Goal: Task Accomplishment & Management: Manage account settings

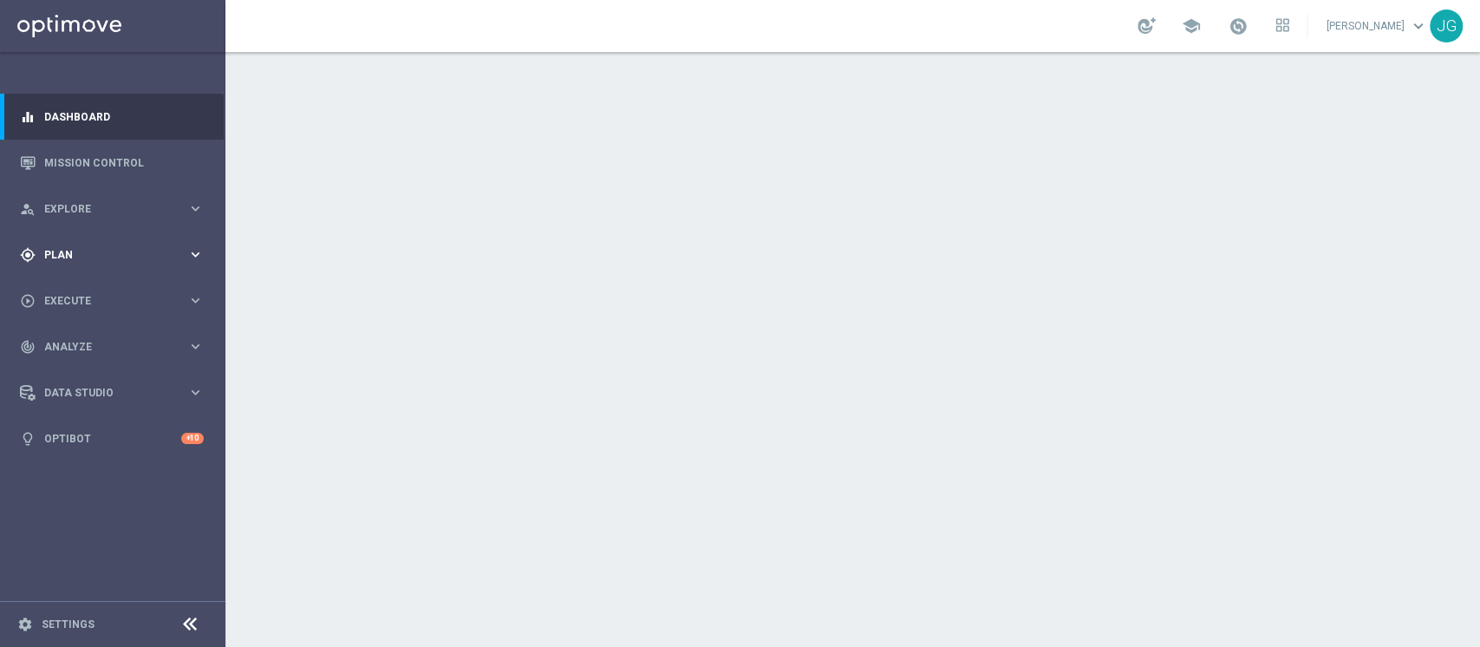
click at [118, 263] on div "gps_fixed Plan keyboard_arrow_right" at bounding box center [112, 255] width 224 height 46
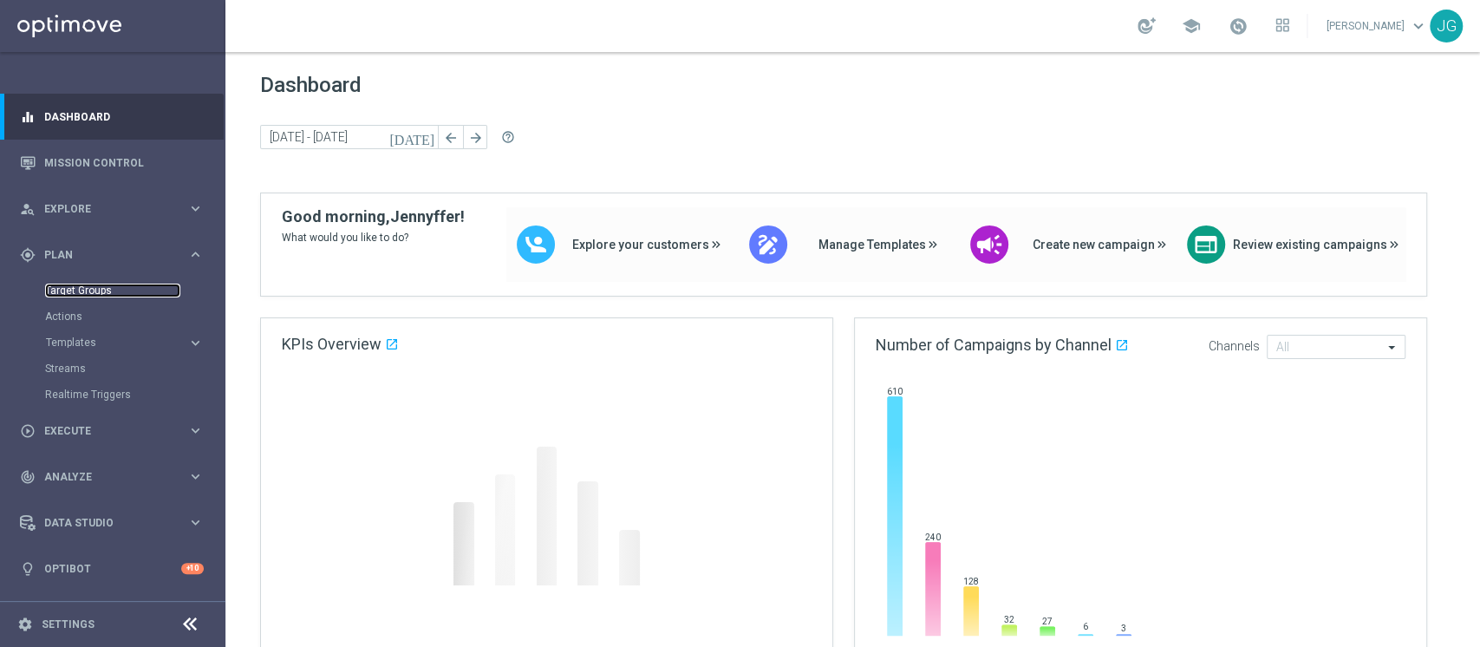
click at [101, 288] on link "Target Groups" at bounding box center [112, 291] width 135 height 14
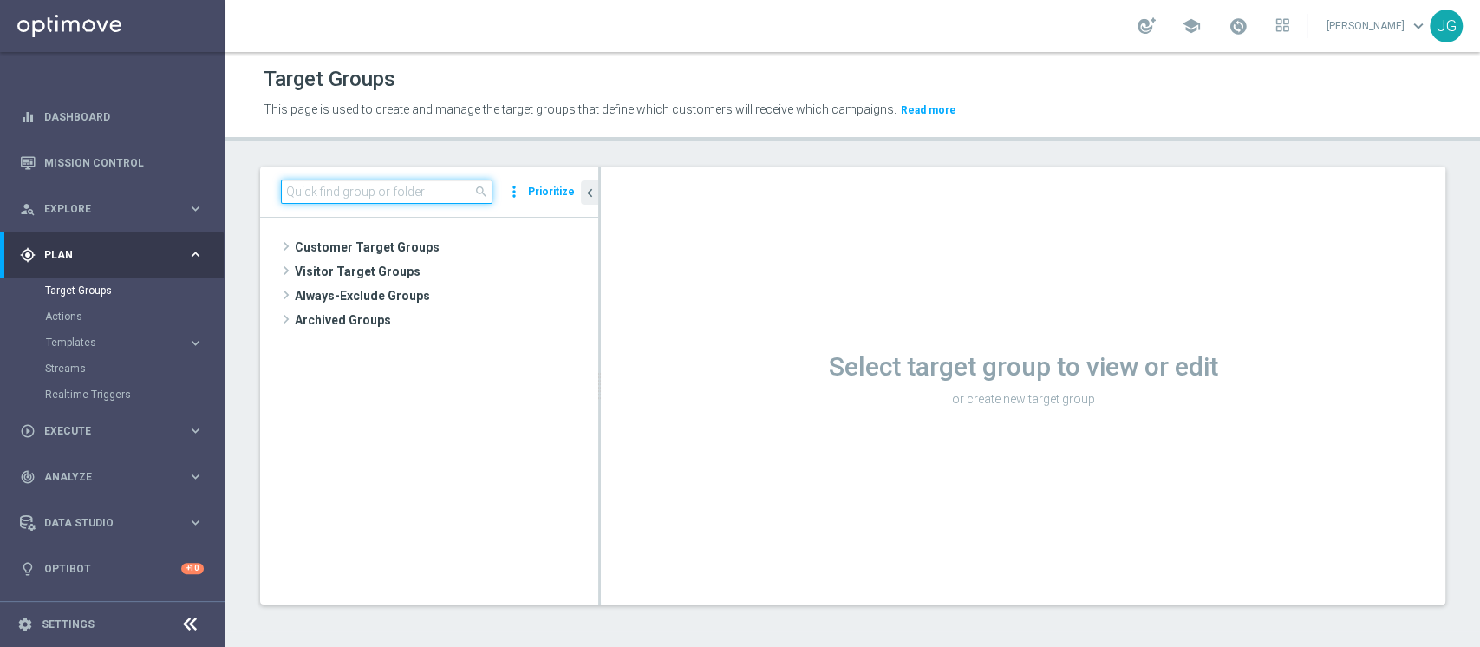
click at [396, 194] on input at bounding box center [387, 191] width 212 height 24
paste input "Star 2PP Virtual High"
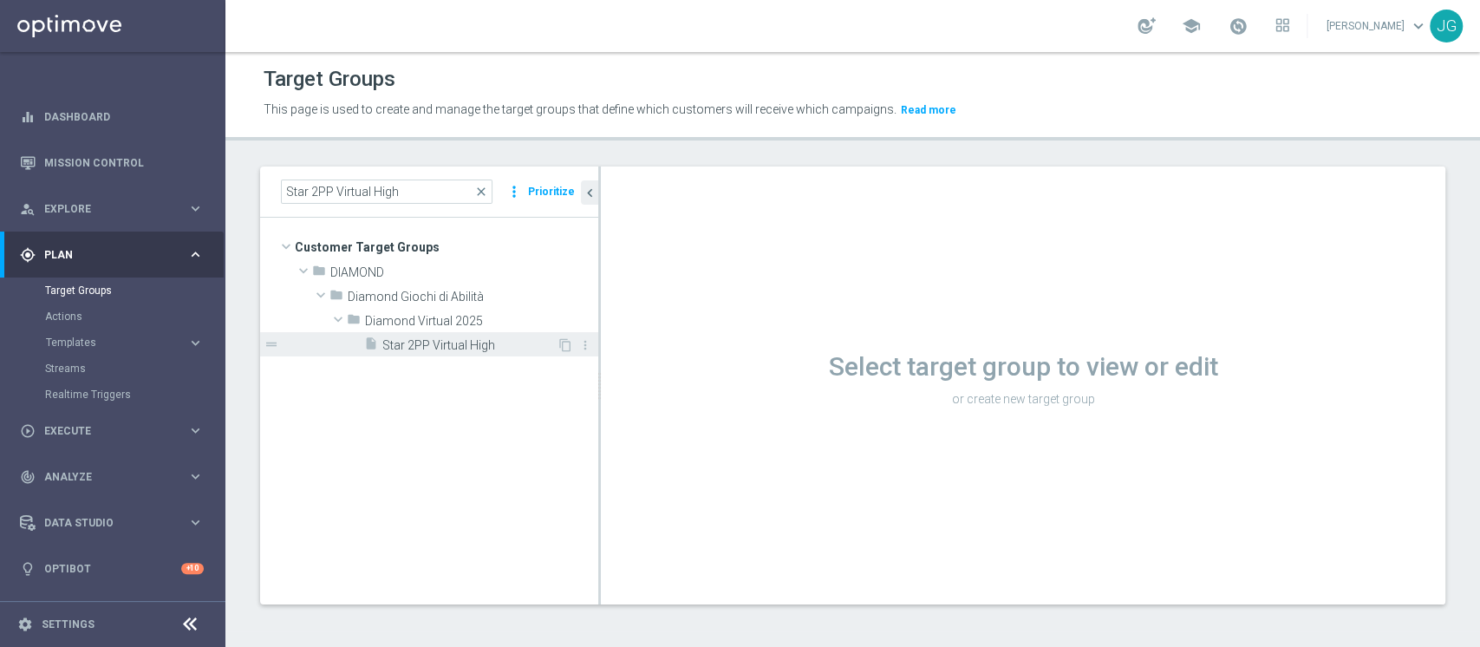
click at [406, 344] on span "Star 2PP Virtual High" at bounding box center [469, 345] width 174 height 15
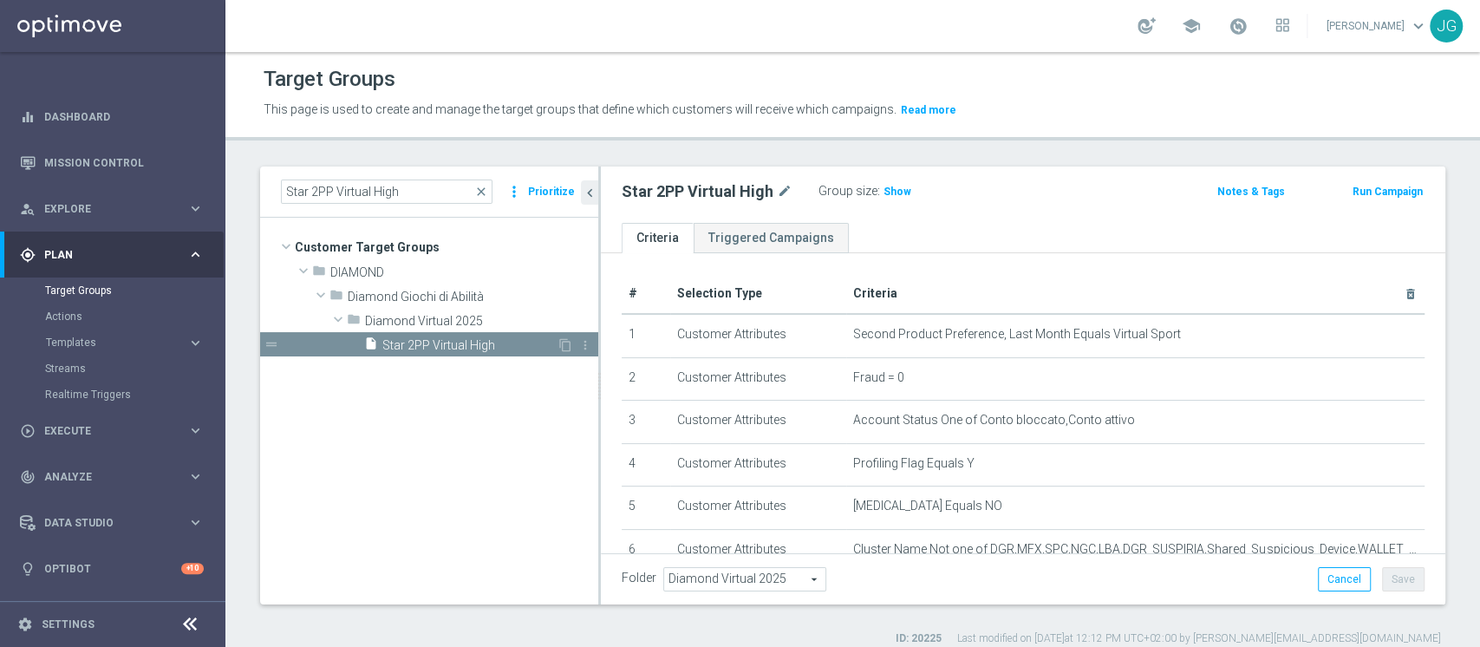
click at [348, 343] on span at bounding box center [355, 340] width 17 height 9
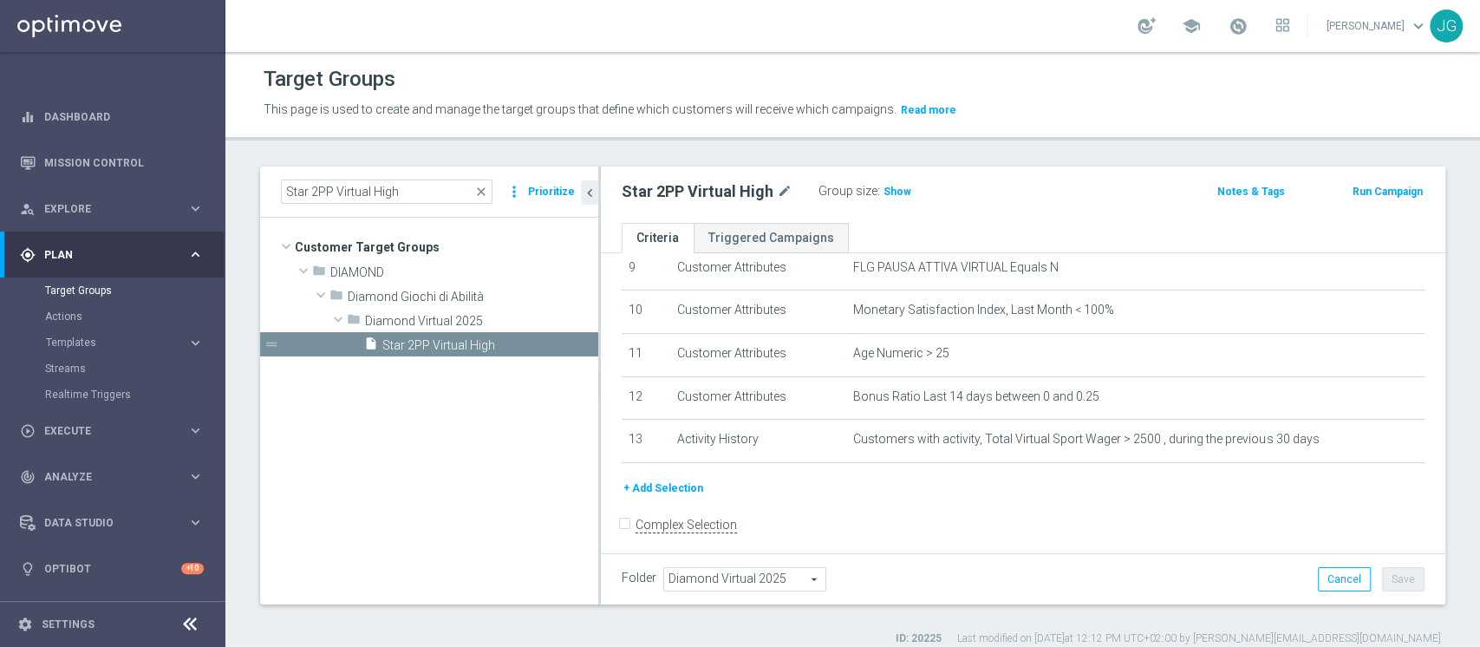
scroll to position [416, 0]
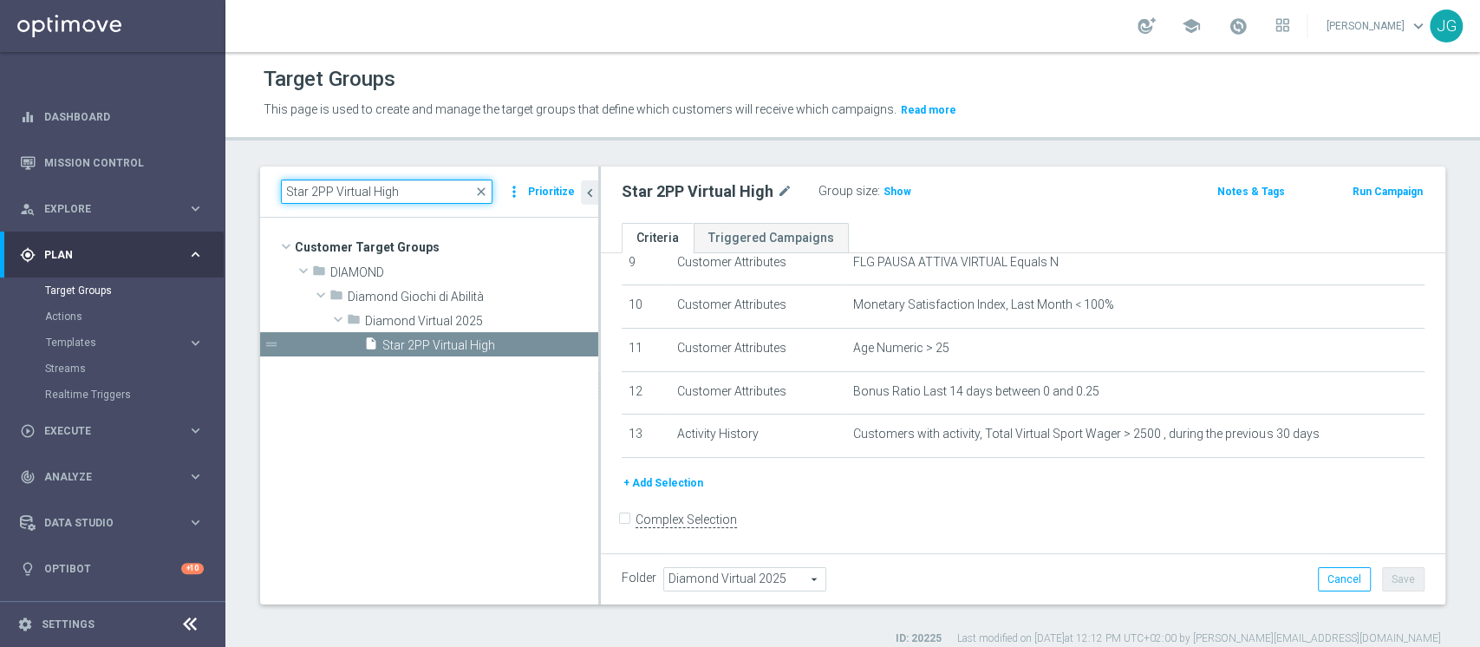
click at [422, 192] on input "Star 2PP Virtual High" at bounding box center [387, 191] width 212 height 24
type input "S"
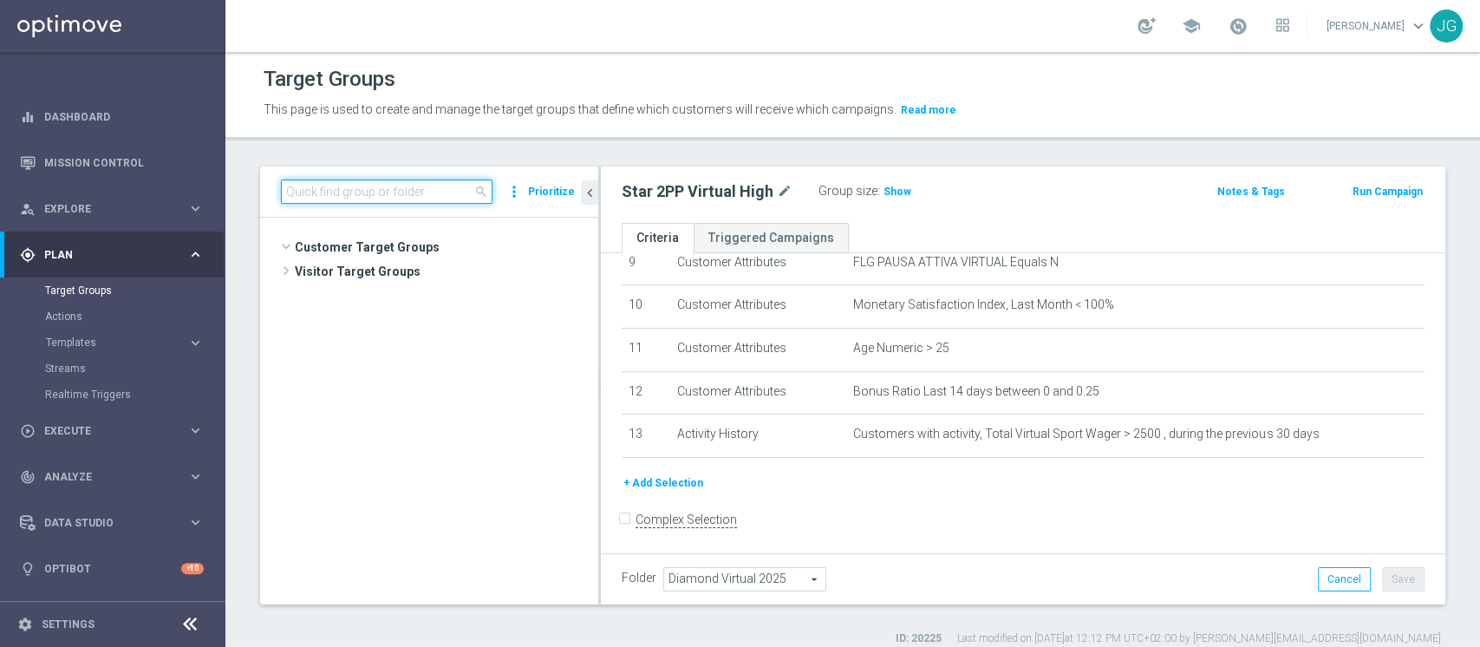
scroll to position [236, 0]
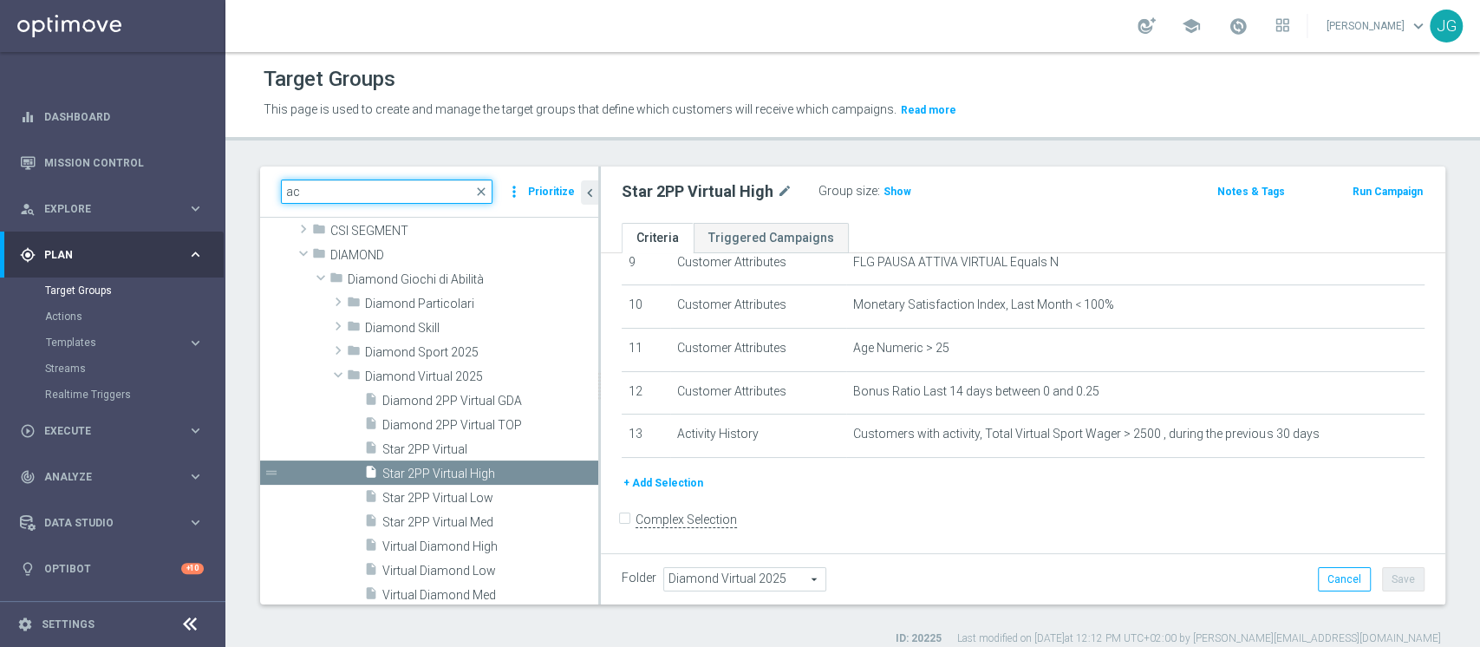
type input "a"
click at [238, 219] on div "27 close more_vert Prioritize Customer Target Groups library_add create_new_fol…" at bounding box center [852, 406] width 1255 height 480
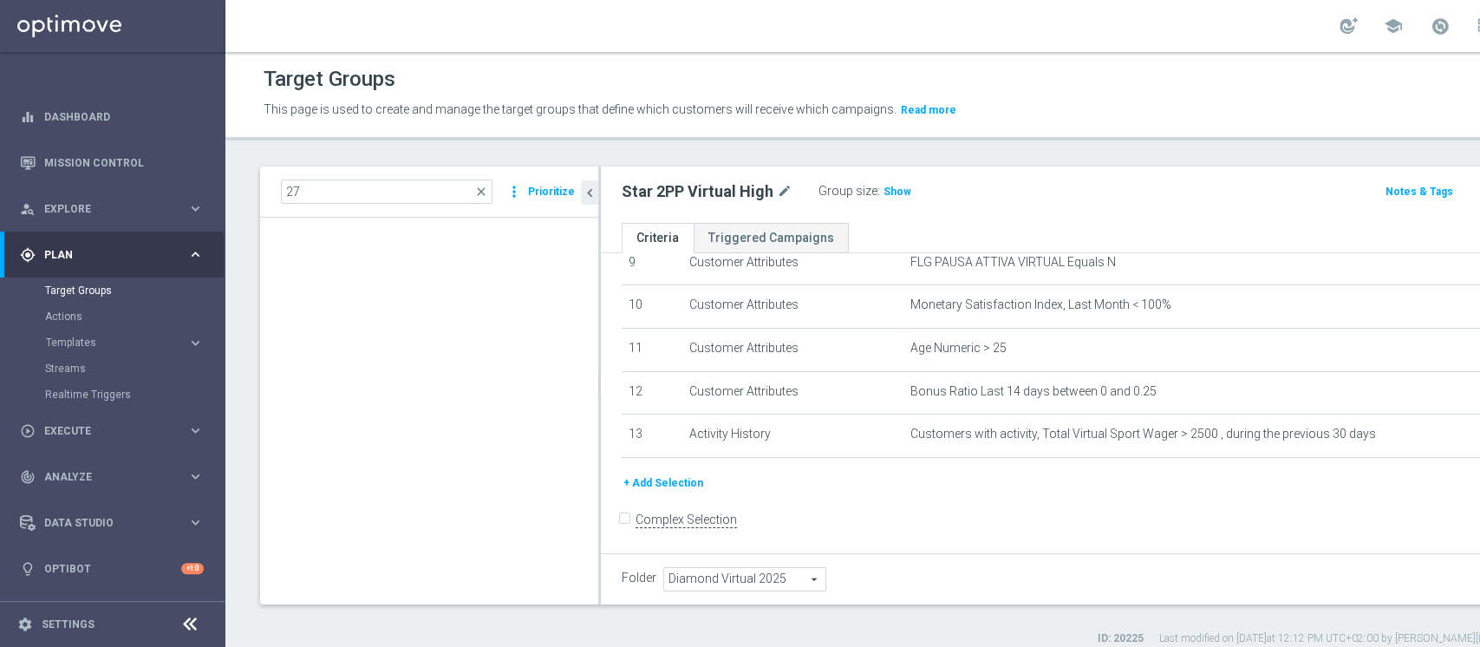
scroll to position [23749, 0]
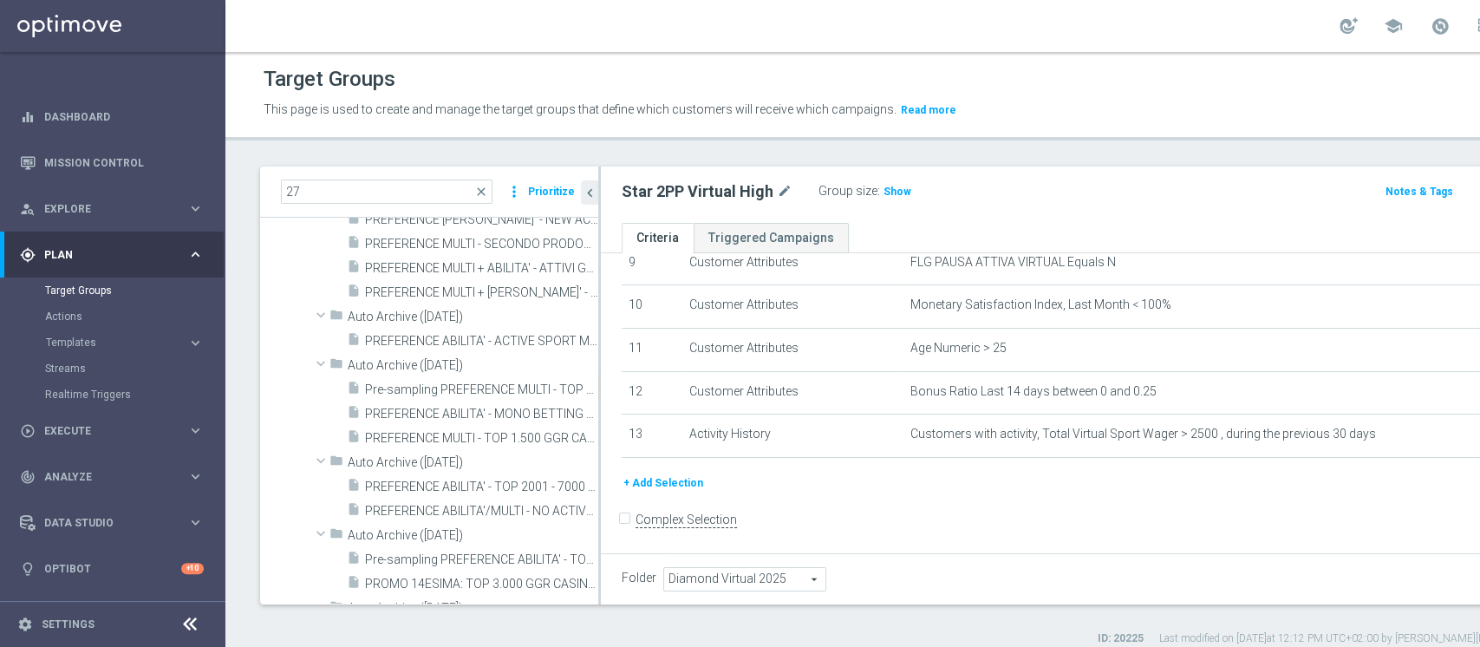
click at [329, 177] on div "27 close more_vert Prioritize" at bounding box center [429, 191] width 338 height 51
click at [316, 185] on input "27" at bounding box center [387, 191] width 212 height 24
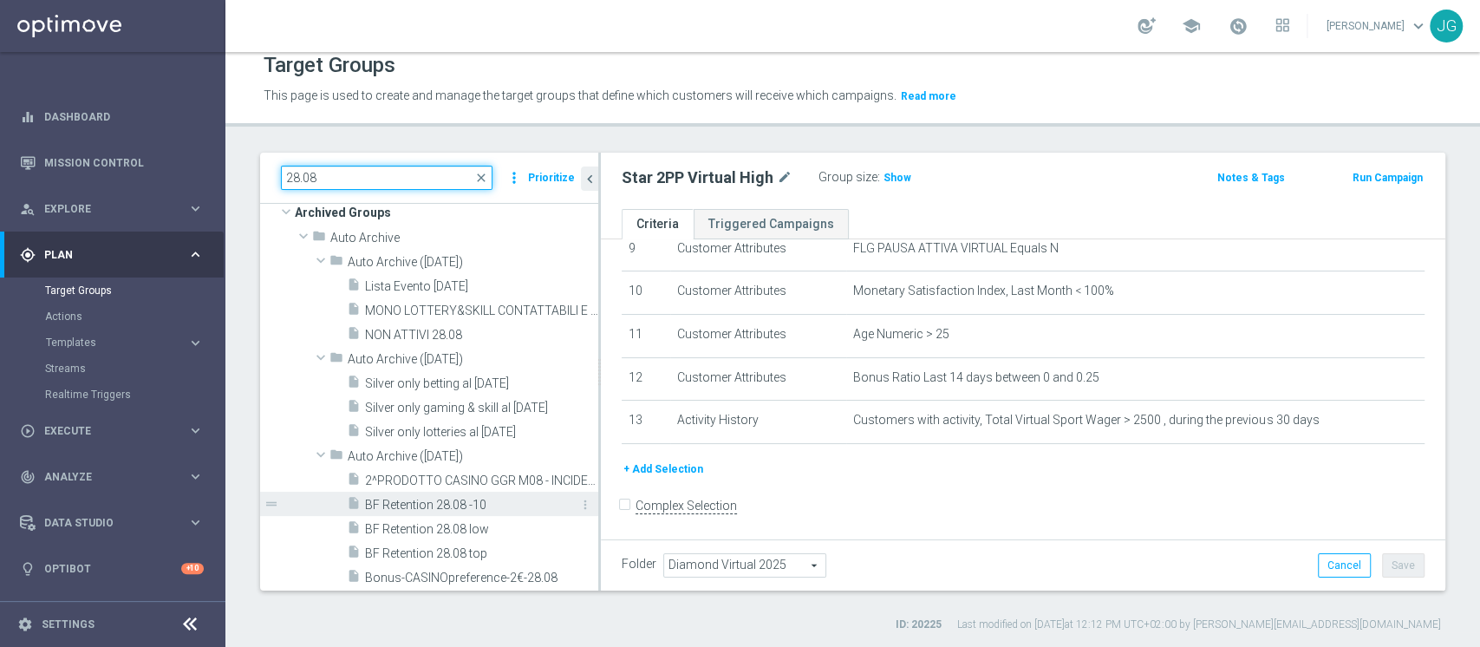
scroll to position [0, 0]
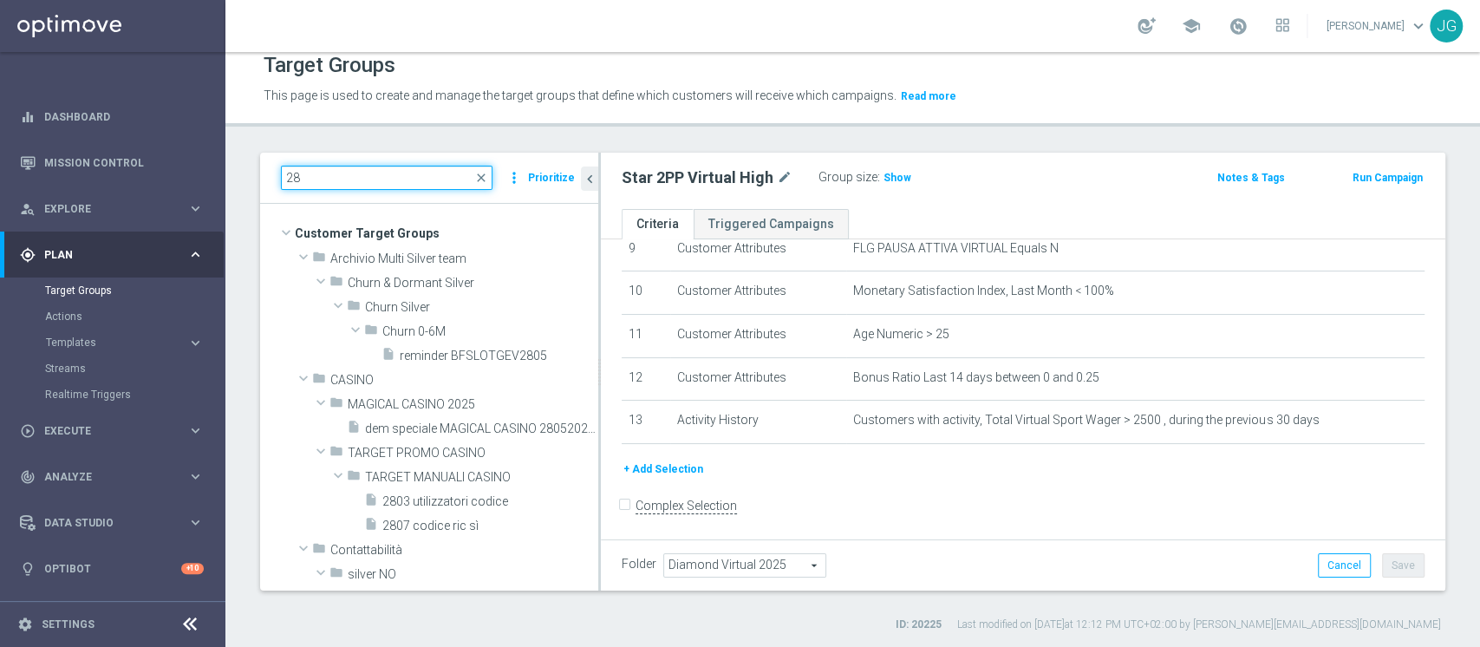
type input "2"
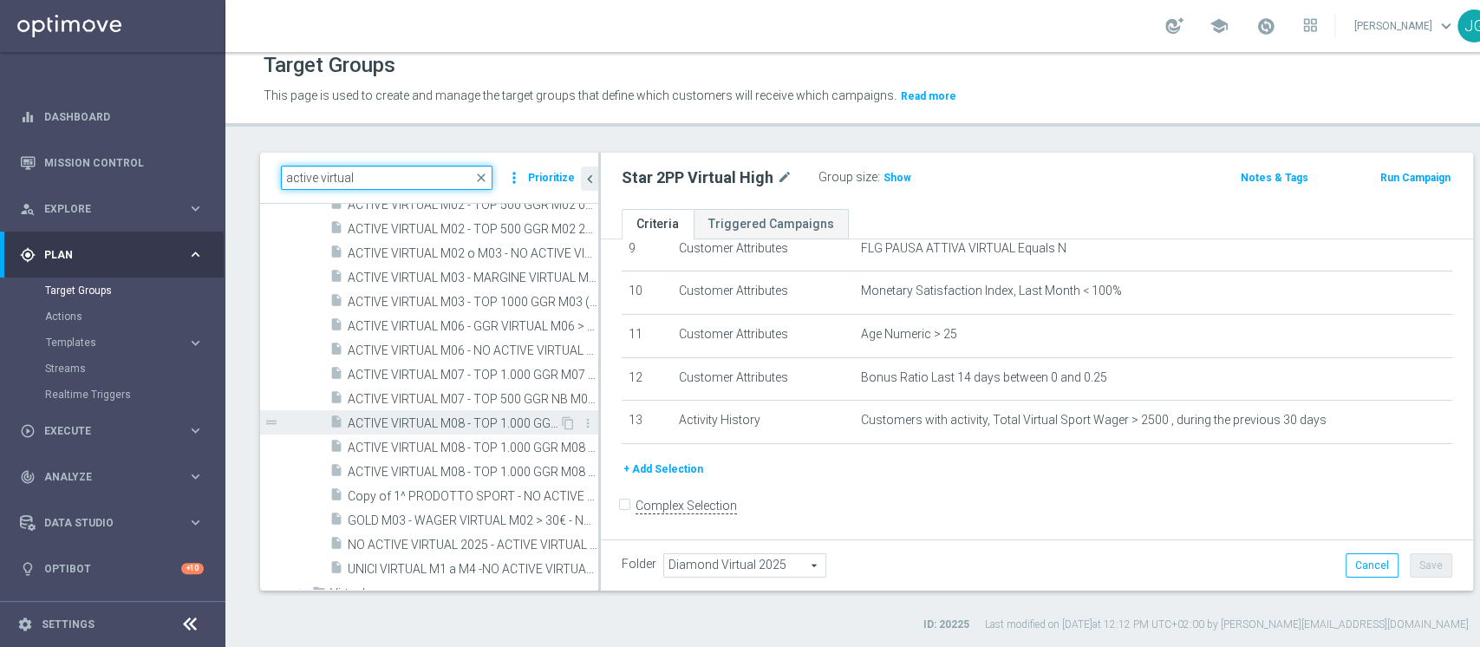
scroll to position [369, 0]
drag, startPoint x: 409, startPoint y: 167, endPoint x: 236, endPoint y: 189, distance: 174.8
click at [236, 189] on div "active virtual close more_vert Prioritize Customer Target Groups library_add cr…" at bounding box center [866, 393] width 1282 height 480
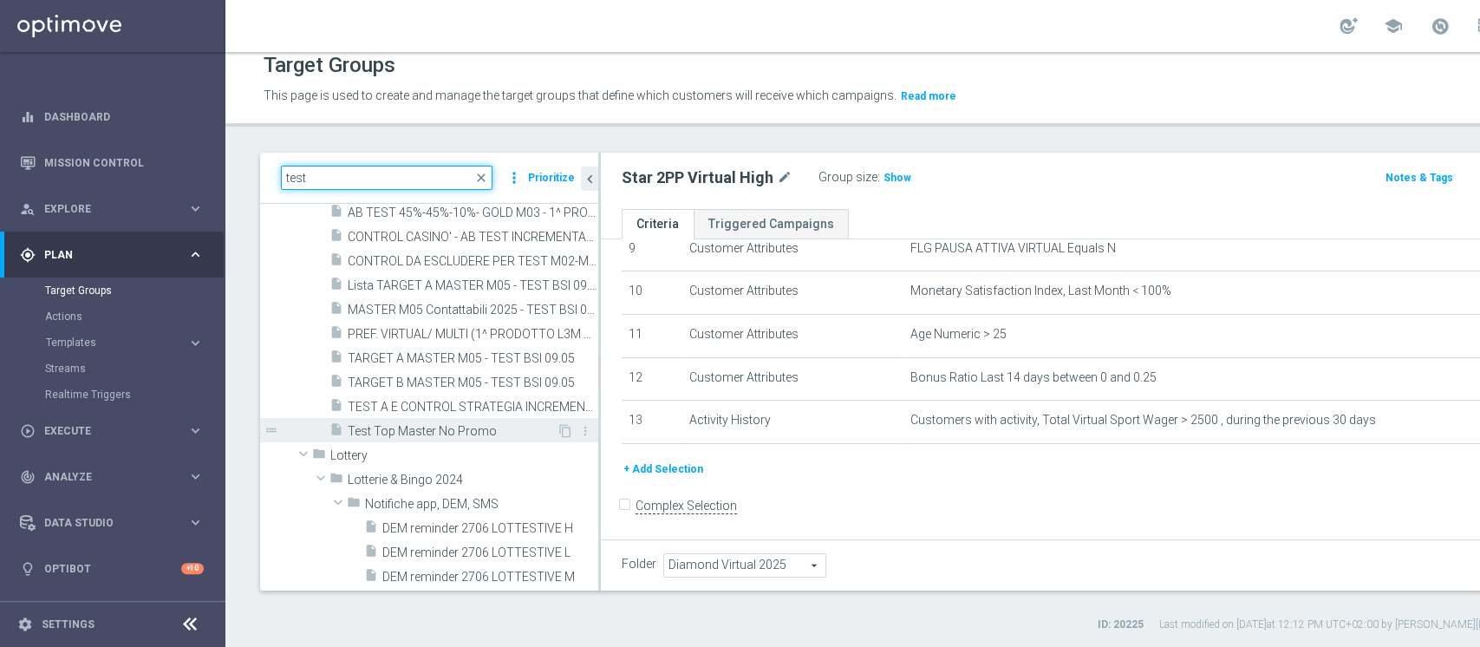
scroll to position [3051, 0]
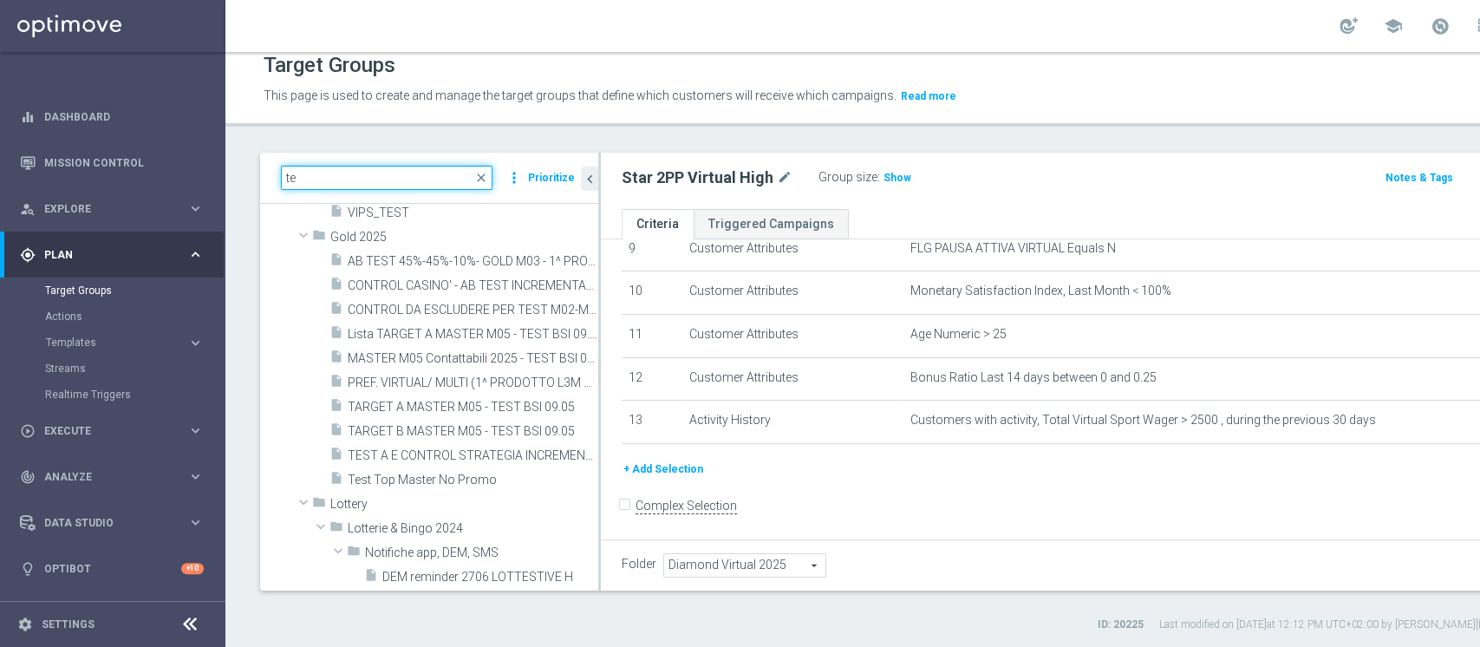
type input "t"
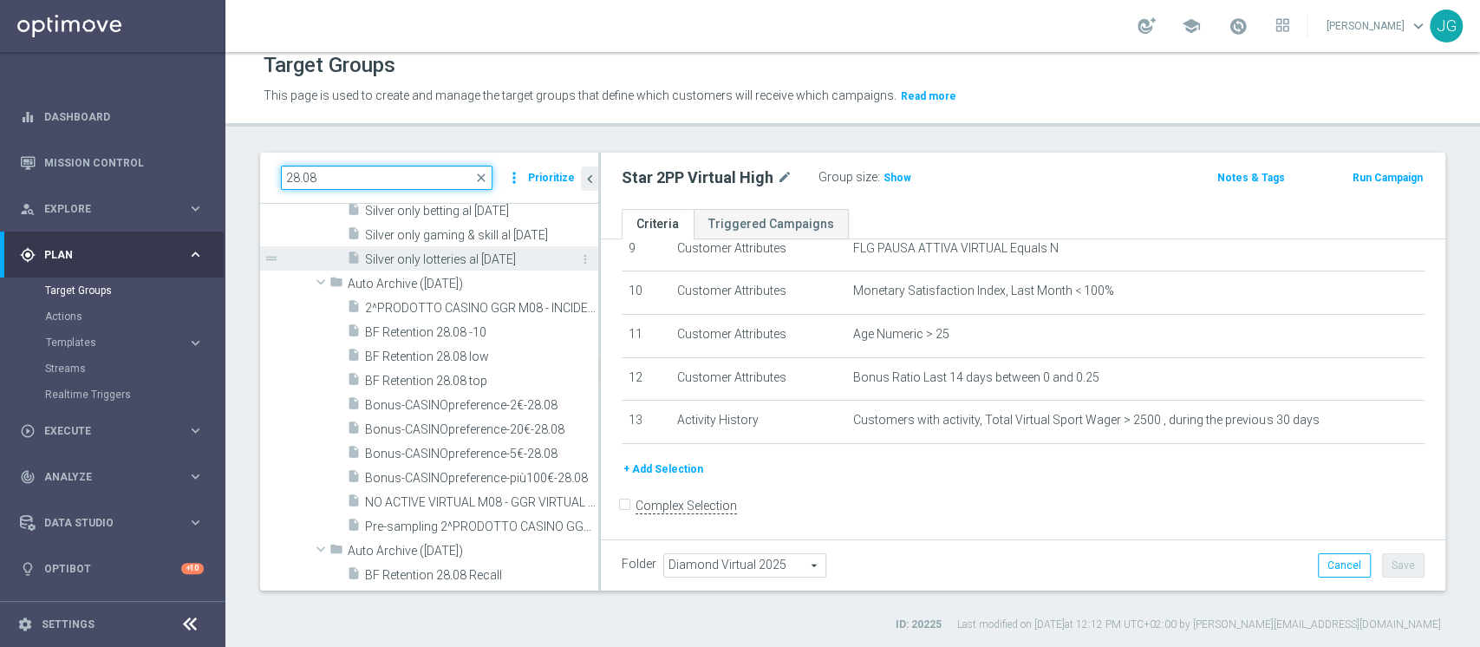
scroll to position [0, 0]
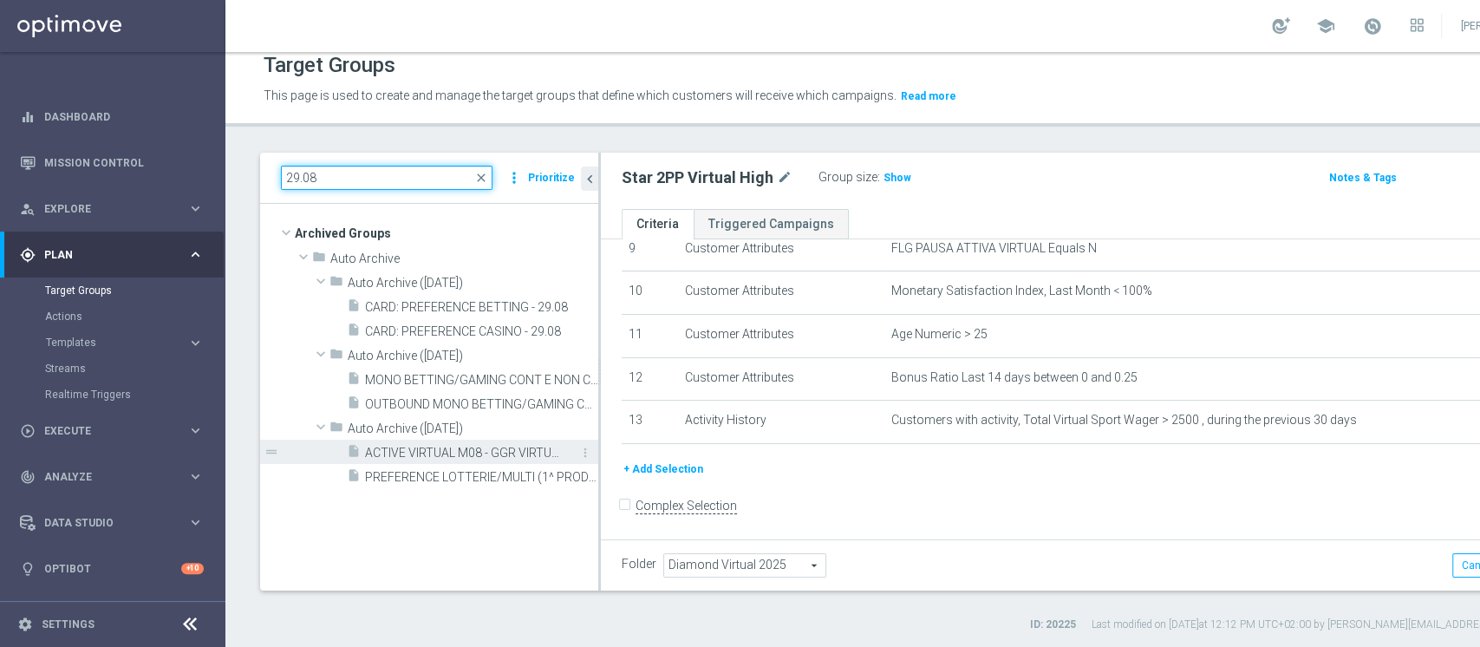
type input "29.08"
click at [405, 454] on span "ACTIVE VIRTUAL M08 - GGR VIRTUAL M08 >100€ 29.08" at bounding box center [462, 453] width 194 height 15
type input "Select"
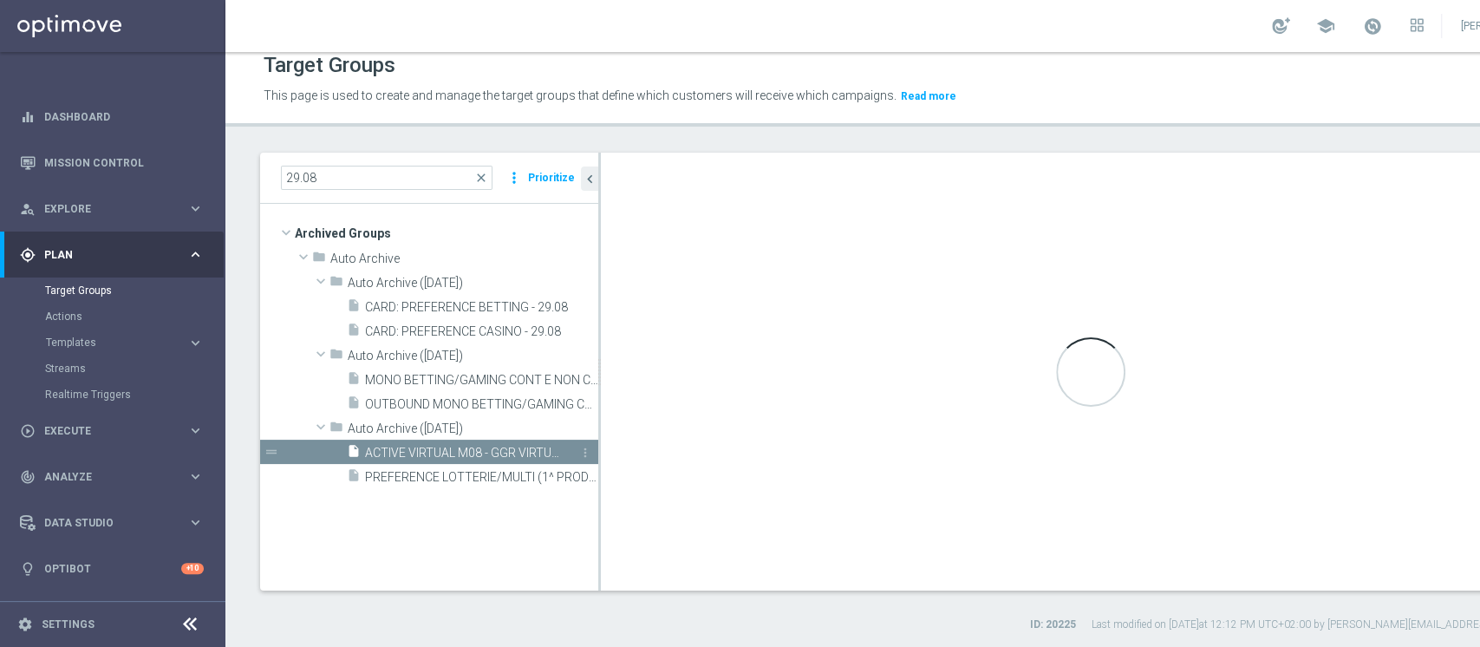
checkbox input "true"
type input "Auto Archive ([DATE])"
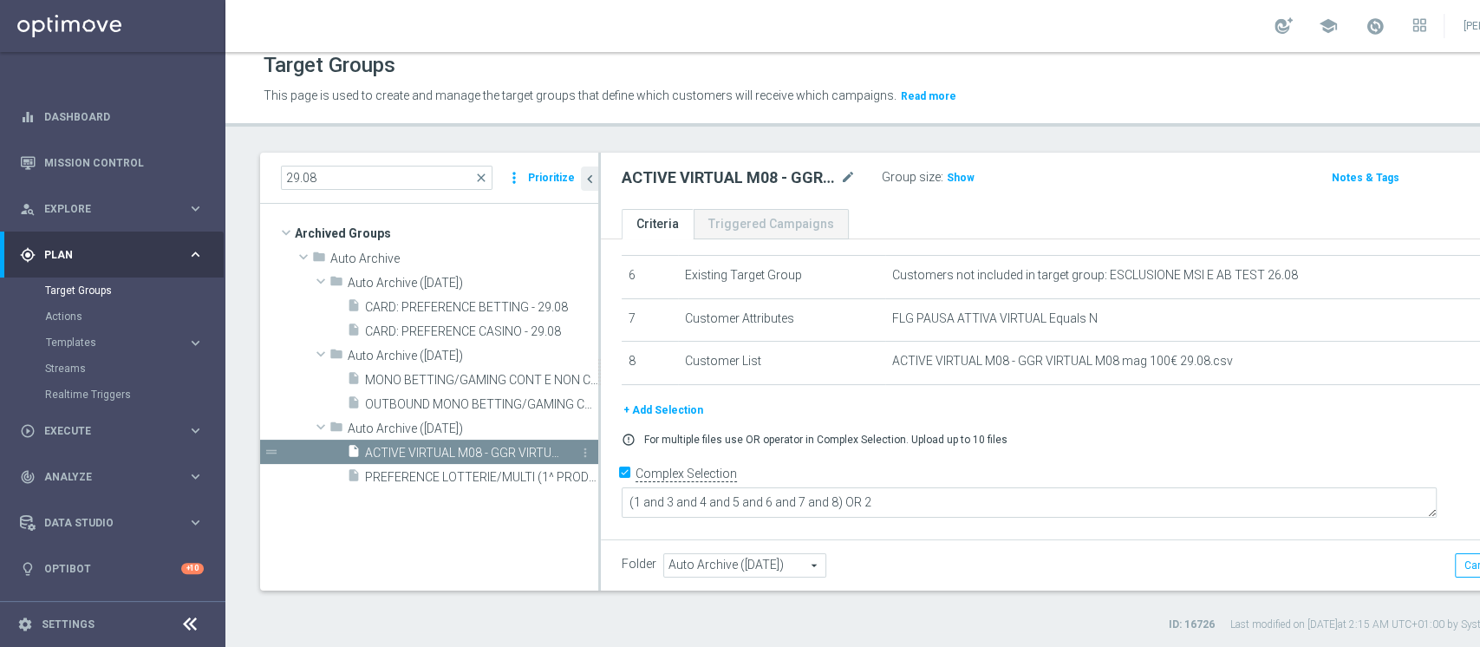
scroll to position [235, 0]
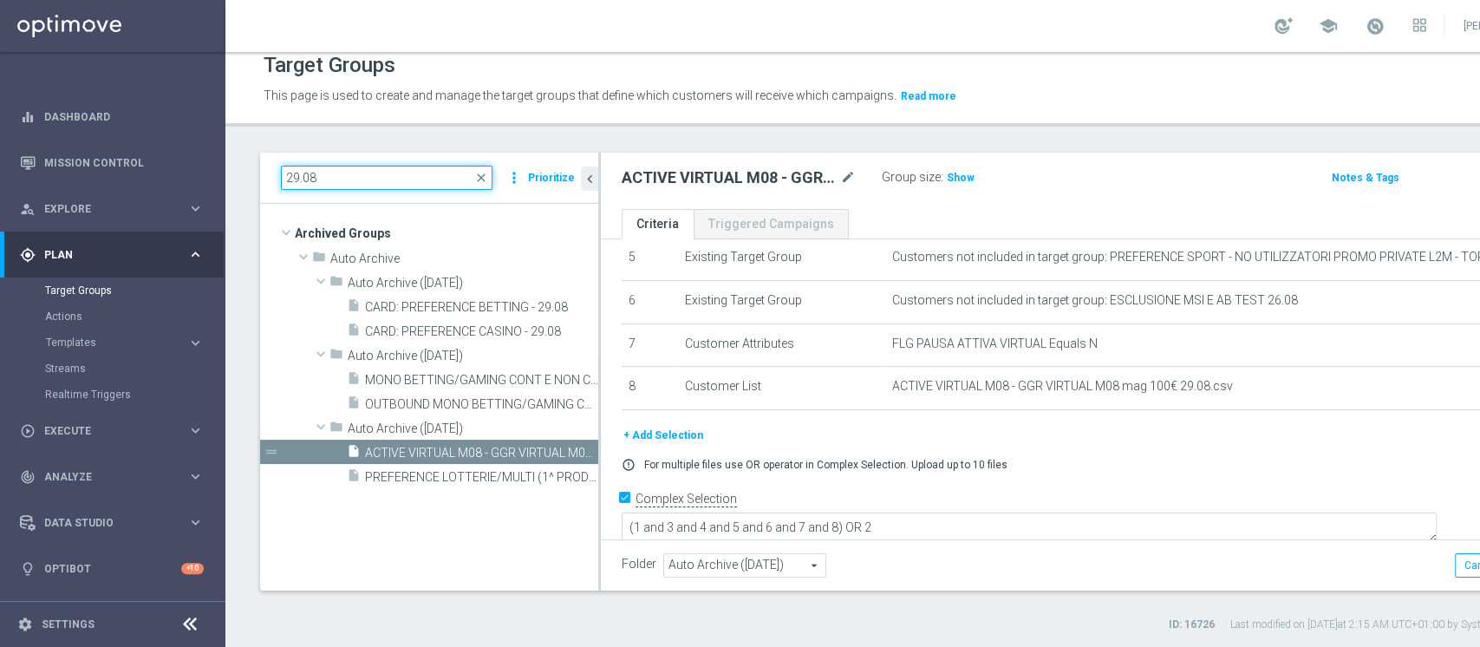
click at [449, 166] on input "29.08" at bounding box center [387, 178] width 212 height 24
click at [486, 179] on span "close" at bounding box center [481, 178] width 14 height 14
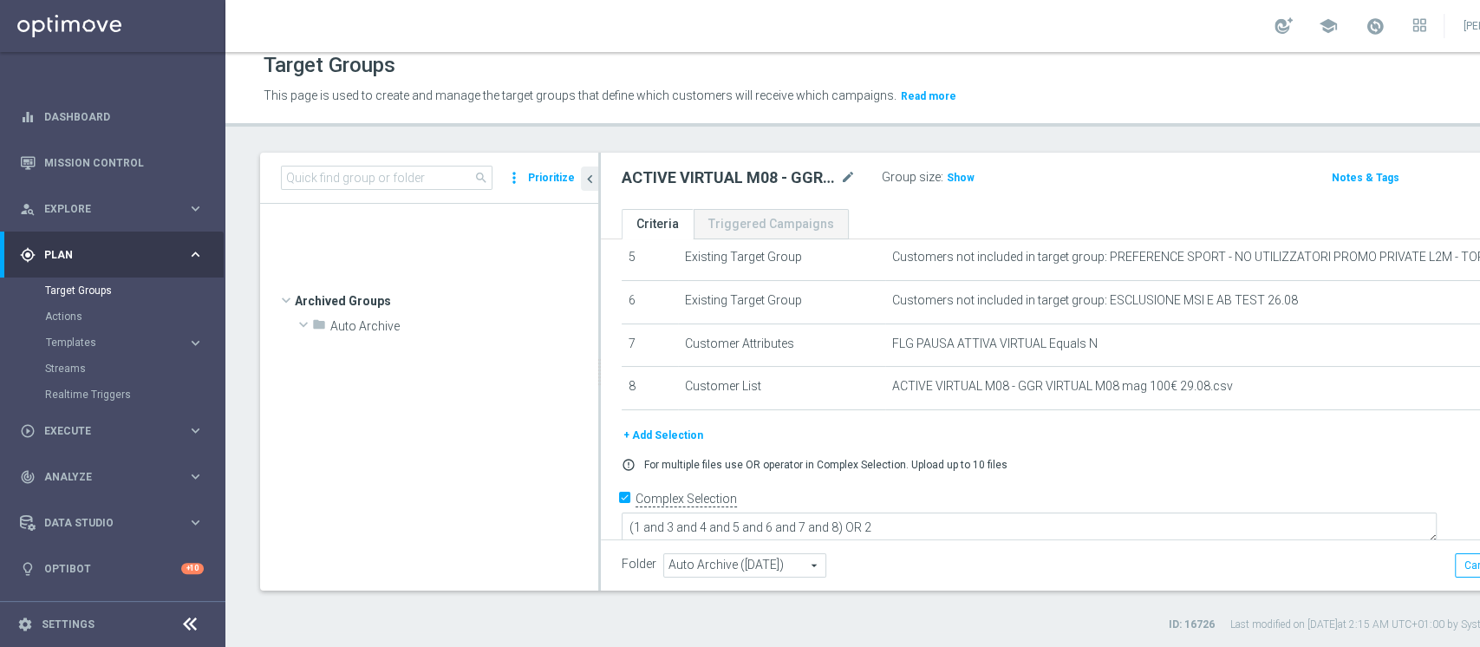
scroll to position [191795, 0]
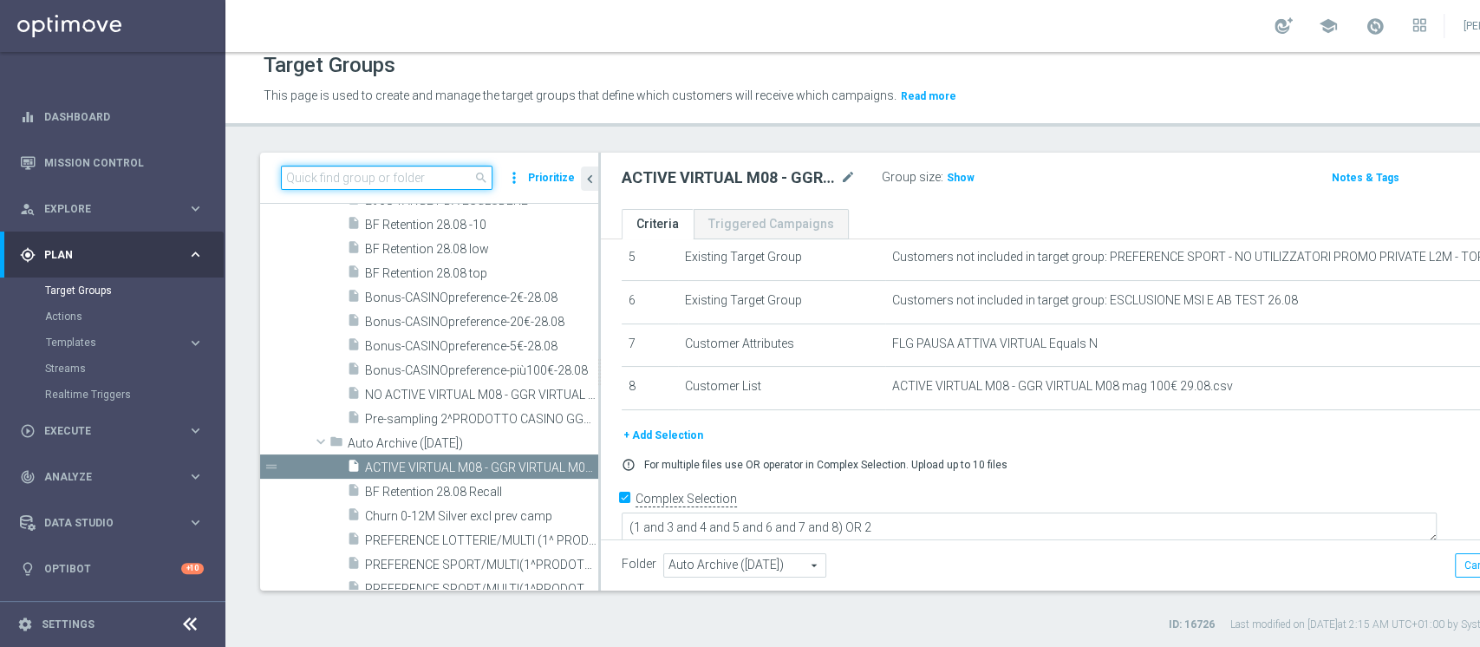
click at [362, 173] on input at bounding box center [387, 178] width 212 height 24
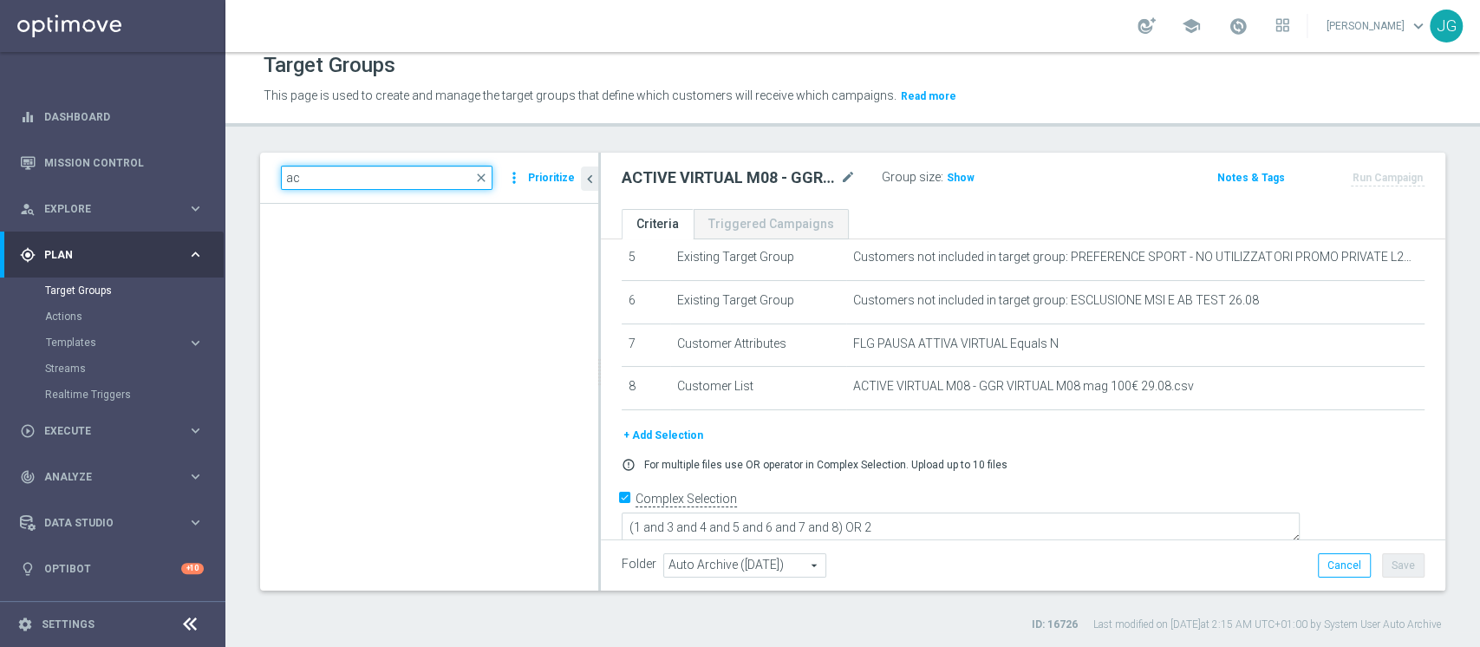
type input "a"
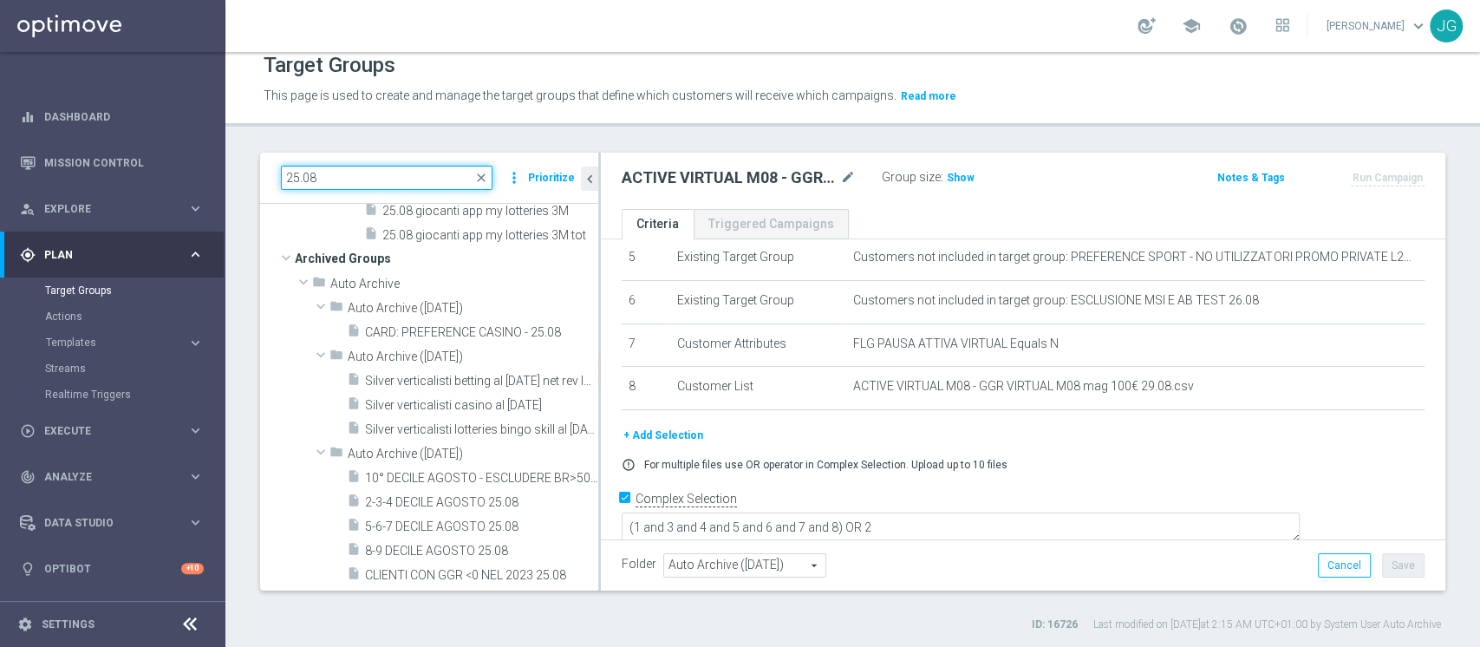
scroll to position [243, 0]
type input "25.08"
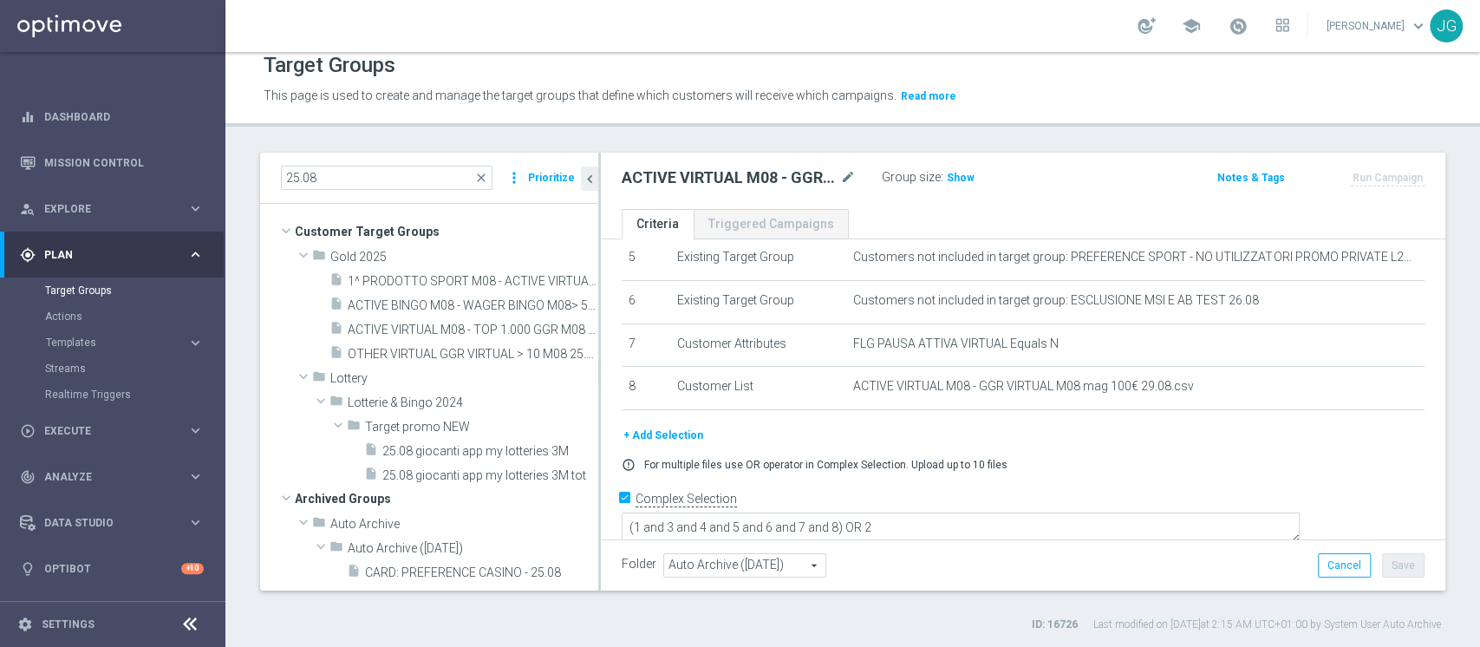
scroll to position [0, 0]
click at [408, 324] on span "ACTIVE VIRTUAL M08 - TOP 1.000 GGR M08 25.08" at bounding box center [454, 331] width 212 height 15
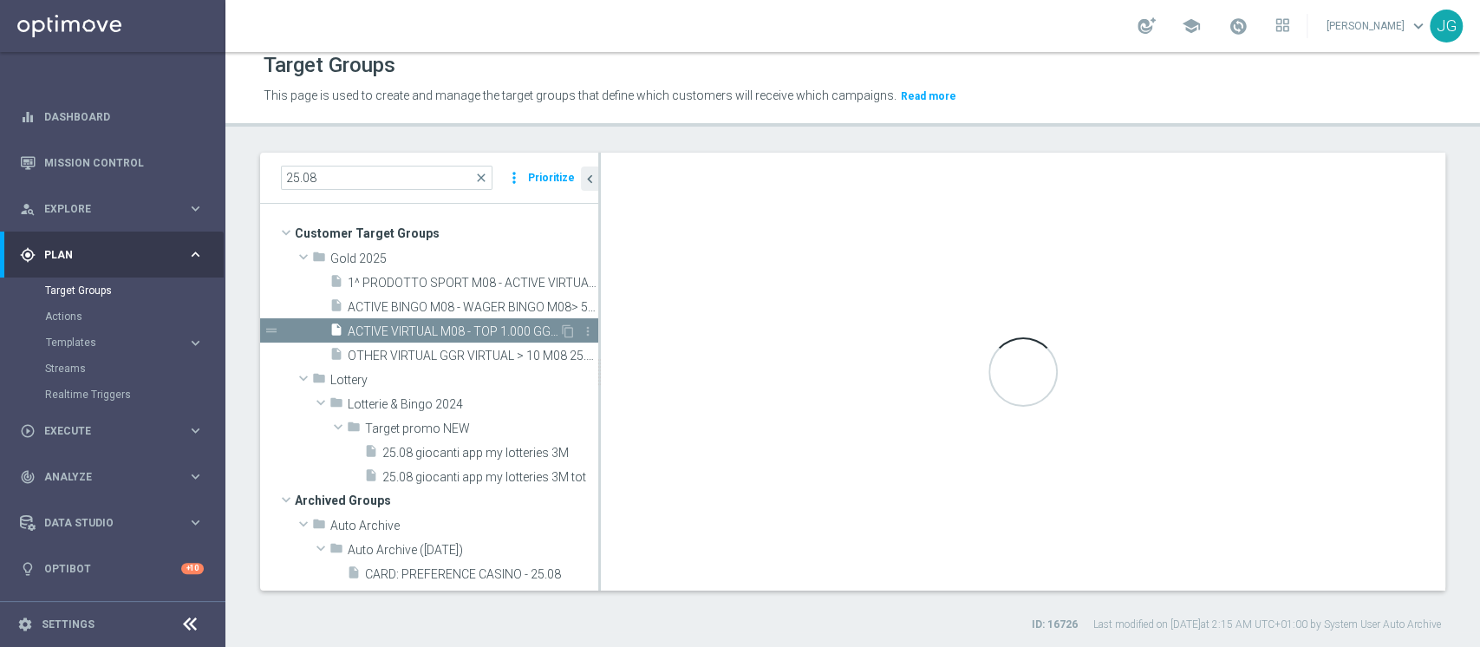
type input "Gold 2025"
type textarea "(1 AND 2 AND 3 AND 5 and 6 and 7) or 4"
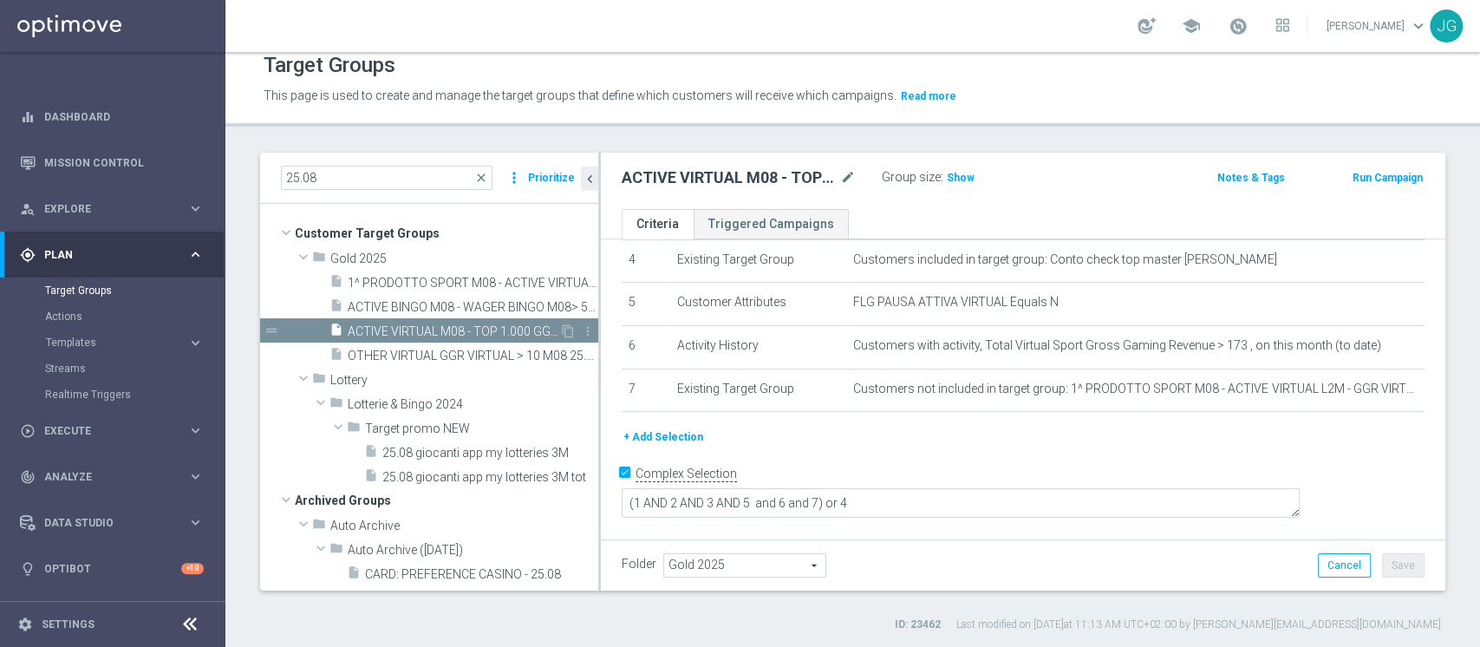
scroll to position [164, 0]
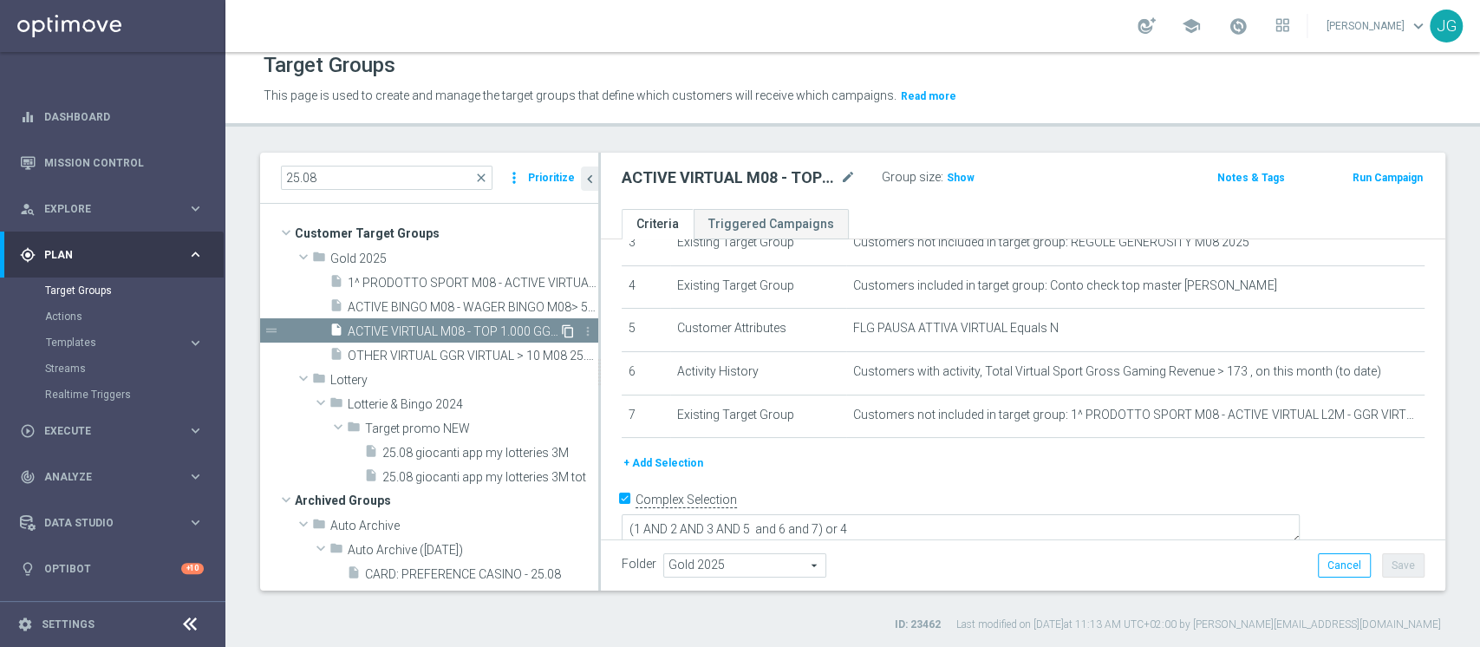
click at [561, 328] on icon "content_copy" at bounding box center [568, 331] width 14 height 14
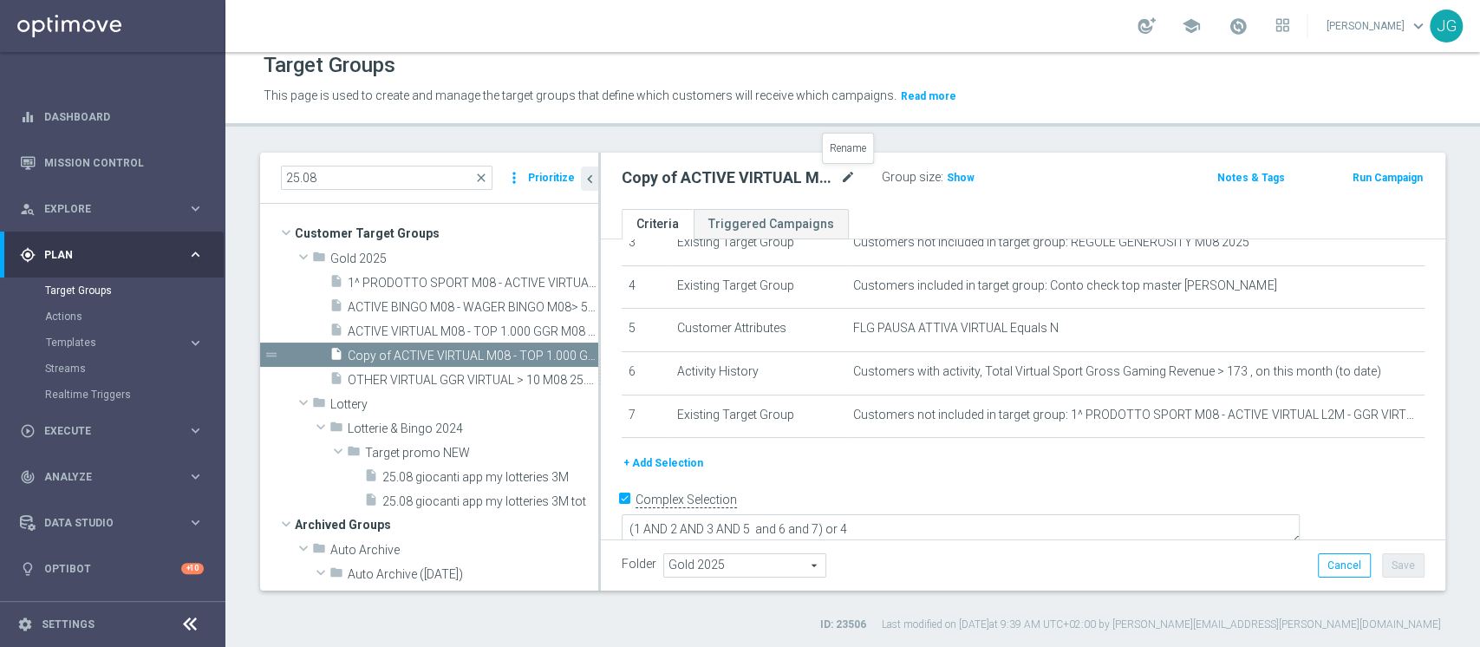
click at [851, 173] on icon "mode_edit" at bounding box center [848, 177] width 16 height 21
click at [812, 185] on input "Copy of ACTIVE VIRTUAL M08 - TOP 1.000 GGR M08 25.08" at bounding box center [739, 179] width 234 height 24
click at [662, 174] on input "Copy of ACTIVE VIRTUAL M08 - TOP 1.000 GGR M08 25.08" at bounding box center [739, 179] width 234 height 24
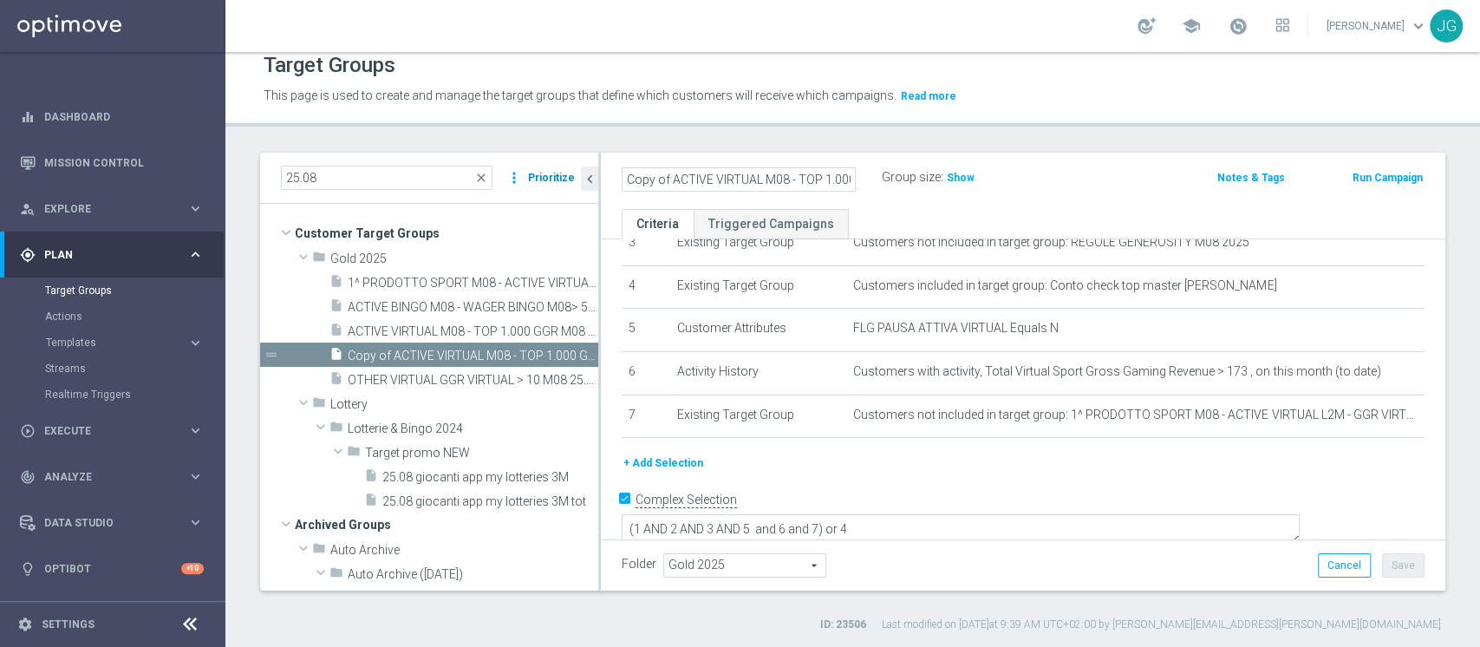
drag, startPoint x: 668, startPoint y: 174, endPoint x: 541, endPoint y: 183, distance: 126.9
click at [541, 183] on as-split "25.08 close more_vert Prioritize Customer Target Groups library_add create_new_…" at bounding box center [852, 372] width 1185 height 438
click at [768, 178] on input "ACTIVE VIRTUAL M08 - TOP 1.000 GGR M08 25.08" at bounding box center [739, 179] width 234 height 24
drag, startPoint x: 816, startPoint y: 177, endPoint x: 711, endPoint y: 178, distance: 104.9
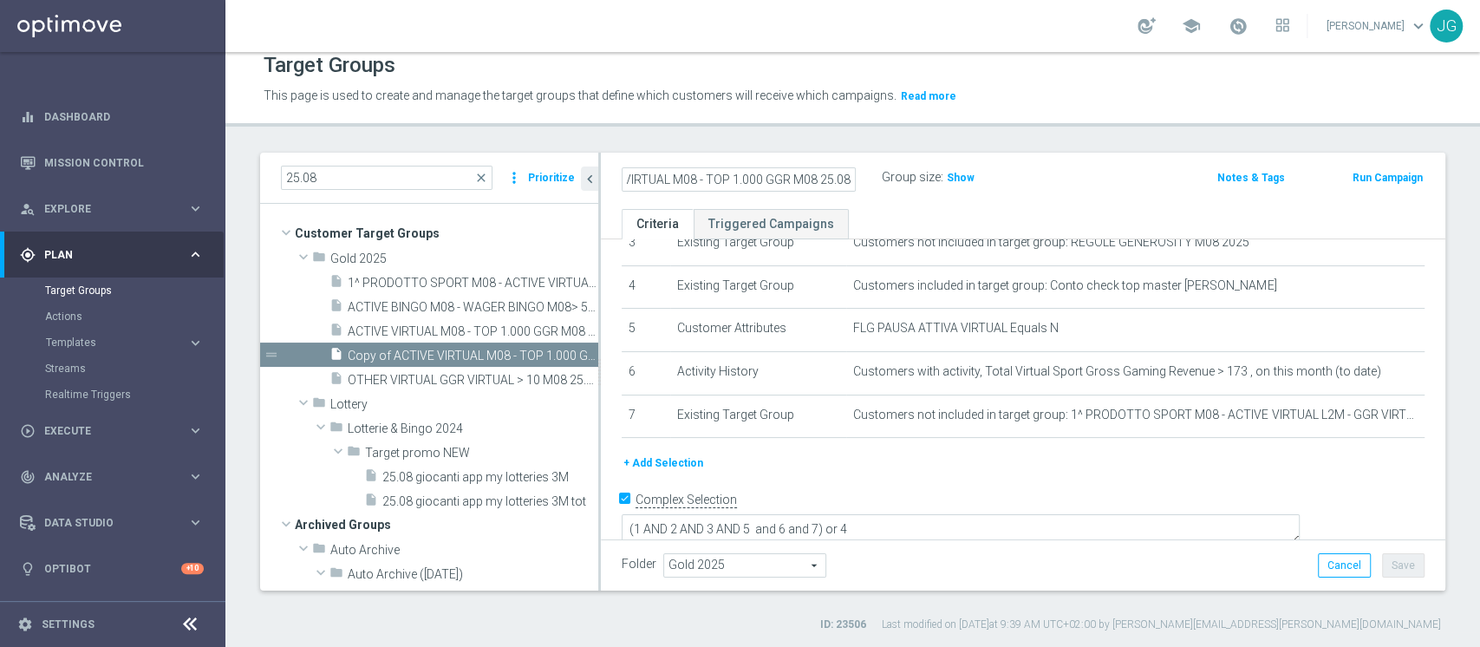
click at [711, 178] on input "ACTIVE VIRTUAL M08 - TOP 1.000 GGR M08 25.08" at bounding box center [739, 179] width 234 height 24
click at [761, 170] on input "ACTIVE VIRTUAL M08 25.08" at bounding box center [739, 179] width 234 height 24
type input "ACTIVE VIRTUAL M08 HIGH 28.08"
click at [1040, 171] on div "Group size : Show" at bounding box center [968, 176] width 173 height 21
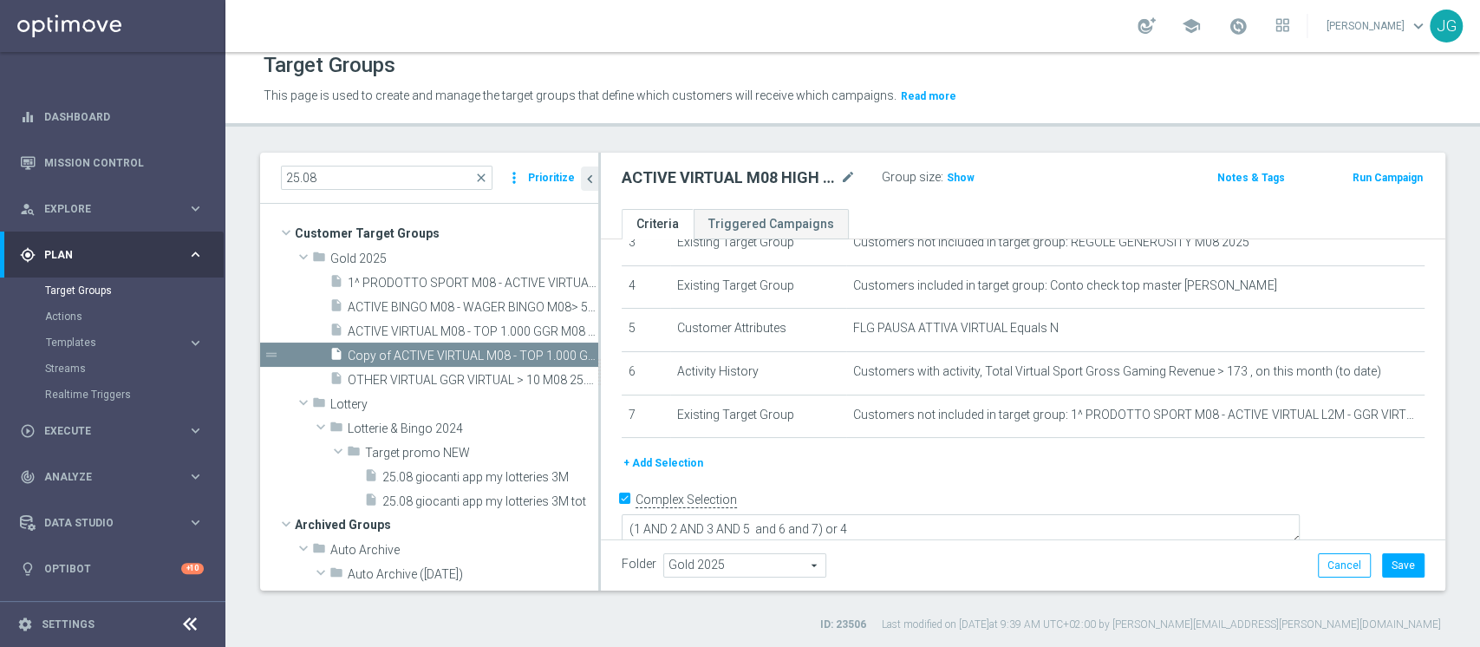
click at [1383, 547] on div "Folder Gold 2025 Gold 2025 arrow_drop_down search Cancel Save Saving..." at bounding box center [1023, 564] width 845 height 51
click at [1383, 557] on button "Save" at bounding box center [1403, 565] width 42 height 24
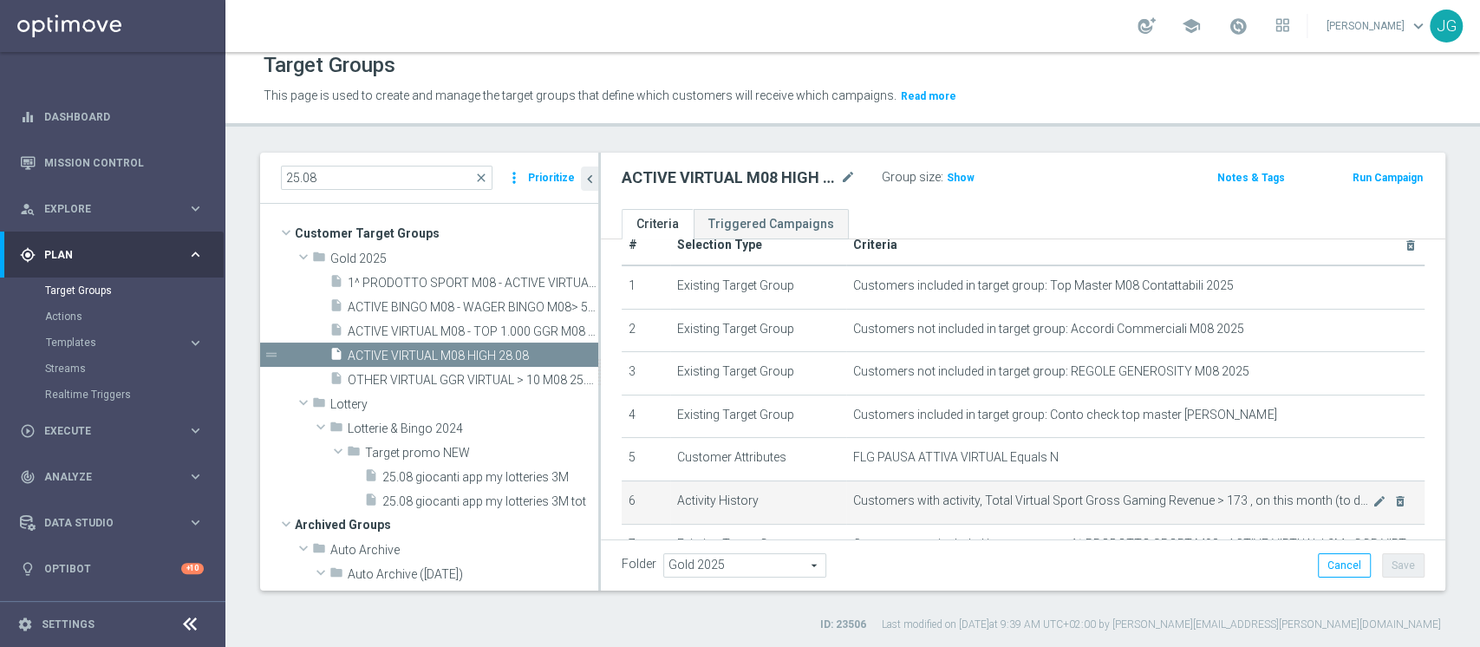
scroll to position [15, 0]
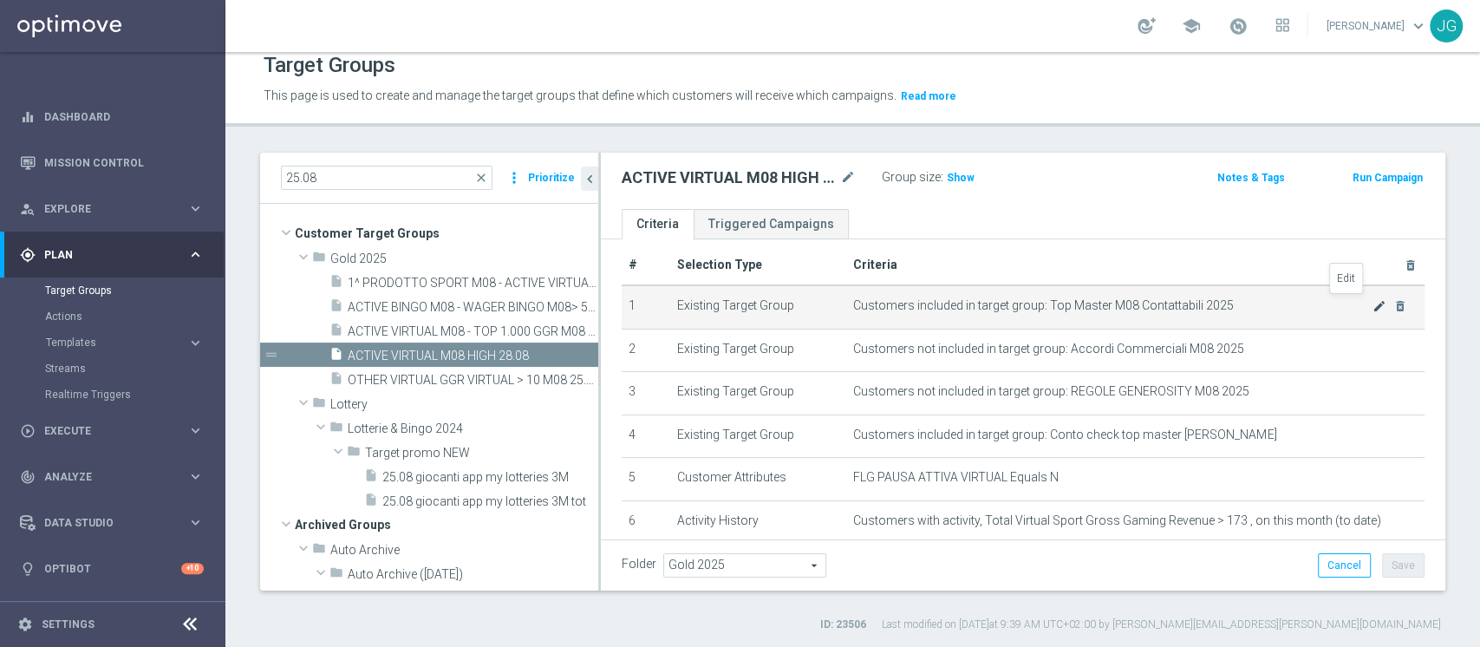
click at [1373, 304] on icon "mode_edit" at bounding box center [1380, 306] width 14 height 14
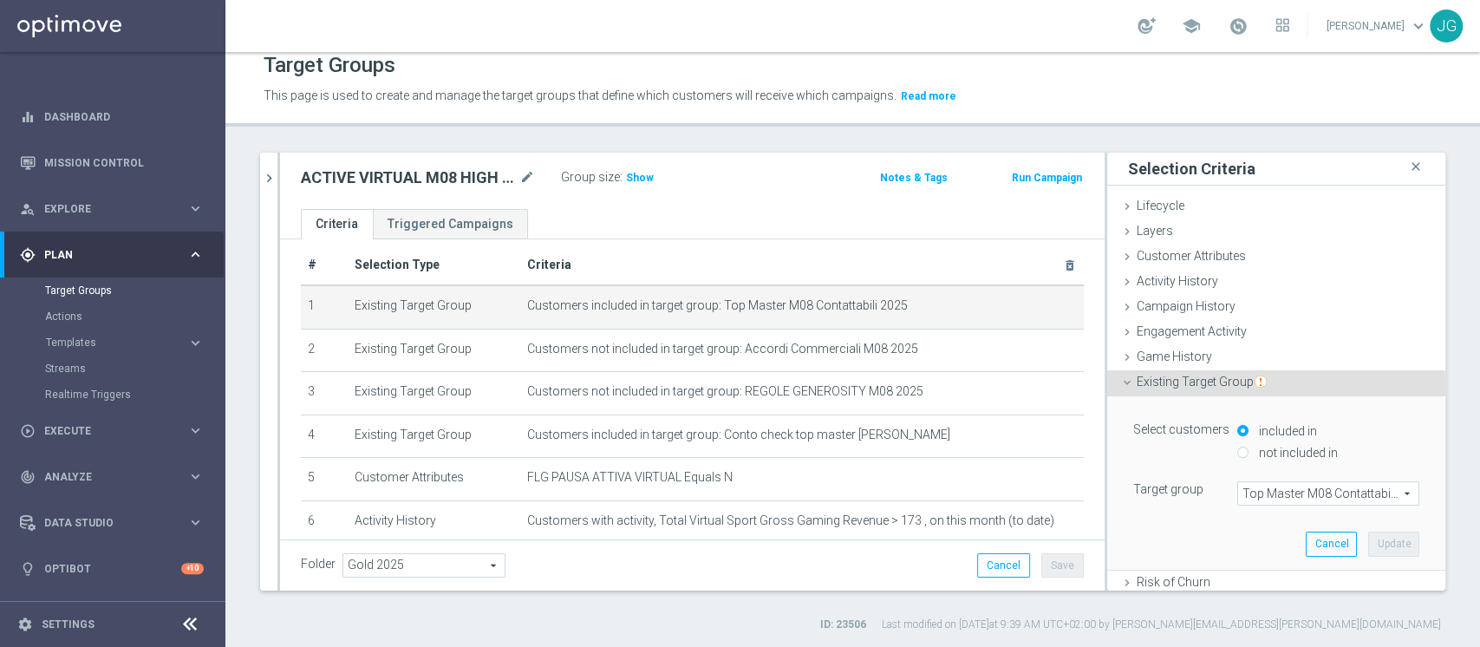
click at [1275, 498] on span "Top Master M08 Contattabili 2025" at bounding box center [1328, 493] width 180 height 23
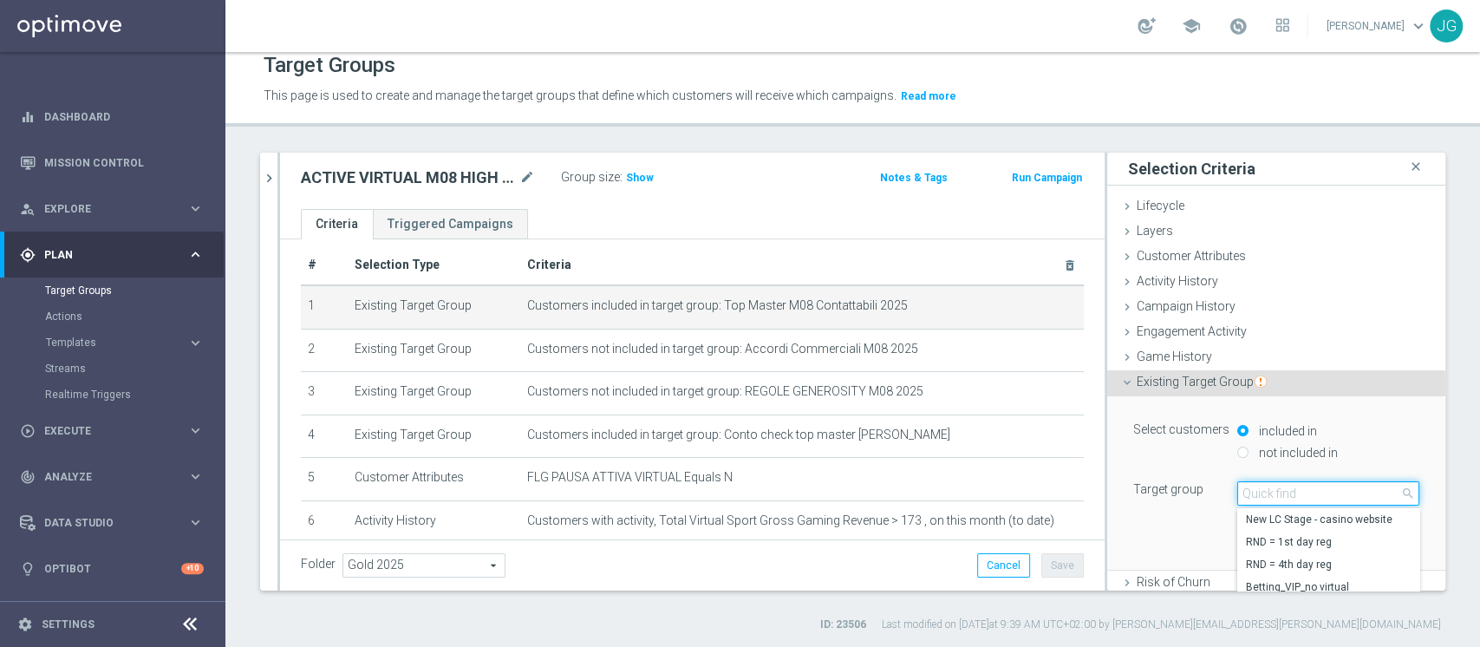
click at [1282, 496] on input "search" at bounding box center [1328, 493] width 182 height 24
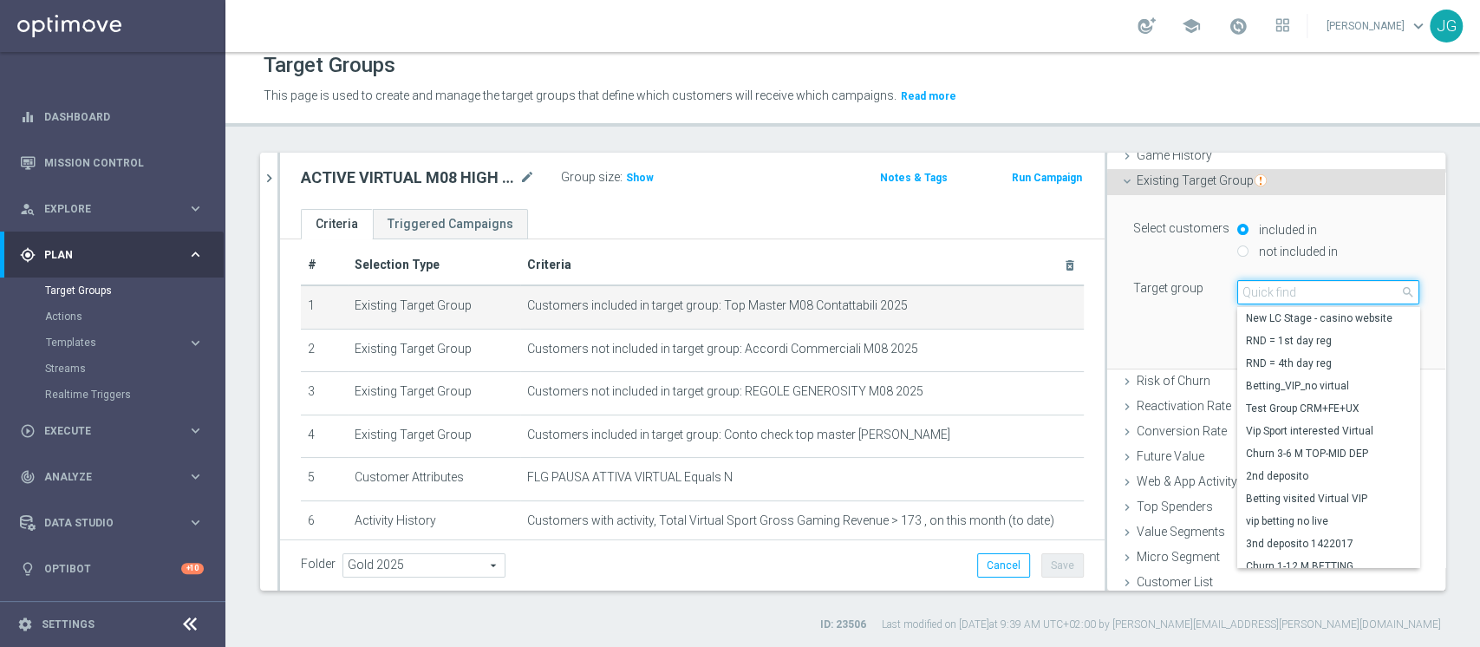
scroll to position [206, 0]
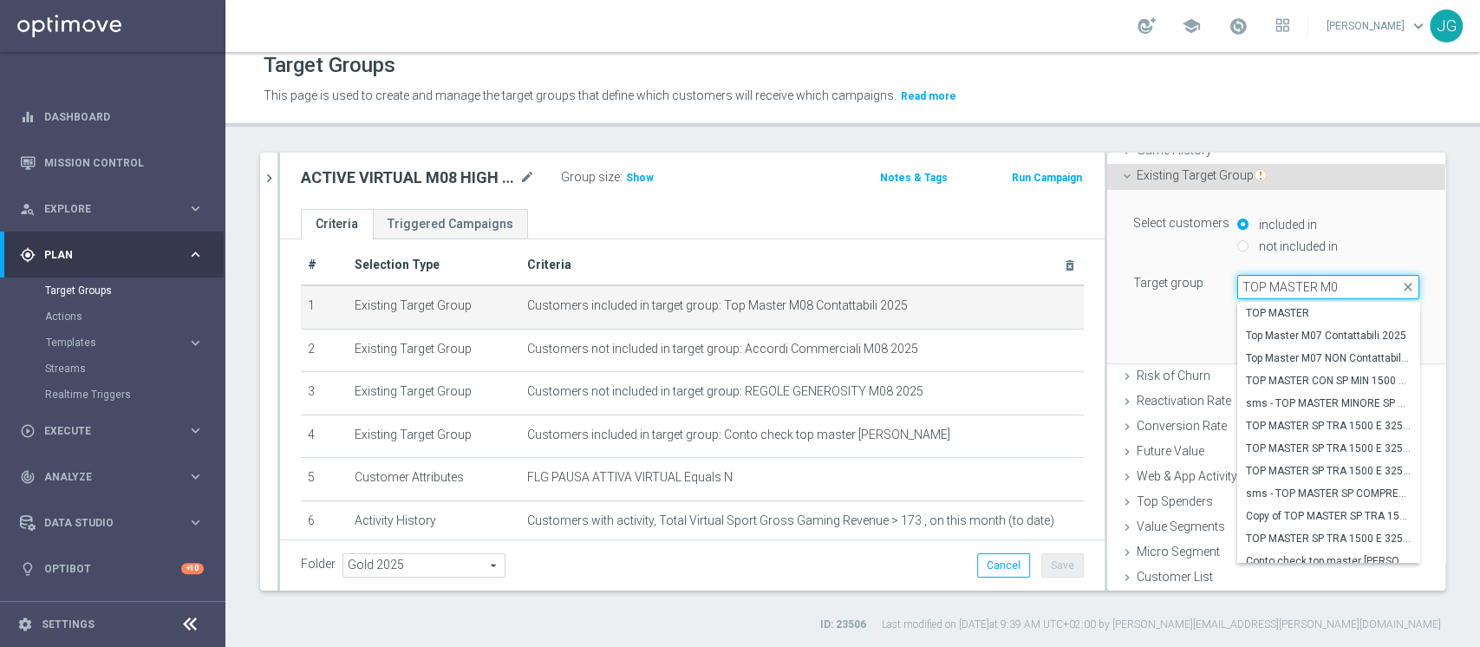
type input "TOP MASTER M08"
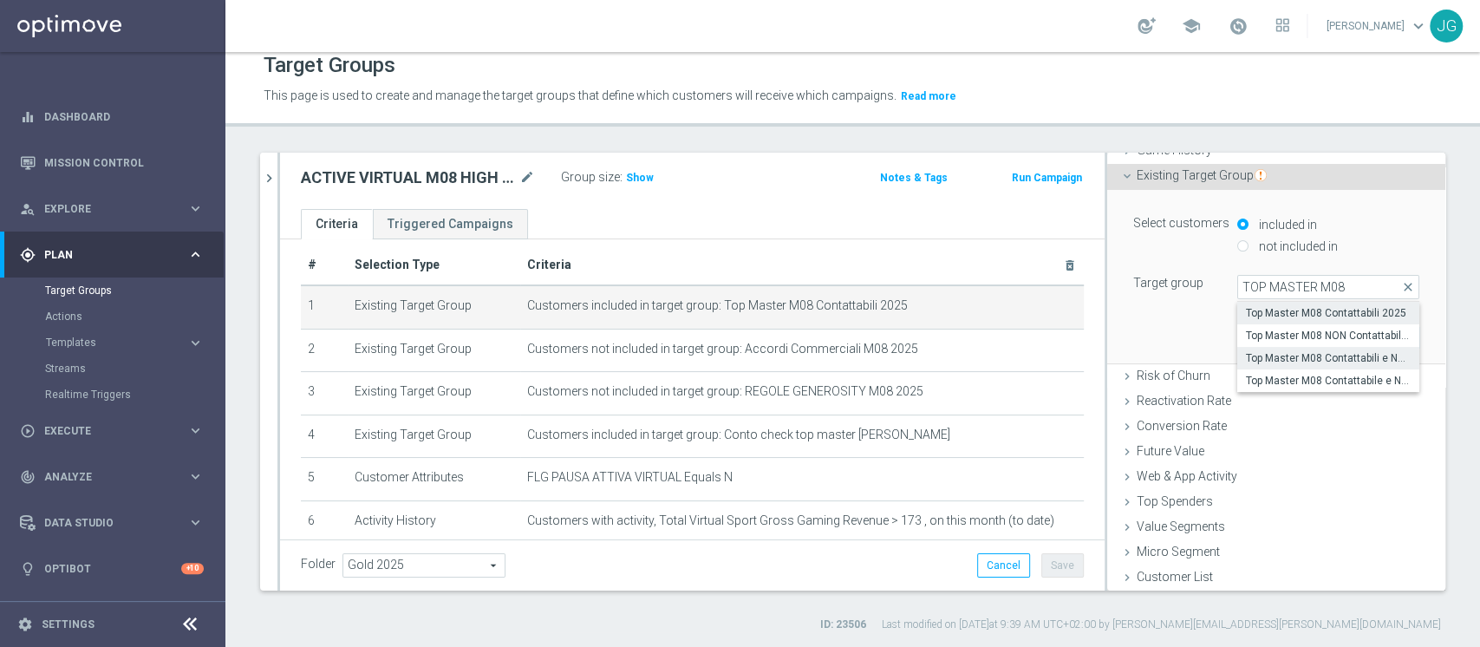
click at [1318, 356] on span "Top Master M08 Contattabili e NON Contattabili 2025" at bounding box center [1328, 358] width 165 height 14
type input "Top Master M08 Contattabili e NON Contattabili 2025"
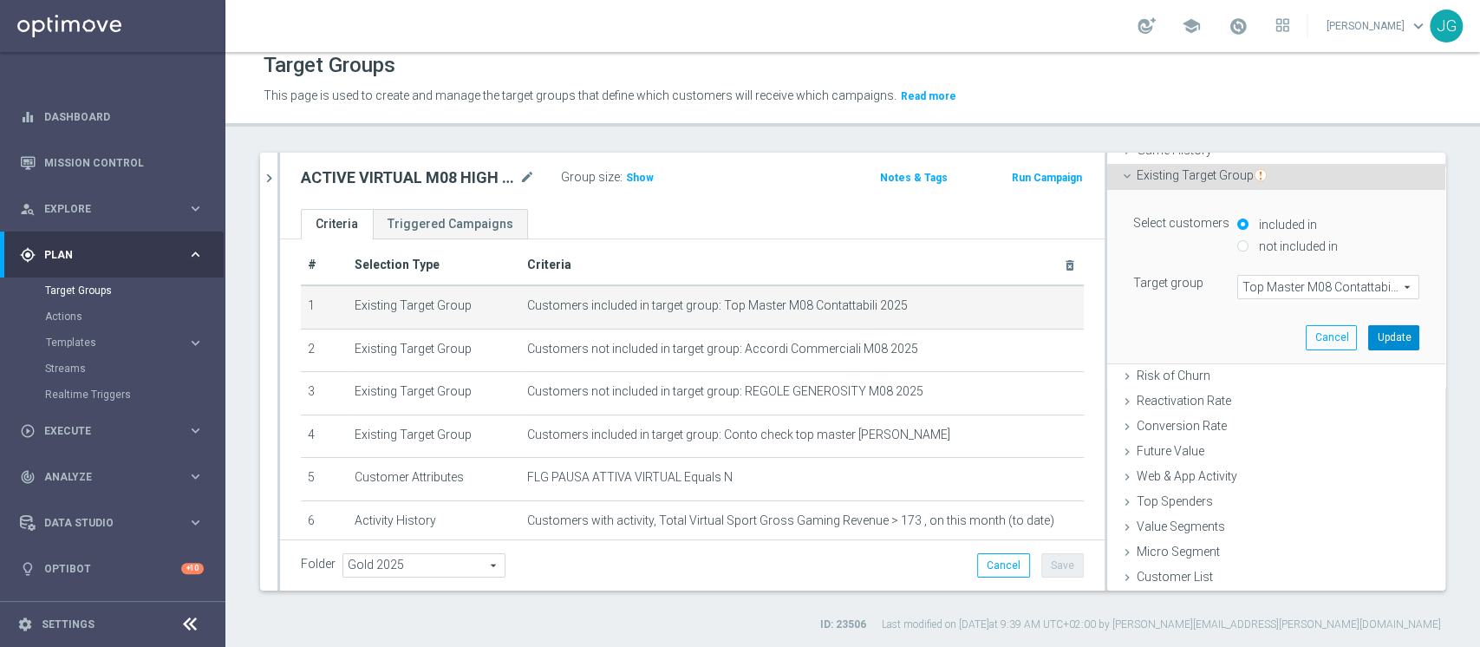
click at [1368, 332] on button "Update" at bounding box center [1393, 337] width 51 height 24
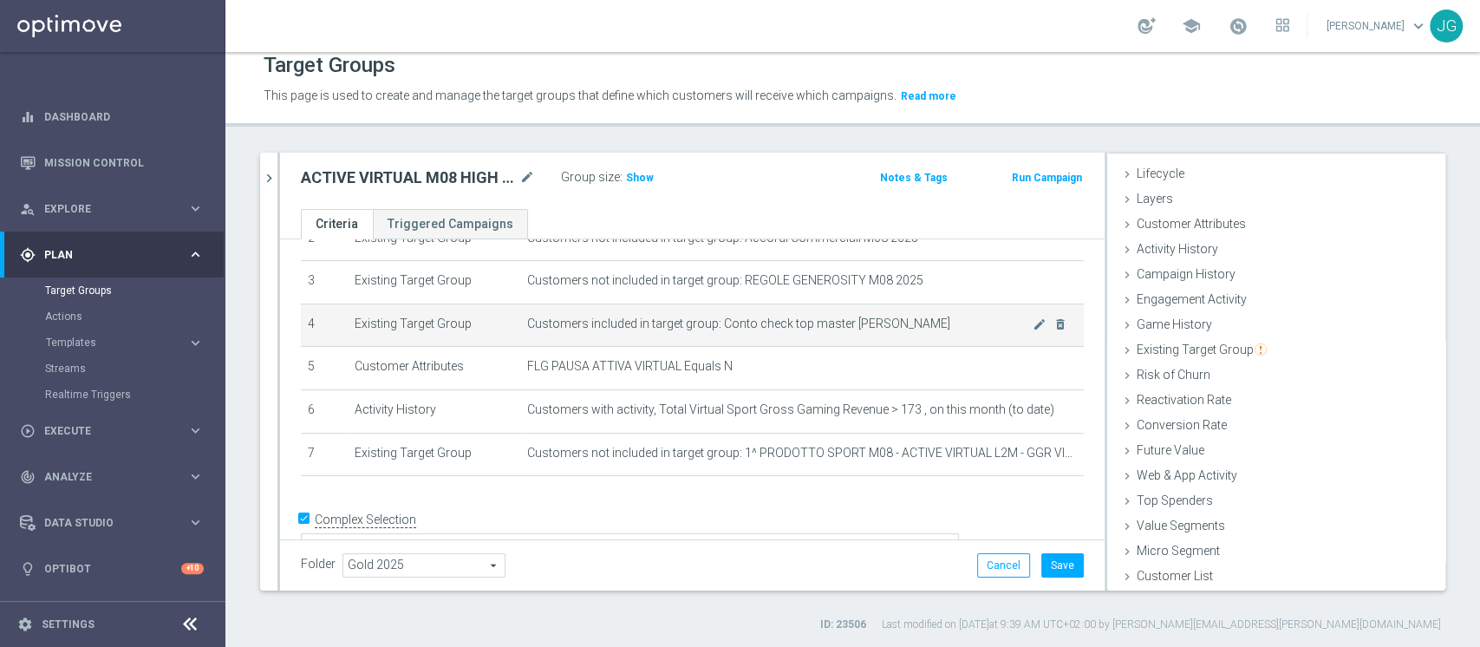
scroll to position [146, 0]
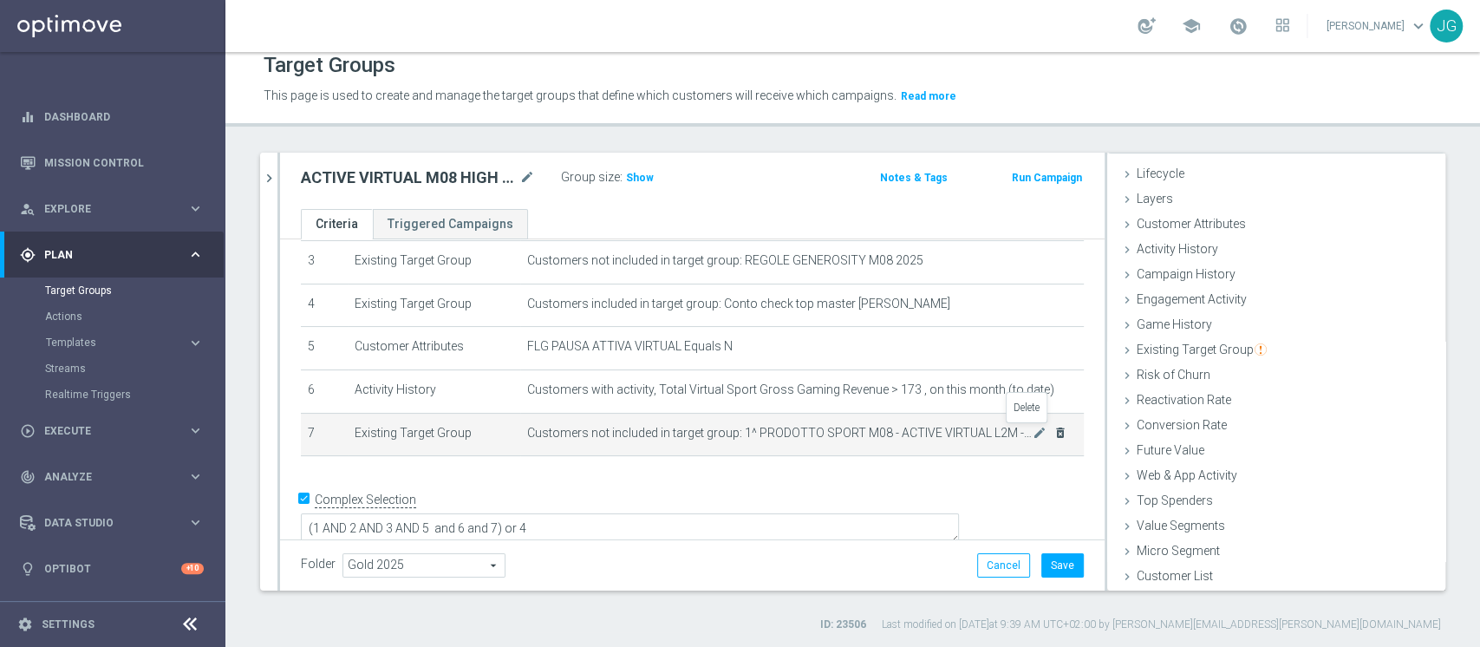
click at [1054, 434] on icon "delete_forever" at bounding box center [1061, 433] width 14 height 14
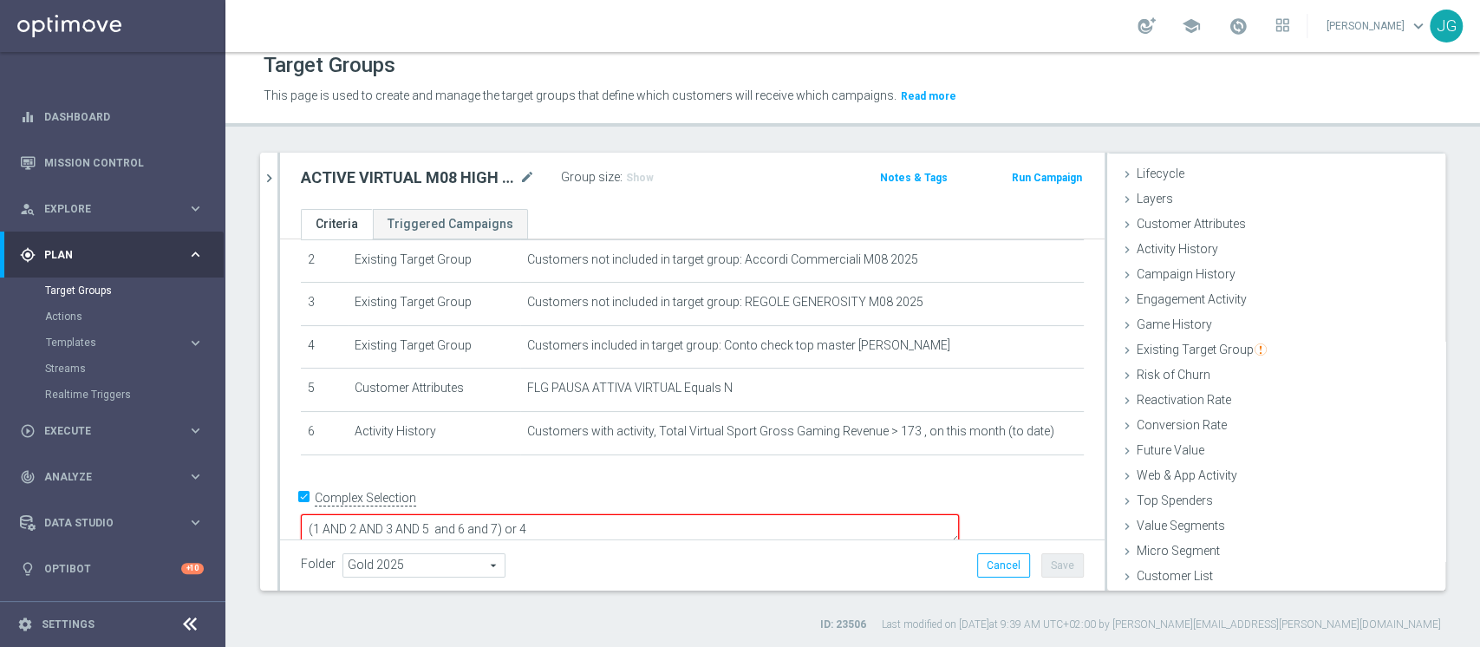
scroll to position [104, 0]
click at [623, 514] on textarea "(1 AND 2 AND 3 AND 5 and 6 and 7) or 4" at bounding box center [630, 529] width 658 height 30
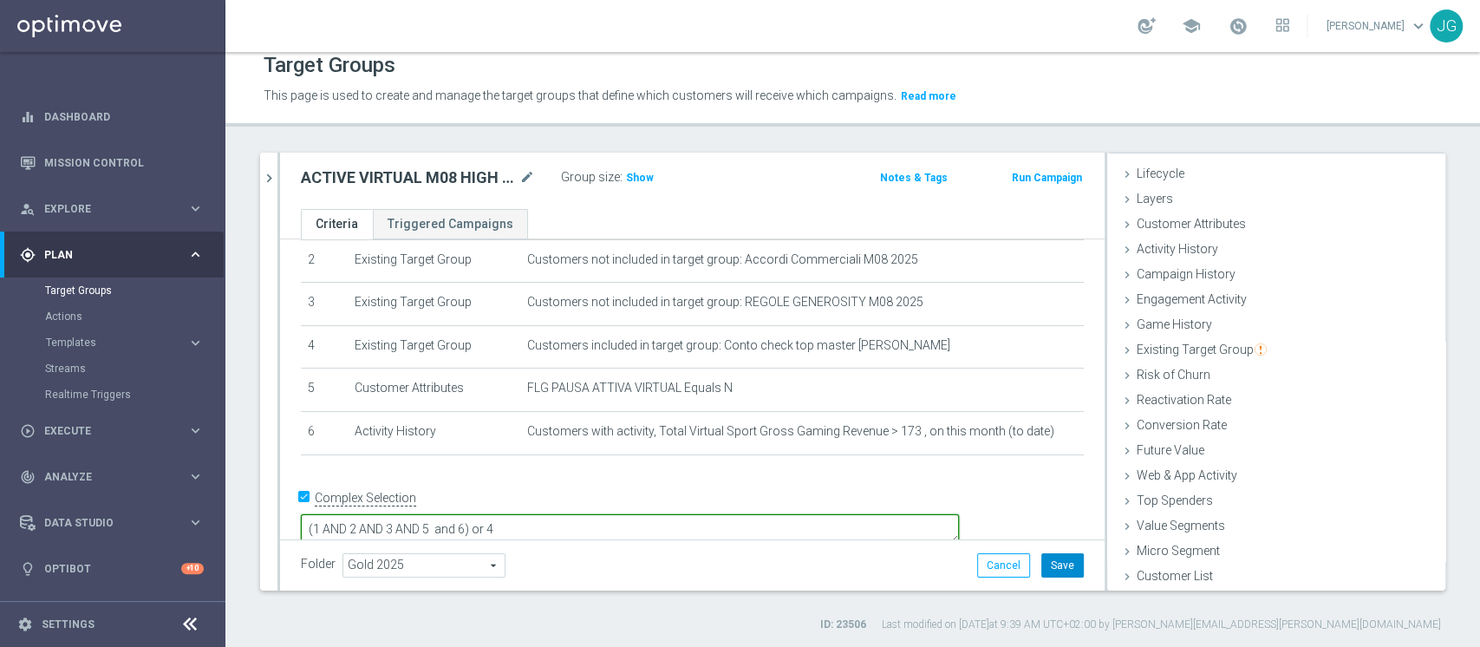
type textarea "(1 AND 2 AND 3 AND 5 and 6) or 4"
click at [1055, 568] on button "Save" at bounding box center [1062, 565] width 42 height 24
click at [639, 174] on span "Show" at bounding box center [640, 178] width 28 height 12
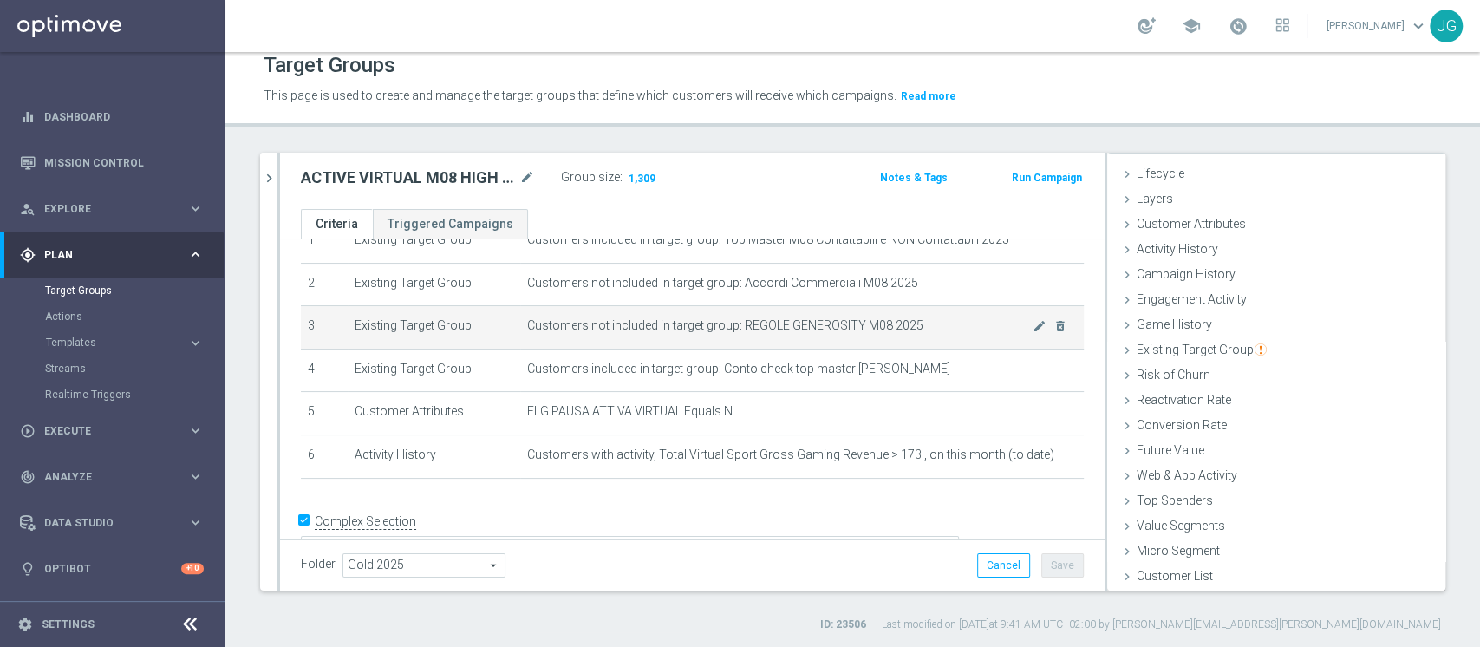
scroll to position [80, 0]
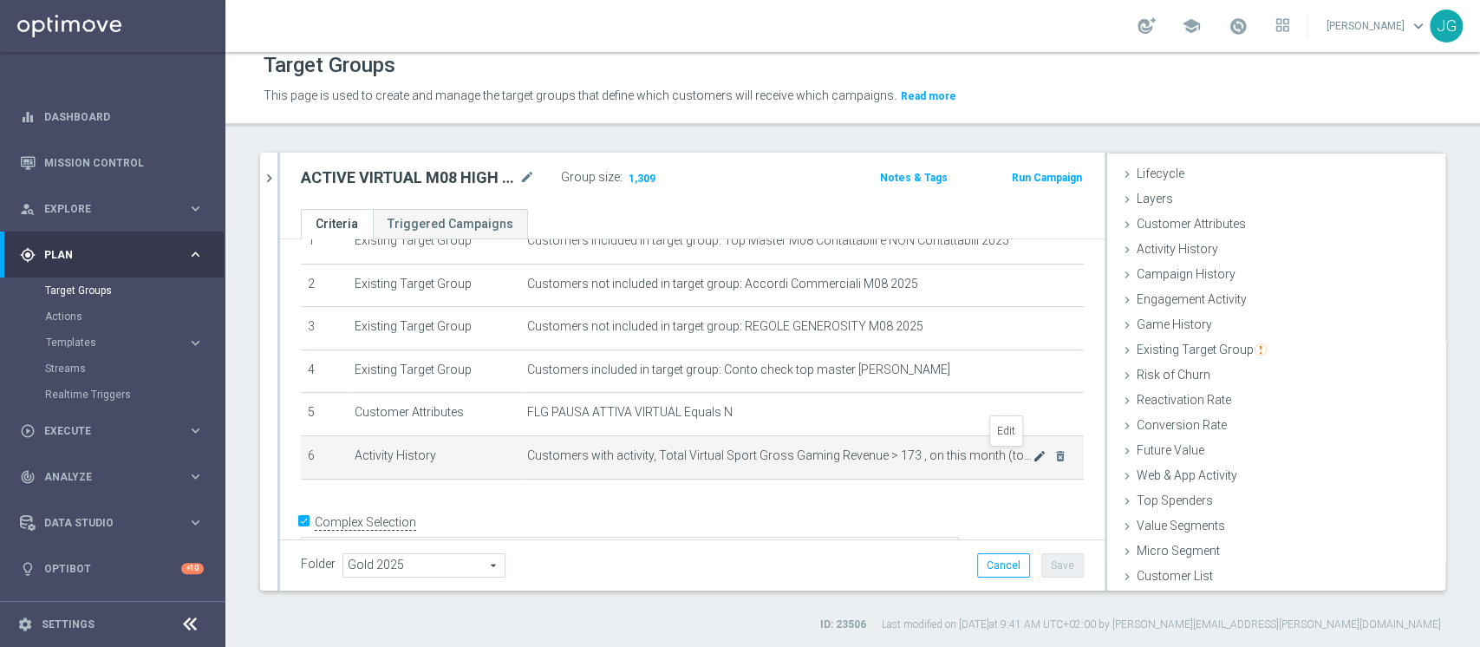
click at [1033, 457] on icon "mode_edit" at bounding box center [1040, 456] width 14 height 14
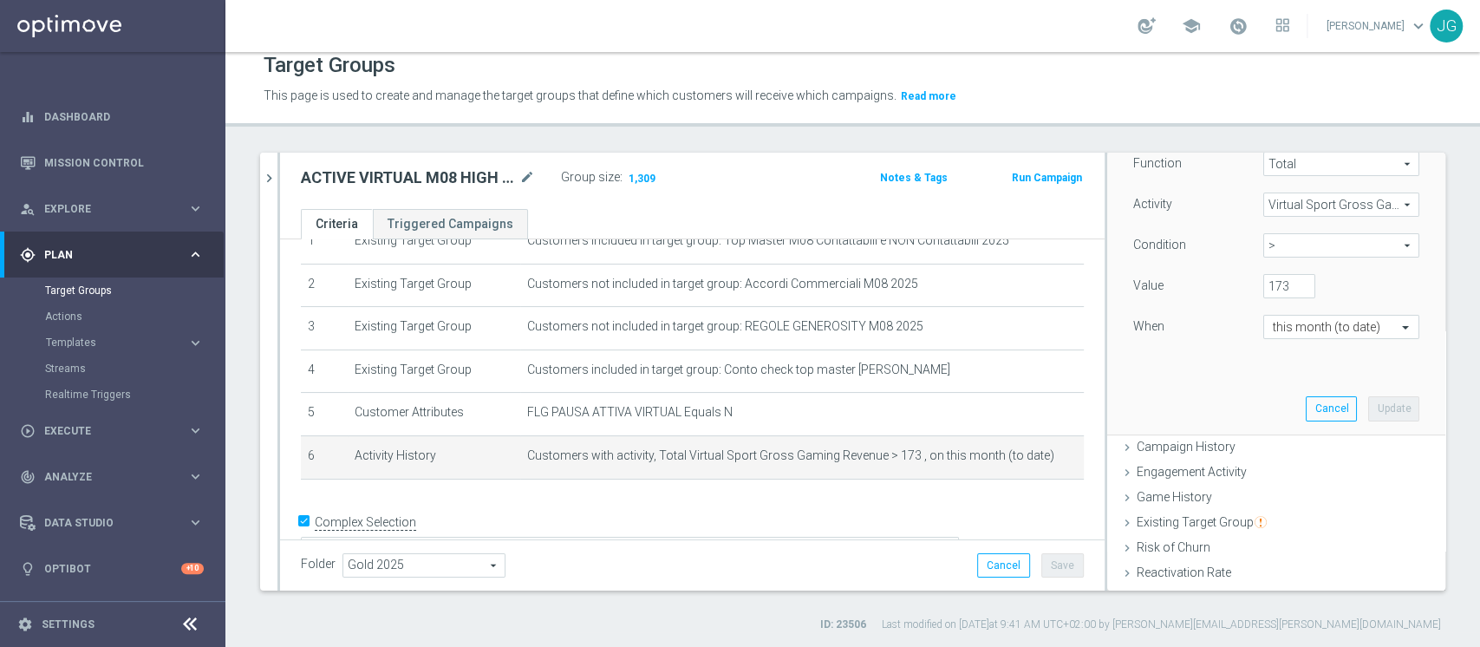
scroll to position [261, 0]
click at [1263, 283] on input "173" at bounding box center [1289, 288] width 52 height 24
type input "1"
type input "0"
click at [1368, 407] on button "Update" at bounding box center [1393, 410] width 51 height 24
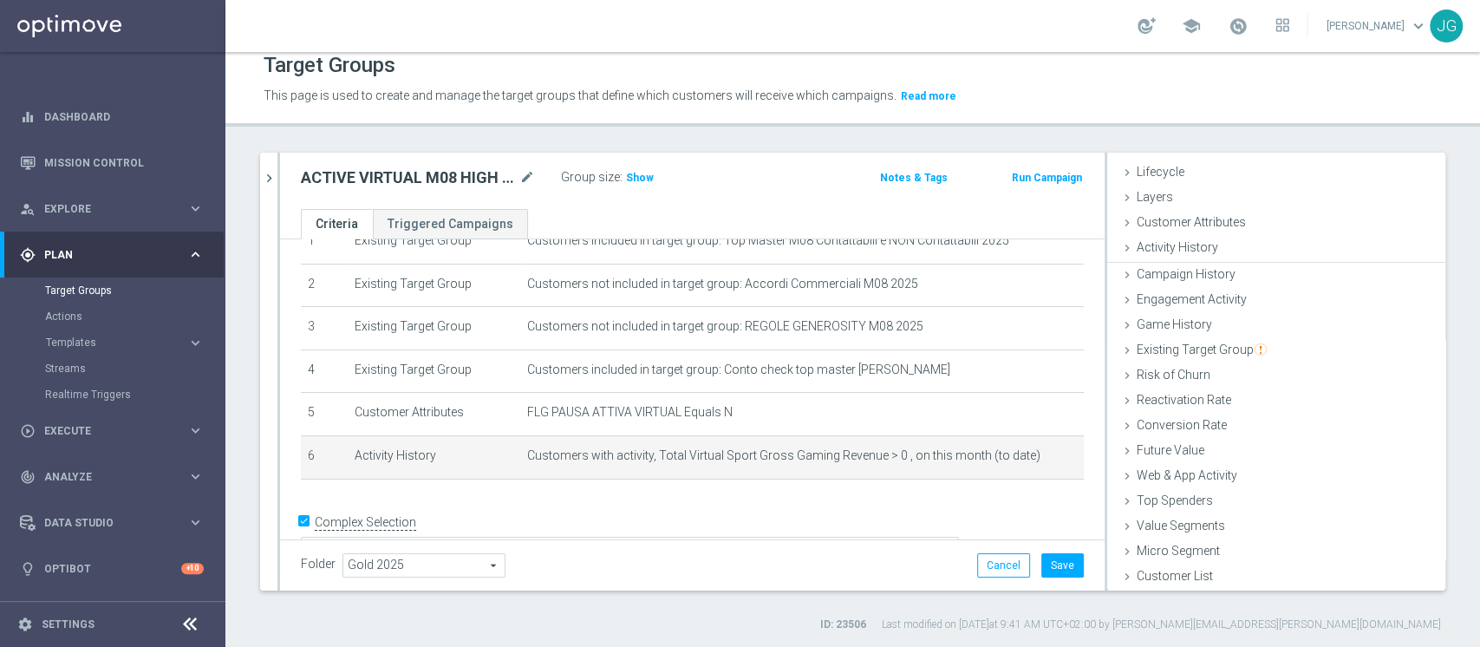
scroll to position [32, 0]
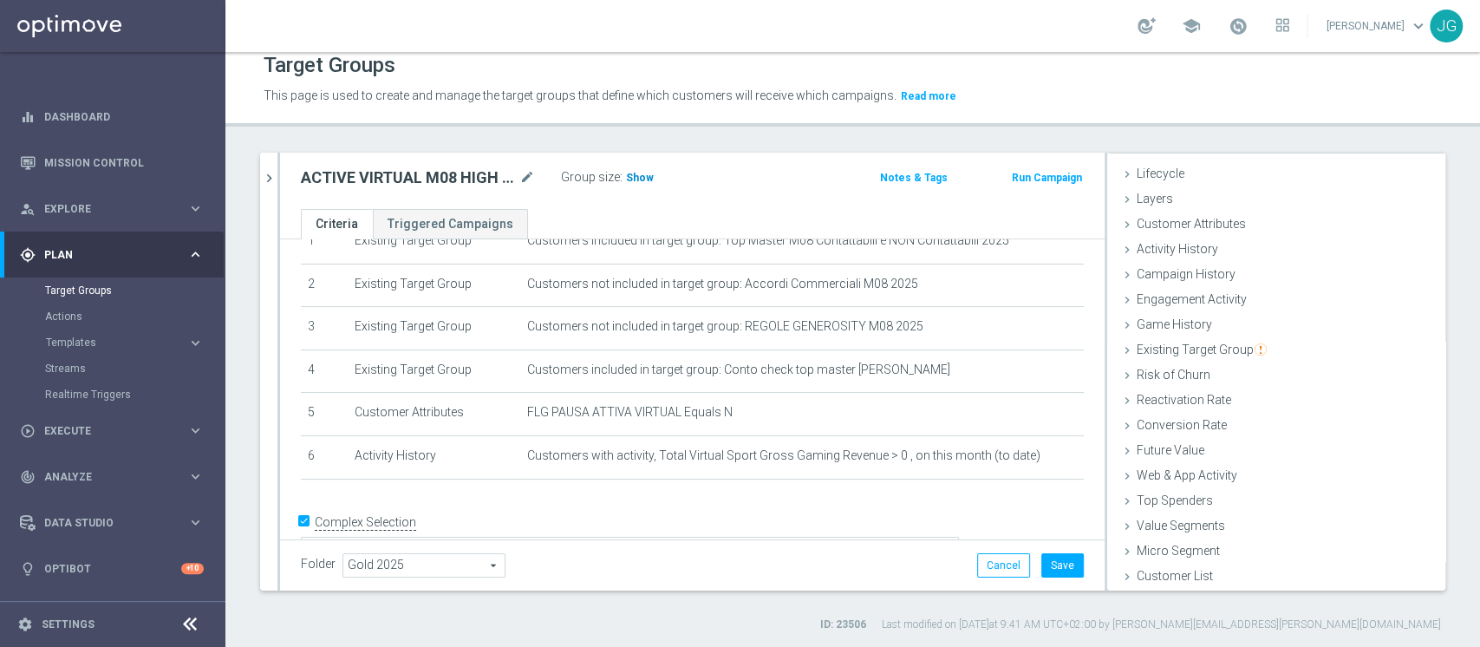
click at [642, 178] on span "Show" at bounding box center [640, 178] width 28 height 12
click at [1051, 572] on button "Save" at bounding box center [1062, 565] width 42 height 24
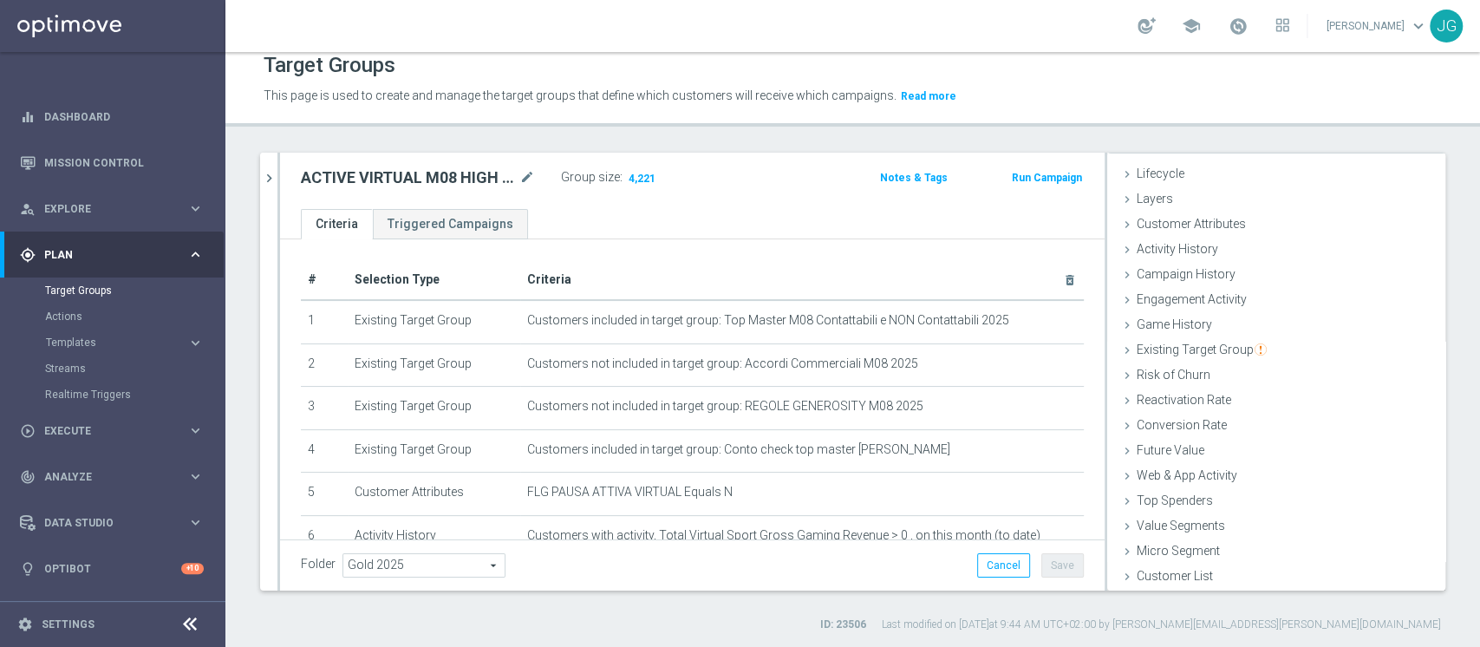
scroll to position [102, 0]
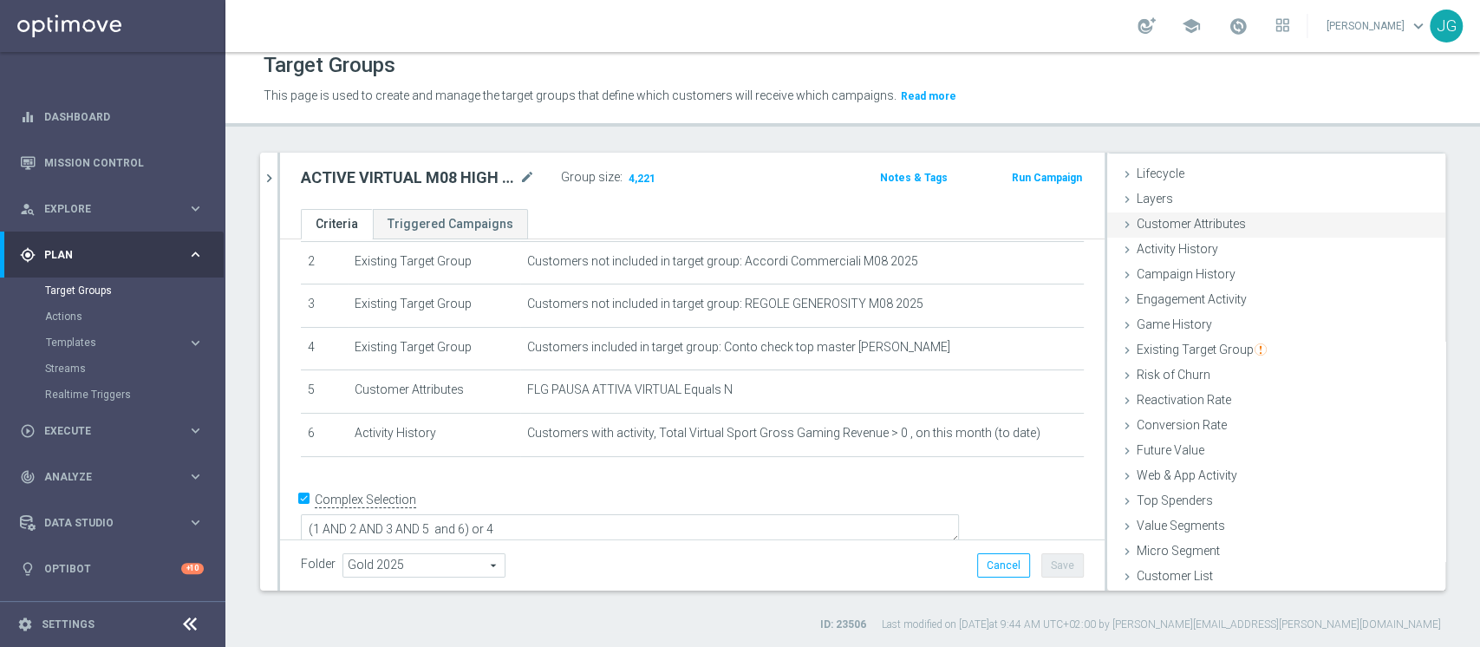
click at [1191, 225] on span "Customer Attributes" at bounding box center [1191, 224] width 109 height 14
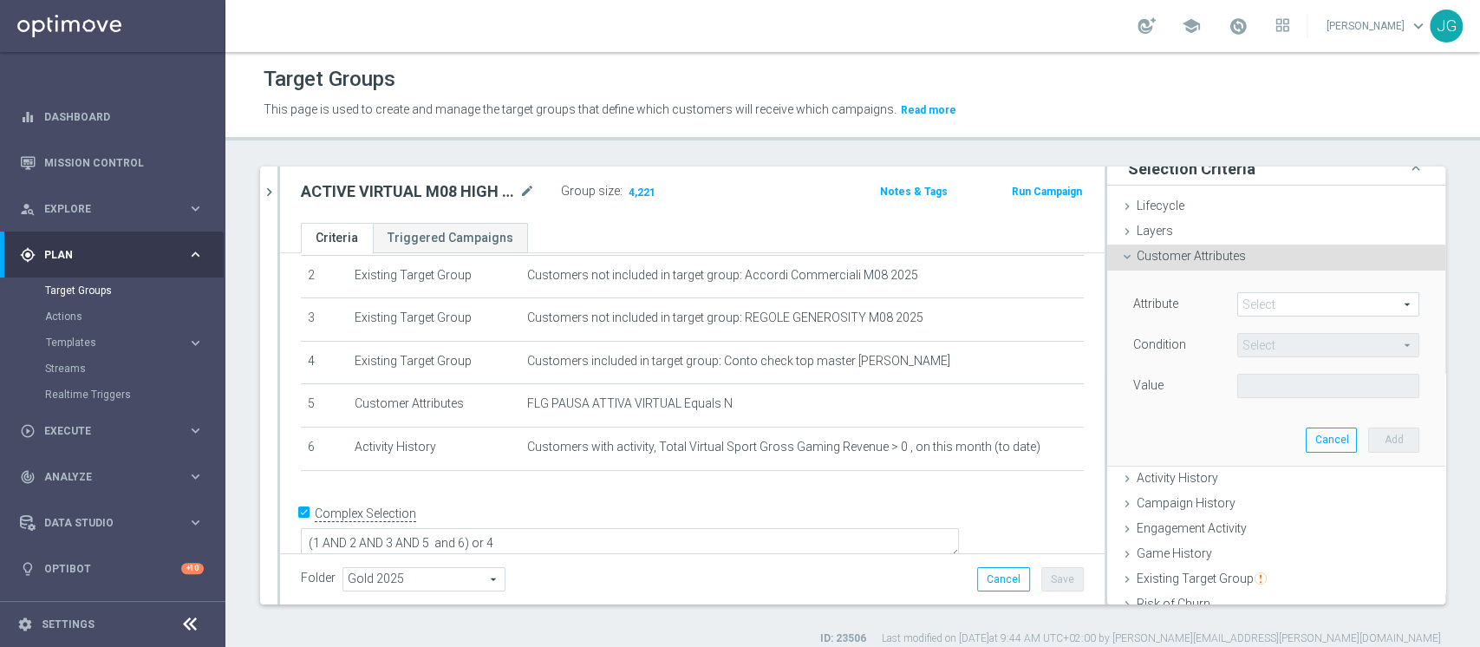
scroll to position [13, 0]
click at [1269, 303] on span at bounding box center [1328, 305] width 180 height 23
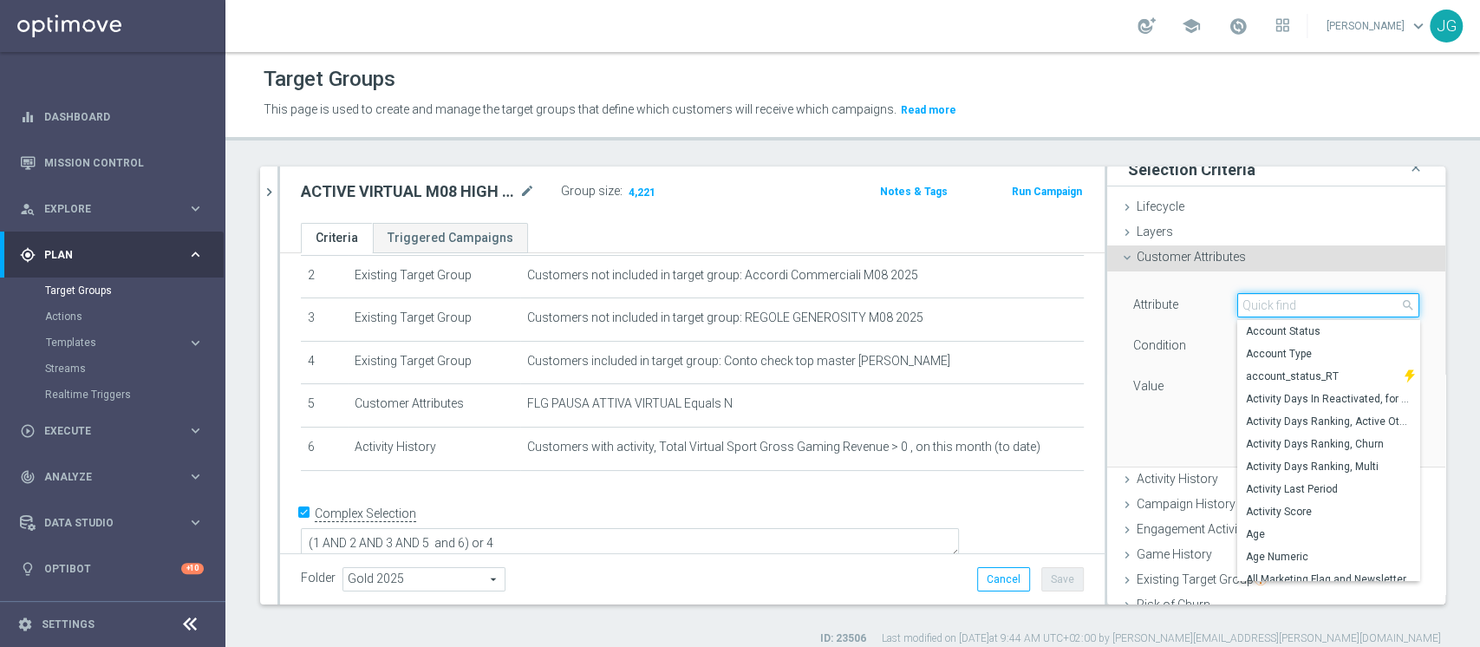
click at [1269, 303] on input "search" at bounding box center [1328, 305] width 182 height 24
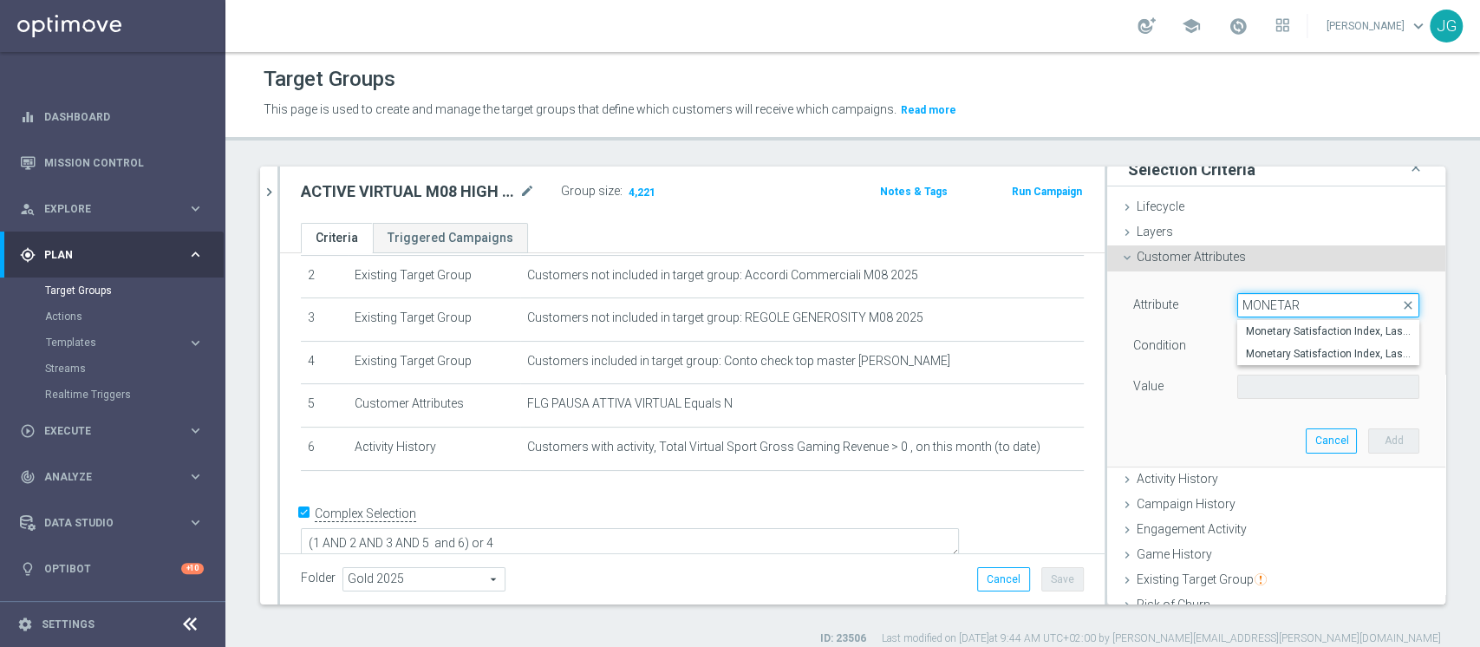
type input "MONETARY"
click at [1292, 329] on span "Monetary Satisfaction Index, Last Month" at bounding box center [1328, 331] width 165 height 14
type input "Monetary Satisfaction Index, Last Month"
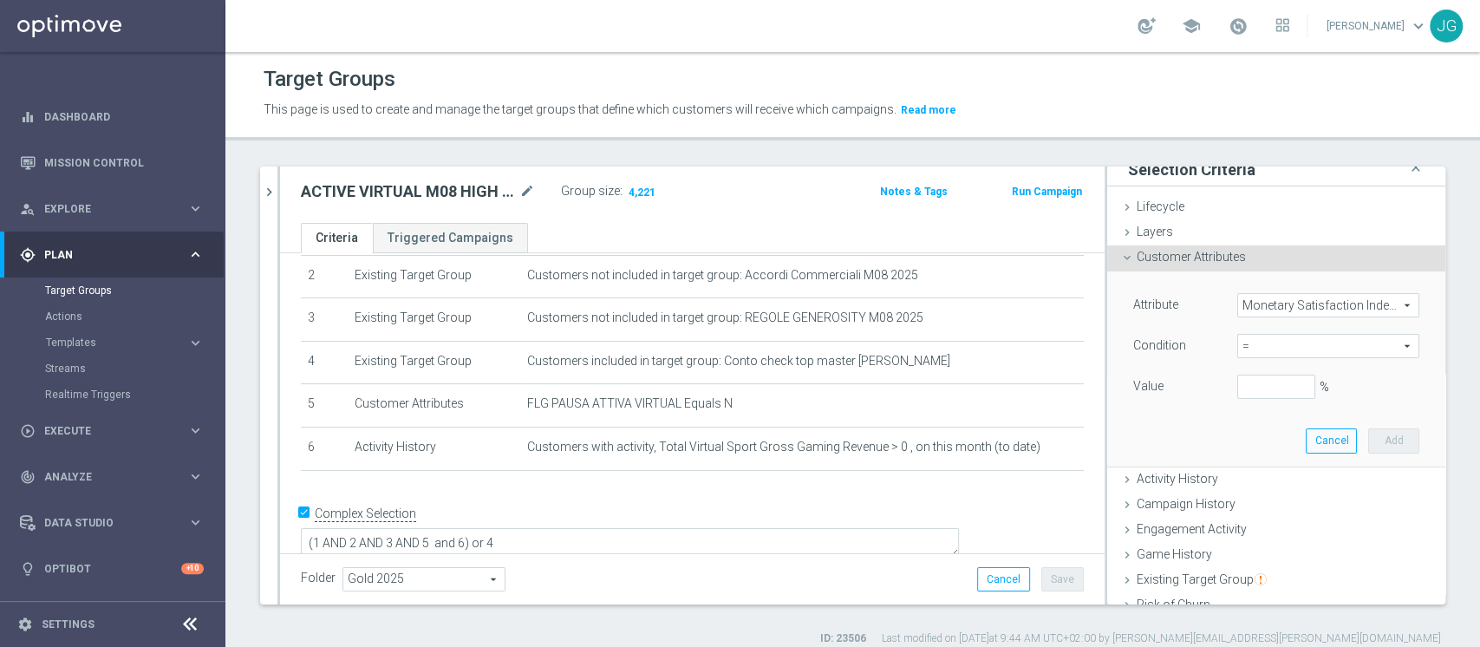
click at [1306, 349] on span "=" at bounding box center [1328, 346] width 180 height 23
click at [1246, 375] on span "<" at bounding box center [1328, 372] width 165 height 14
type input "<"
click at [1237, 378] on input "%" at bounding box center [1276, 387] width 78 height 24
click at [1370, 428] on button "Add" at bounding box center [1393, 440] width 51 height 24
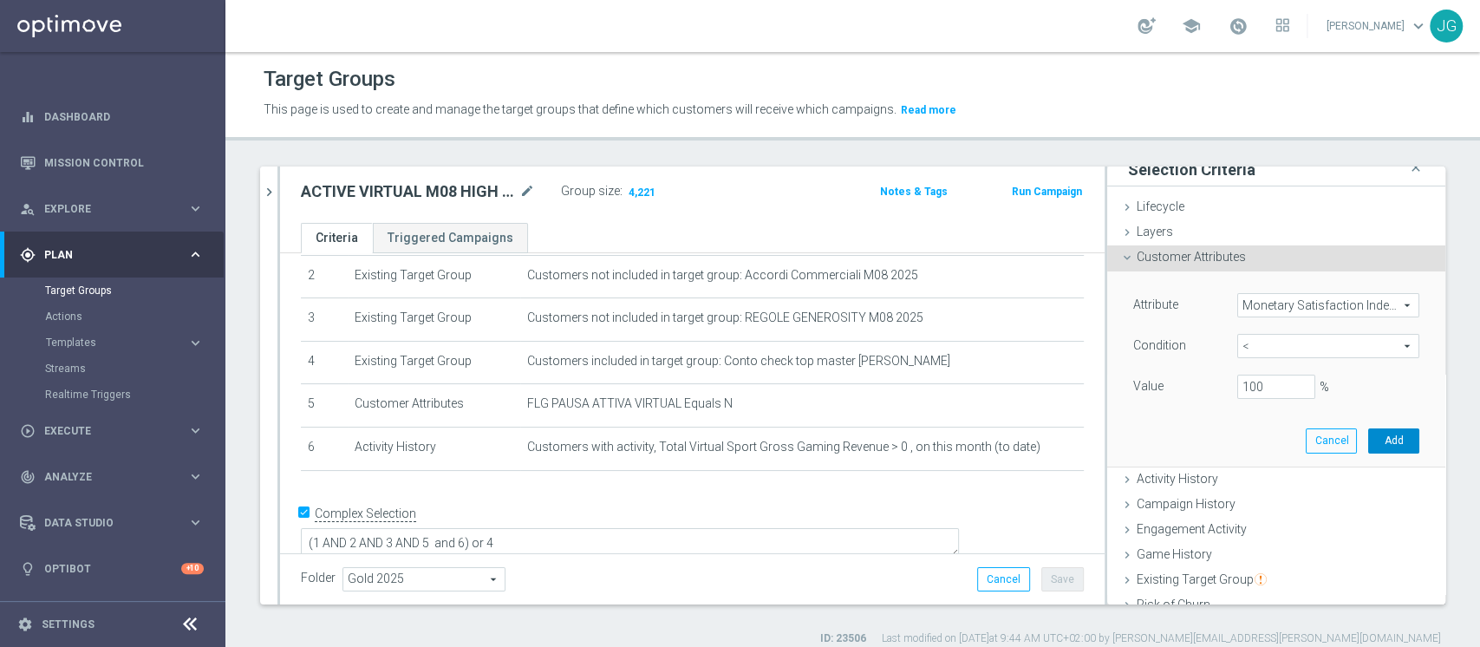
type input "1"
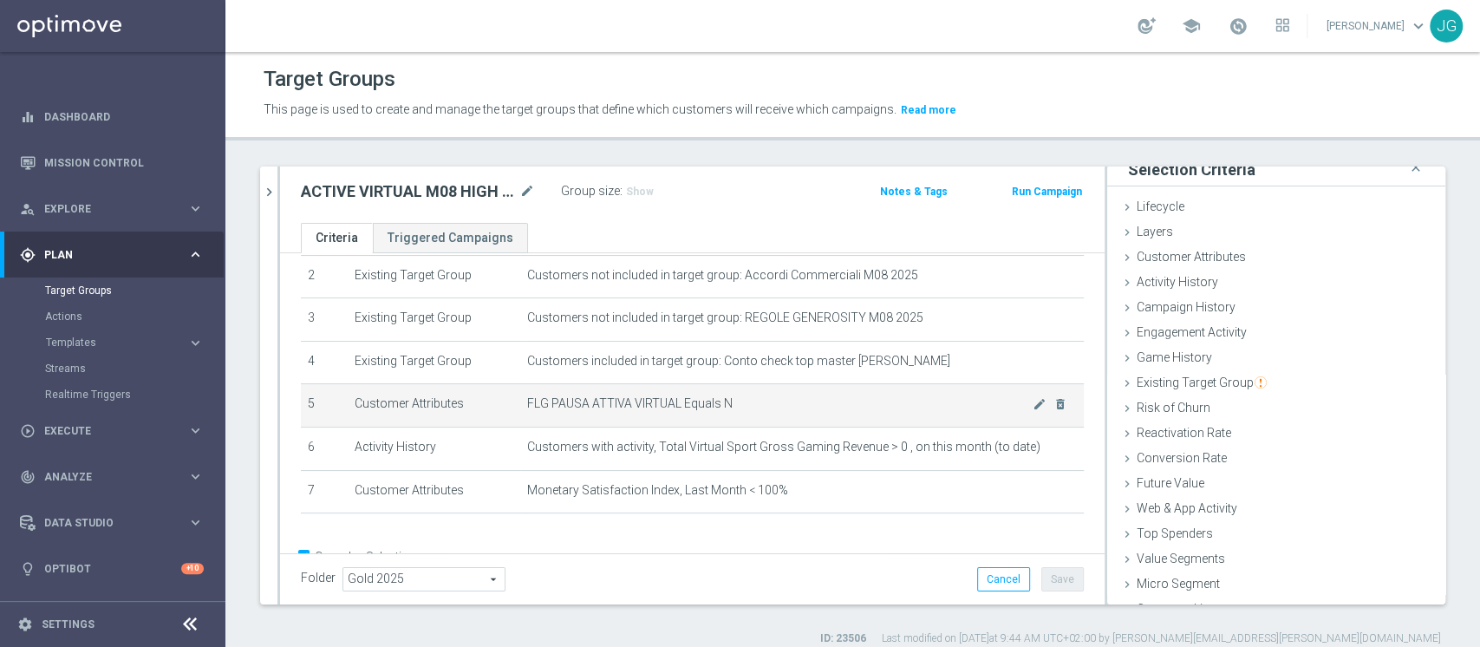
scroll to position [147, 0]
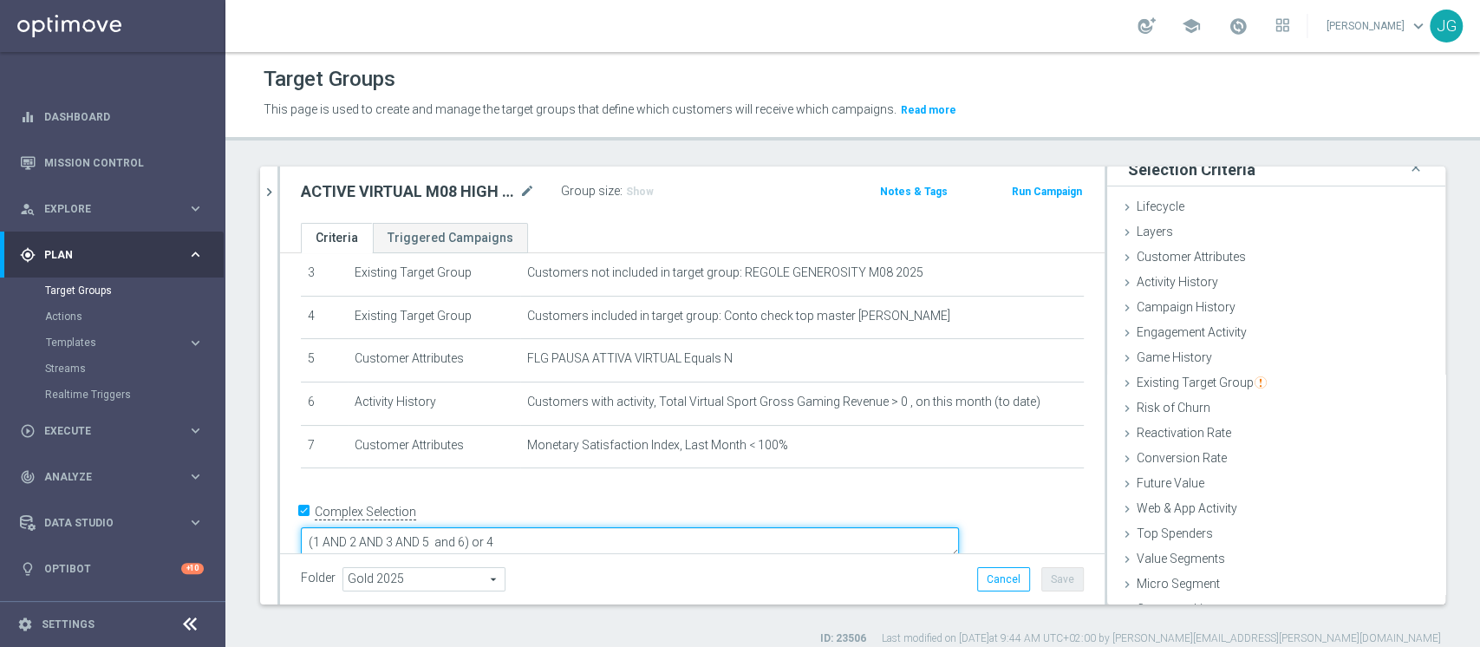
click at [588, 527] on textarea "(1 AND 2 AND 3 AND 5 and 6) or 4" at bounding box center [630, 542] width 658 height 30
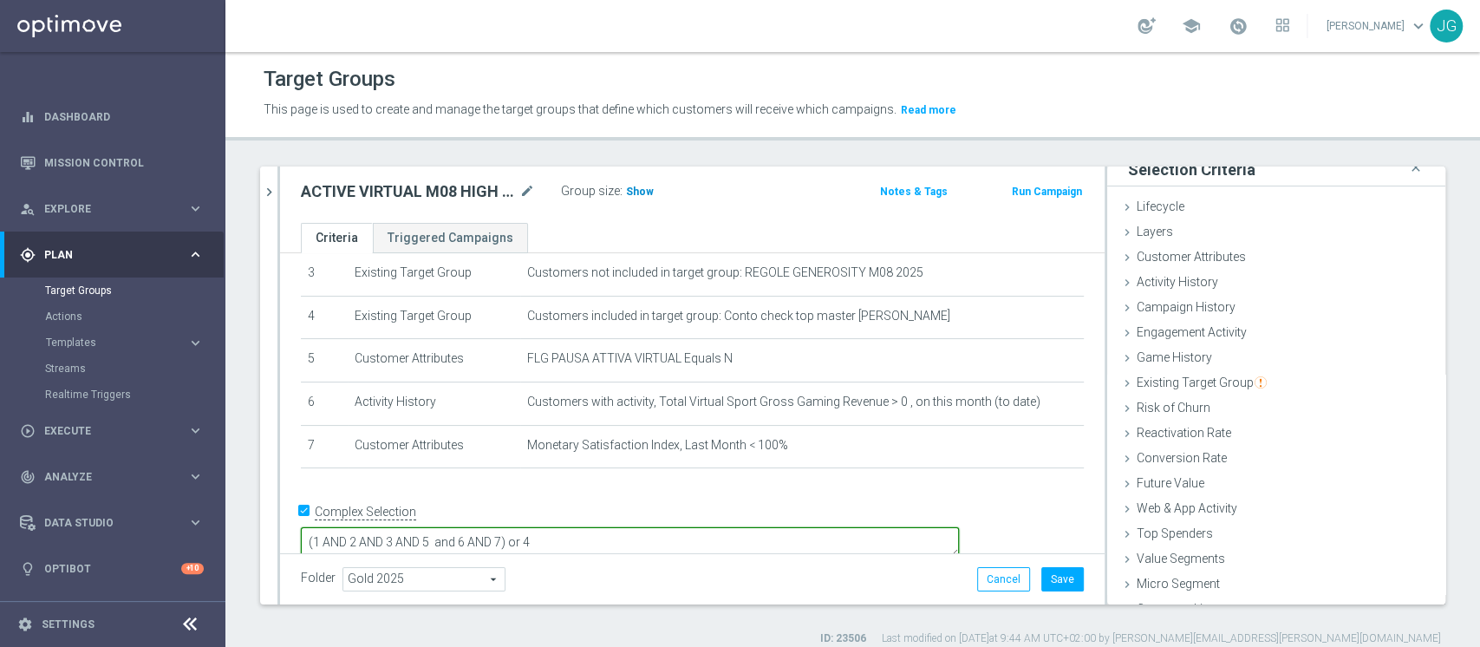
type textarea "(1 AND 2 AND 3 AND 5 and 6 AND 7) or 4"
click at [633, 194] on span "Show" at bounding box center [640, 192] width 28 height 12
click at [1046, 582] on button "Save" at bounding box center [1062, 579] width 42 height 24
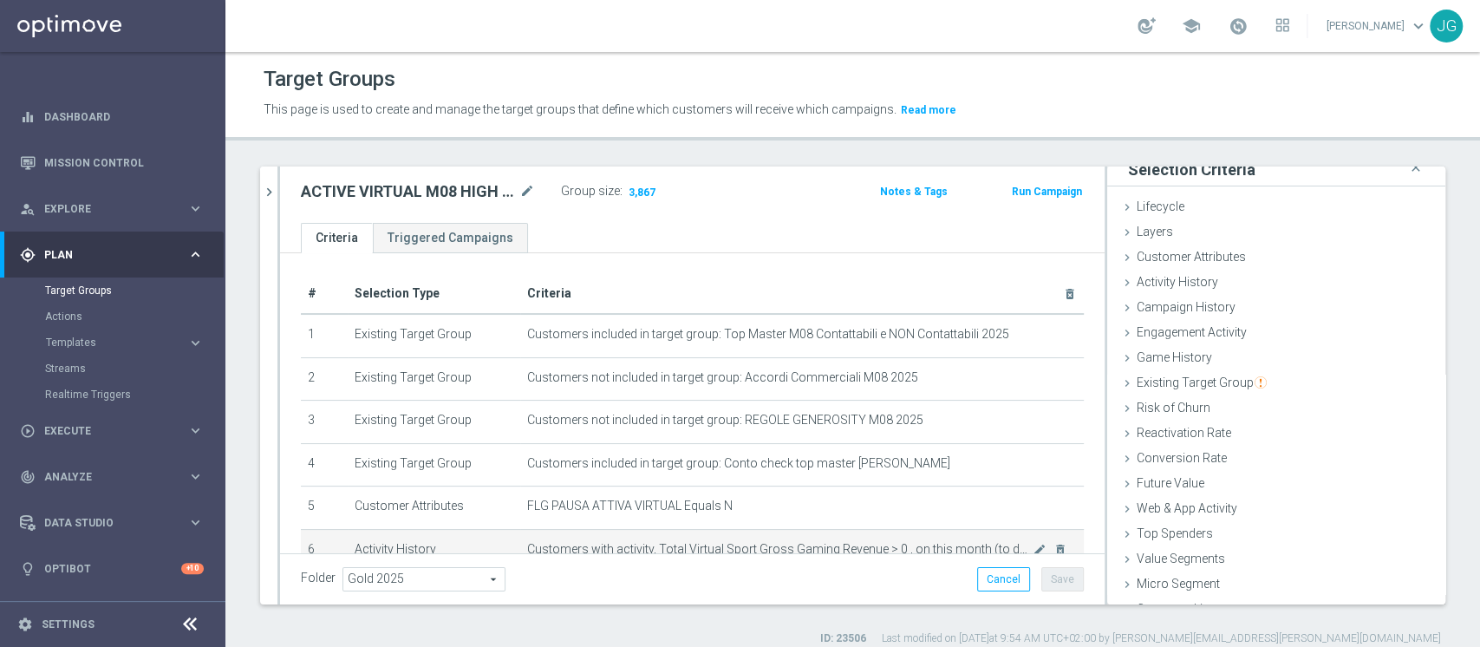
scroll to position [0, 0]
click at [526, 191] on icon "mode_edit" at bounding box center [527, 191] width 16 height 21
click at [456, 192] on input "ACTIVE VIRTUAL M08 HIGH 28.08" at bounding box center [418, 193] width 234 height 24
type input "ACTIVE VIRTUAL M08 ALL 28.08"
click at [719, 240] on ul "Criteria Triggered Campaigns" at bounding box center [692, 238] width 825 height 30
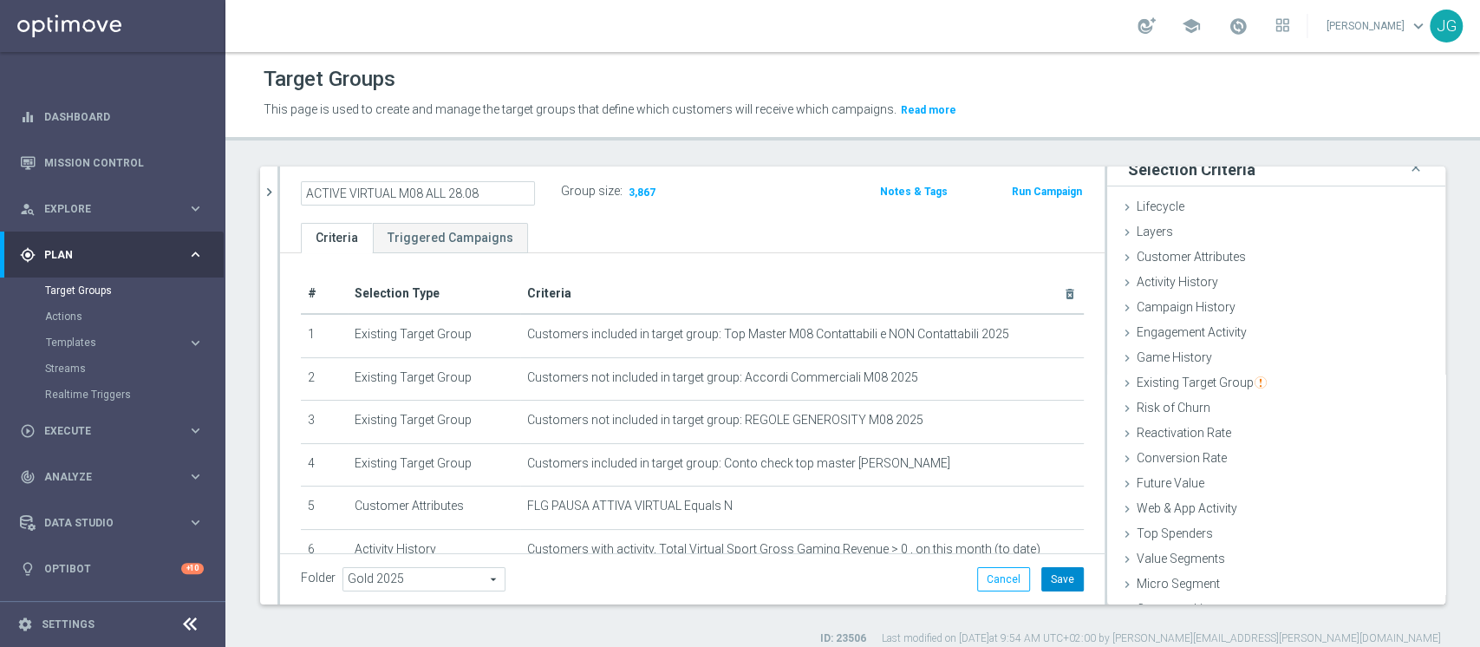
click at [1054, 584] on button "Save" at bounding box center [1062, 579] width 42 height 24
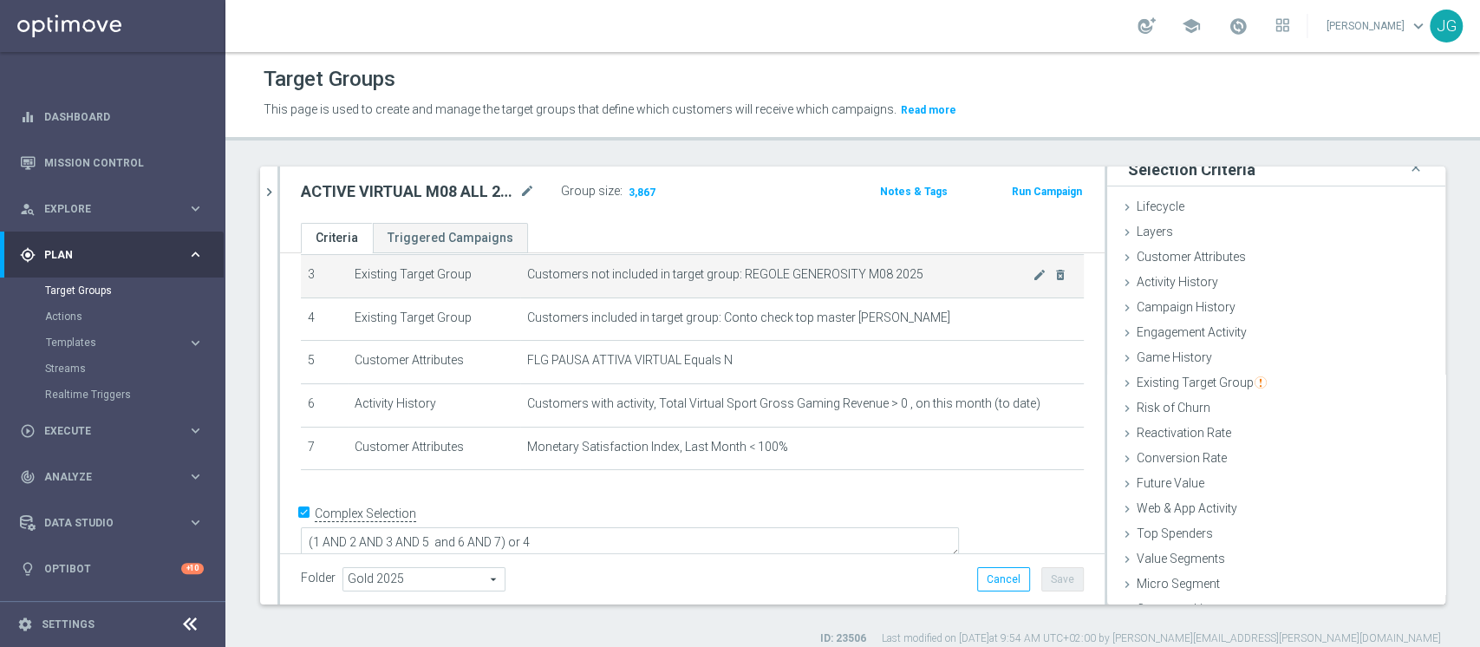
scroll to position [14, 0]
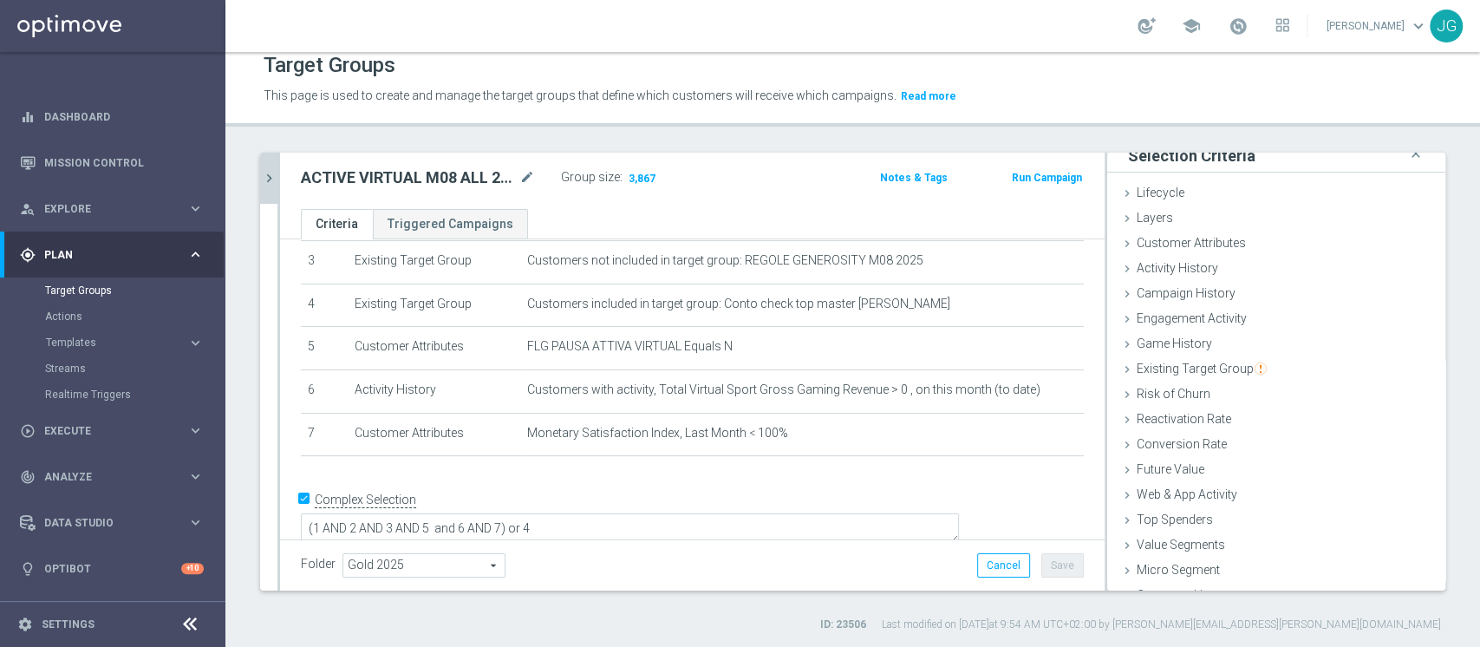
click at [264, 174] on icon "chevron_right" at bounding box center [269, 178] width 16 height 16
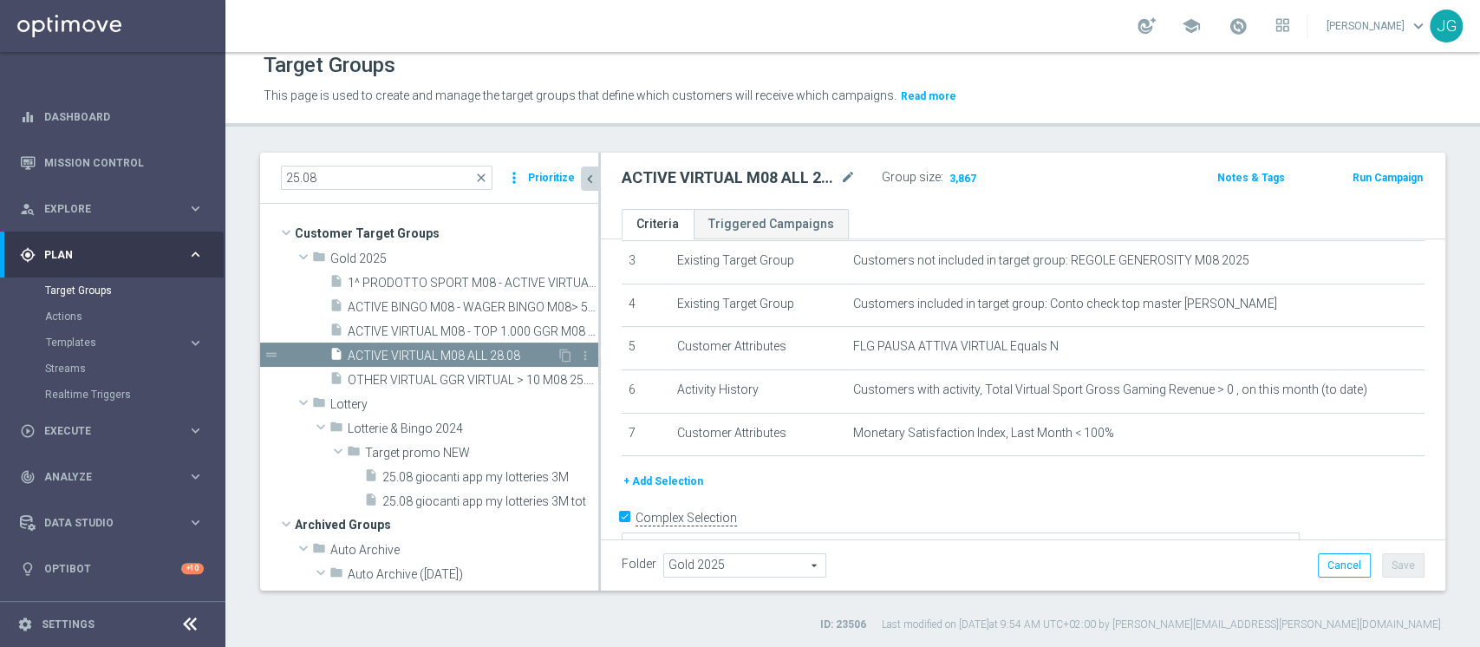
click at [388, 352] on span "ACTIVE VIRTUAL M08 ALL 28.08" at bounding box center [452, 356] width 209 height 15
click at [486, 351] on span "ACTIVE VIRTUAL M08 ALL 28.08" at bounding box center [452, 356] width 209 height 15
click at [558, 356] on icon "content_copy" at bounding box center [565, 356] width 14 height 14
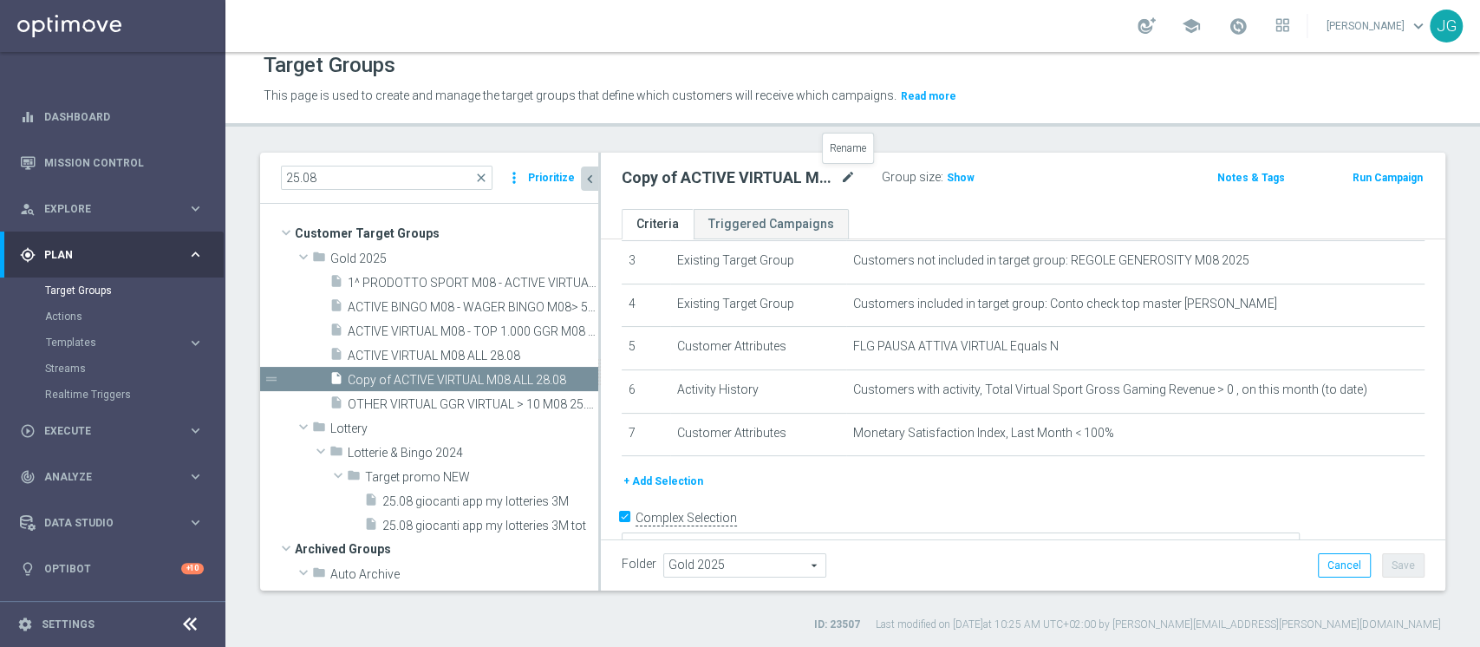
click at [844, 177] on icon "mode_edit" at bounding box center [848, 177] width 16 height 21
click at [806, 184] on input "Copy of ACTIVE VIRTUAL M08 ALL 28.08" at bounding box center [739, 179] width 234 height 24
type input "ACTIVE VIRTUAL M08 TOP 28.08"
click at [846, 174] on icon "mode_edit" at bounding box center [848, 177] width 16 height 21
click at [781, 182] on input "ACTIVE VIRTUAL M08 TOP 28.08" at bounding box center [739, 179] width 234 height 24
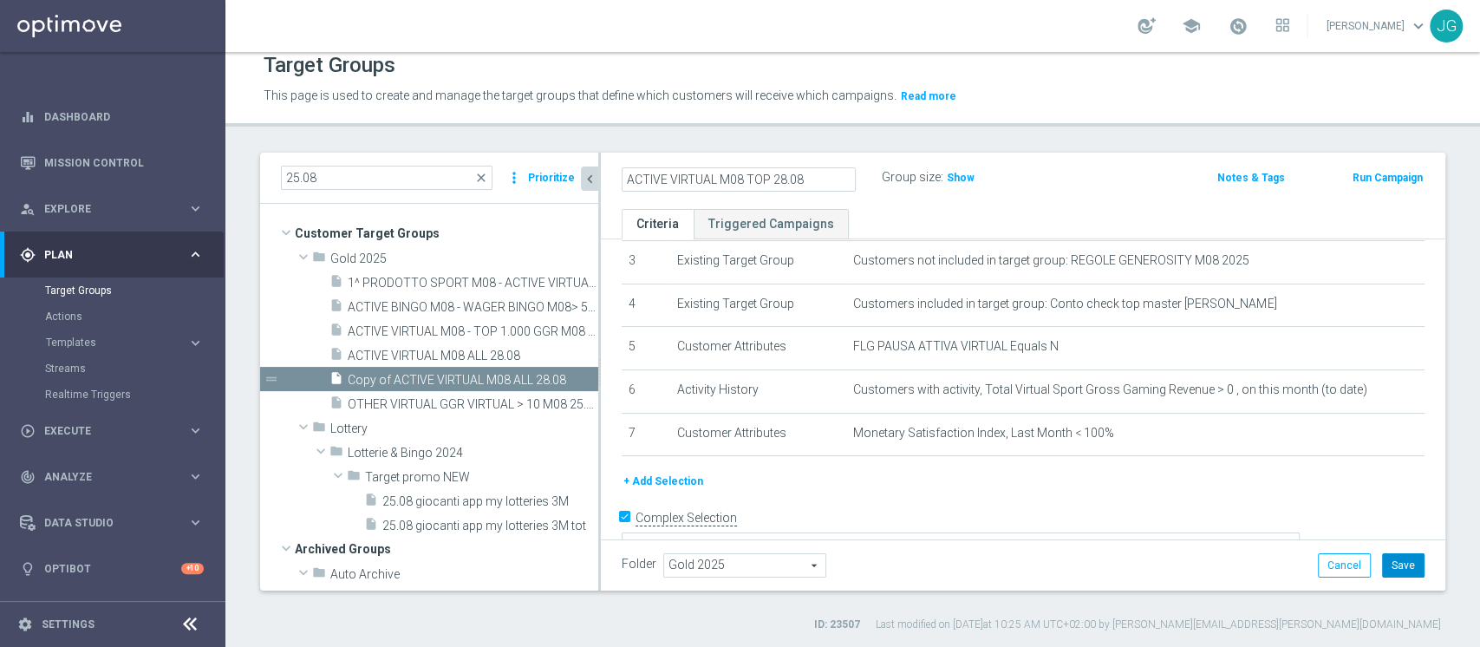
click at [1387, 565] on button "Save" at bounding box center [1403, 565] width 42 height 24
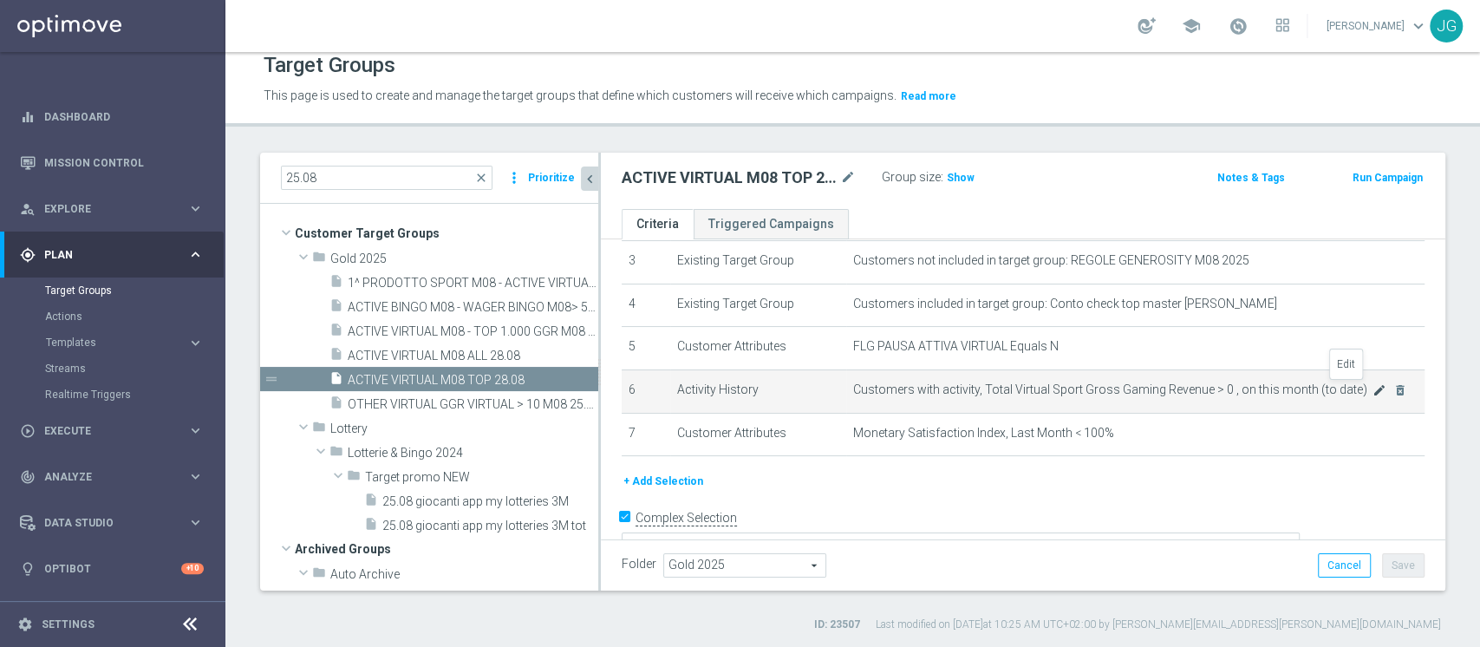
click at [1373, 387] on icon "mode_edit" at bounding box center [1380, 390] width 14 height 14
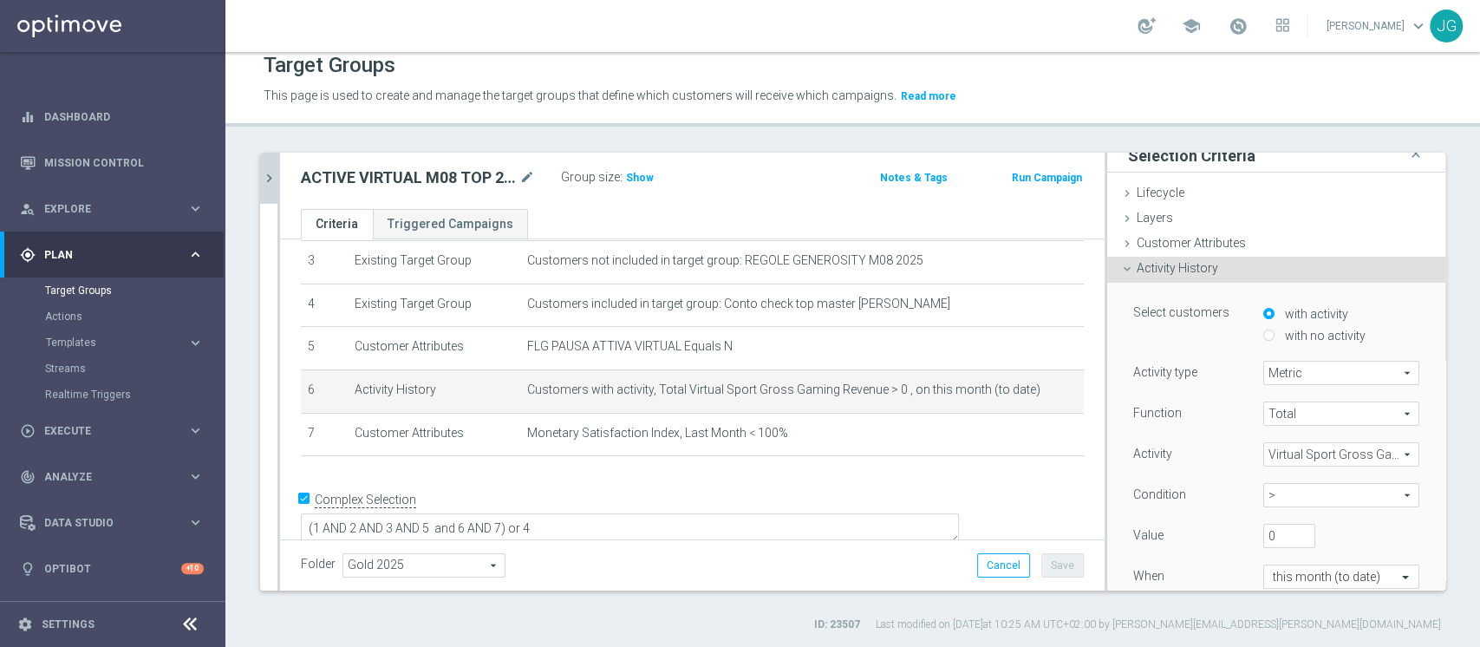
scroll to position [112, 0]
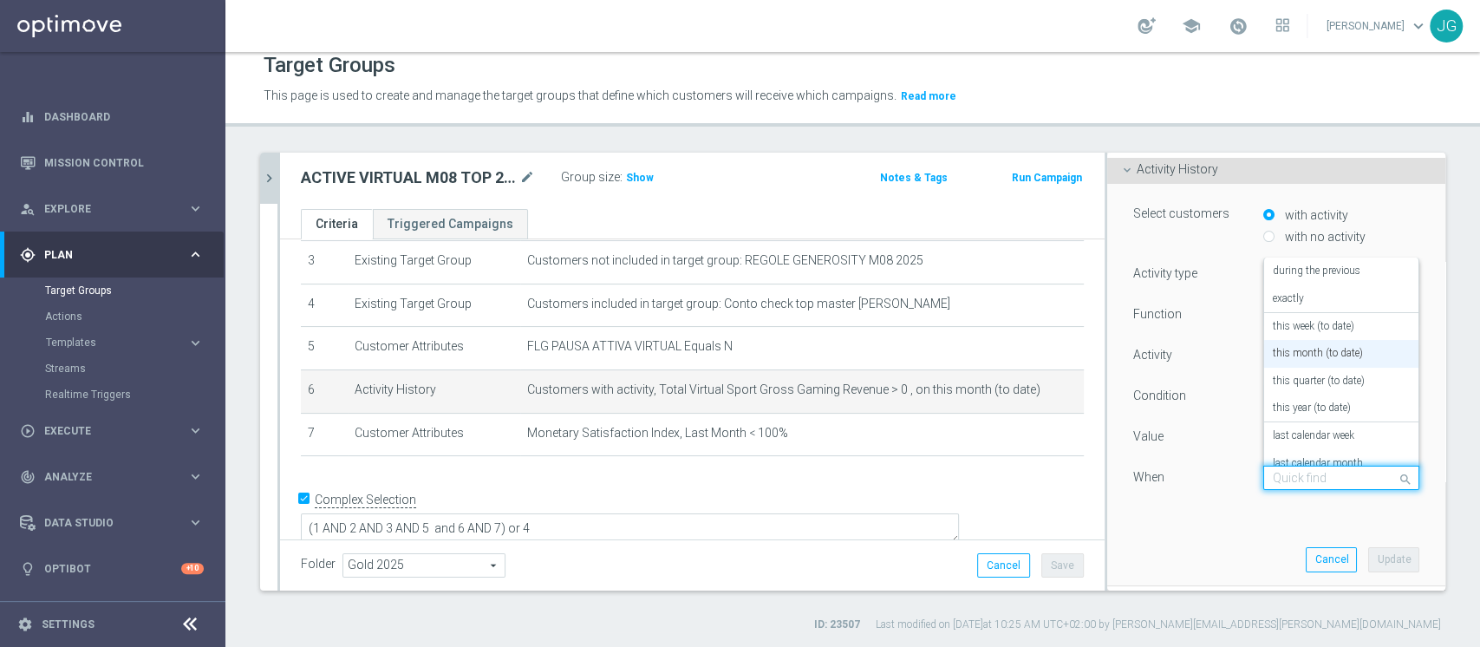
click at [1350, 477] on div at bounding box center [1341, 479] width 154 height 16
click at [1286, 278] on div "during the previous" at bounding box center [1341, 272] width 137 height 28
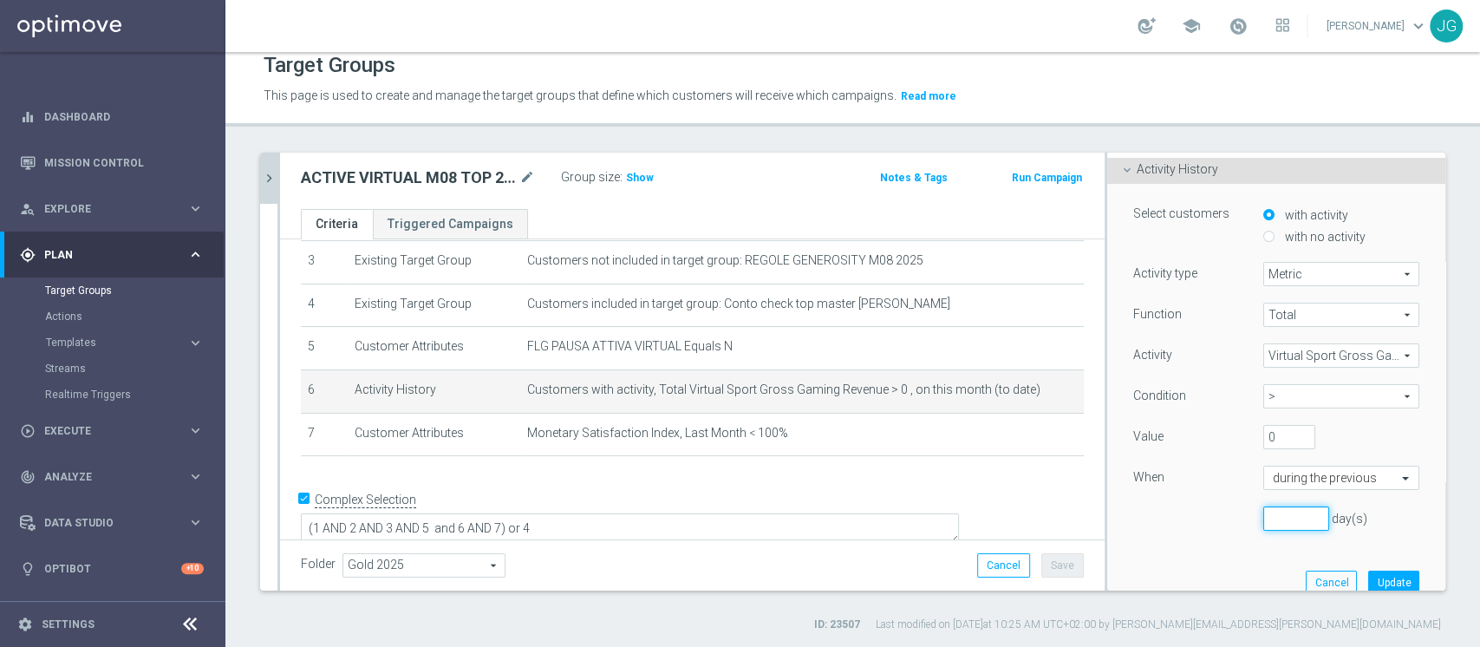
click at [1283, 523] on input "number" at bounding box center [1296, 518] width 66 height 24
type input "30"
click at [1263, 437] on input "0" at bounding box center [1289, 437] width 52 height 24
type input "550"
click at [1368, 579] on button "Update" at bounding box center [1393, 583] width 51 height 24
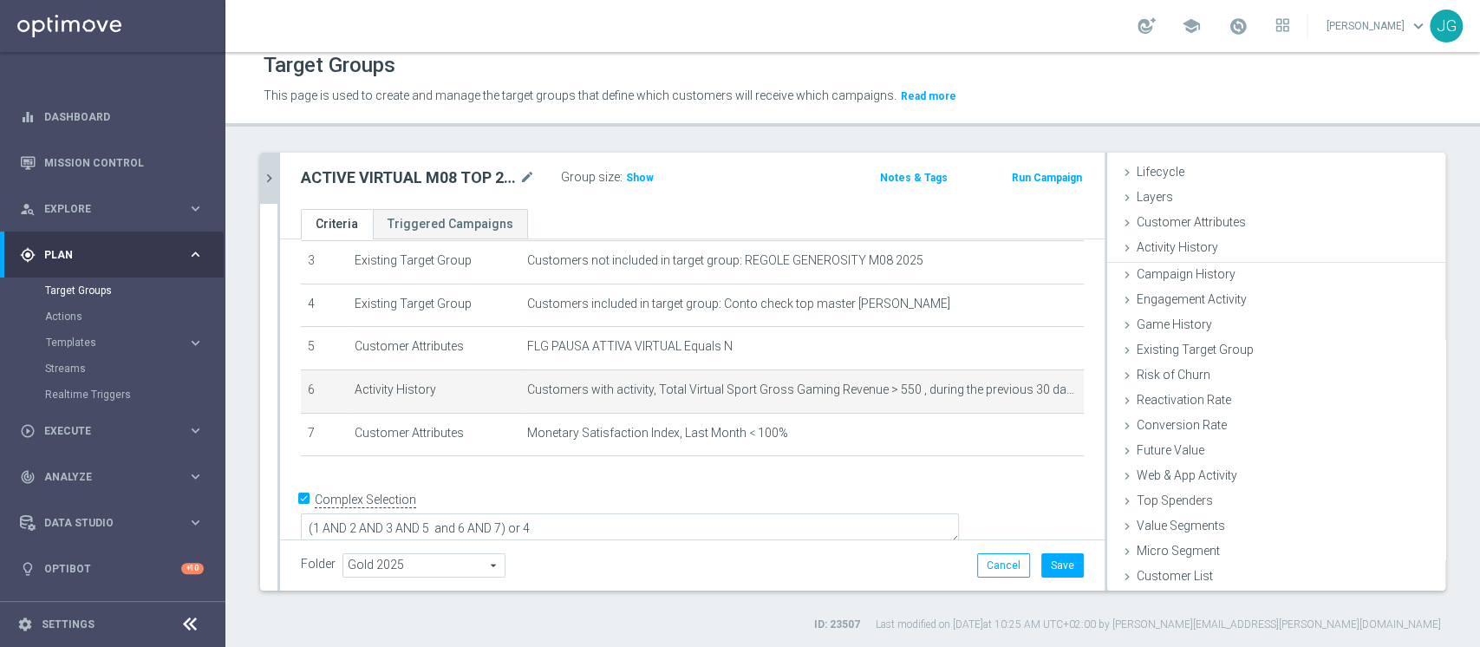
scroll to position [32, 0]
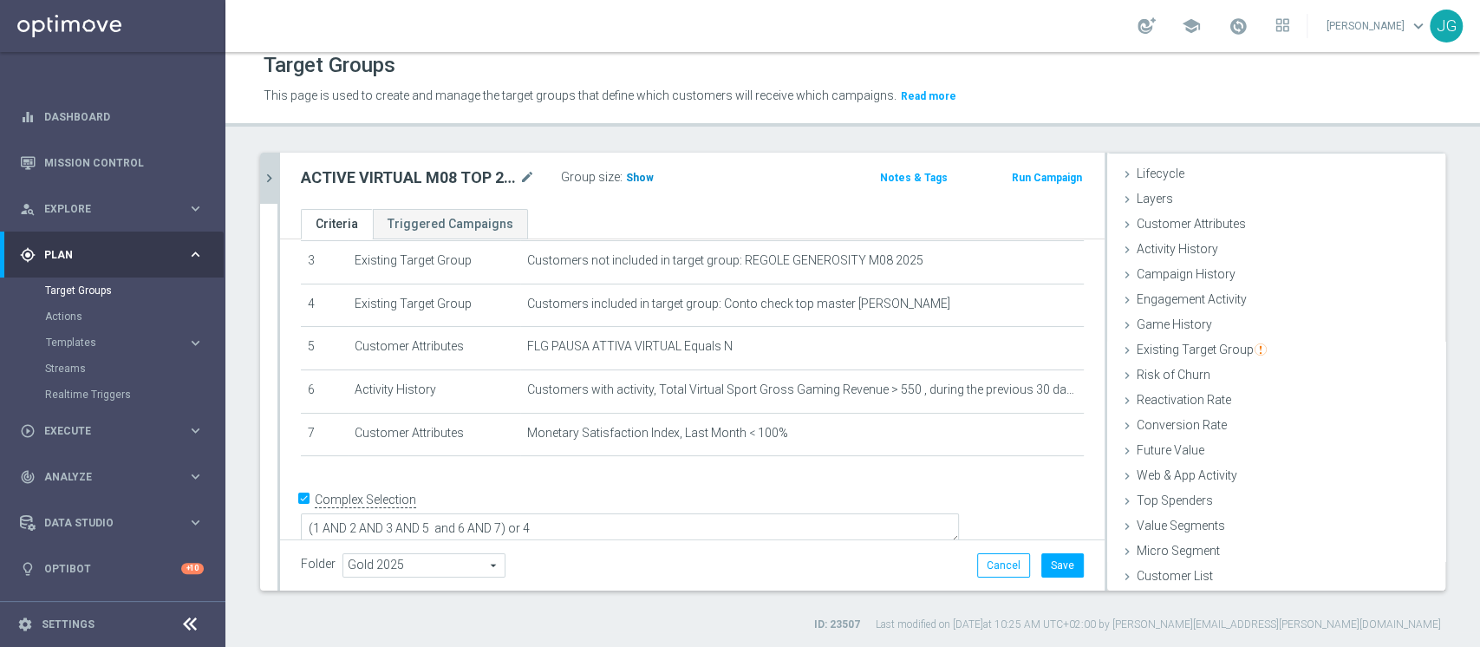
click at [641, 172] on span "Show" at bounding box center [640, 178] width 28 height 12
click at [759, 191] on div "ACTIVE VIRTUAL M08 TOP 28.08 mode_edit Group size : 614 Notes & Tags Run Campai…" at bounding box center [692, 181] width 825 height 56
click at [1044, 564] on button "Save" at bounding box center [1062, 565] width 42 height 24
click at [274, 175] on icon "chevron_right" at bounding box center [269, 178] width 16 height 16
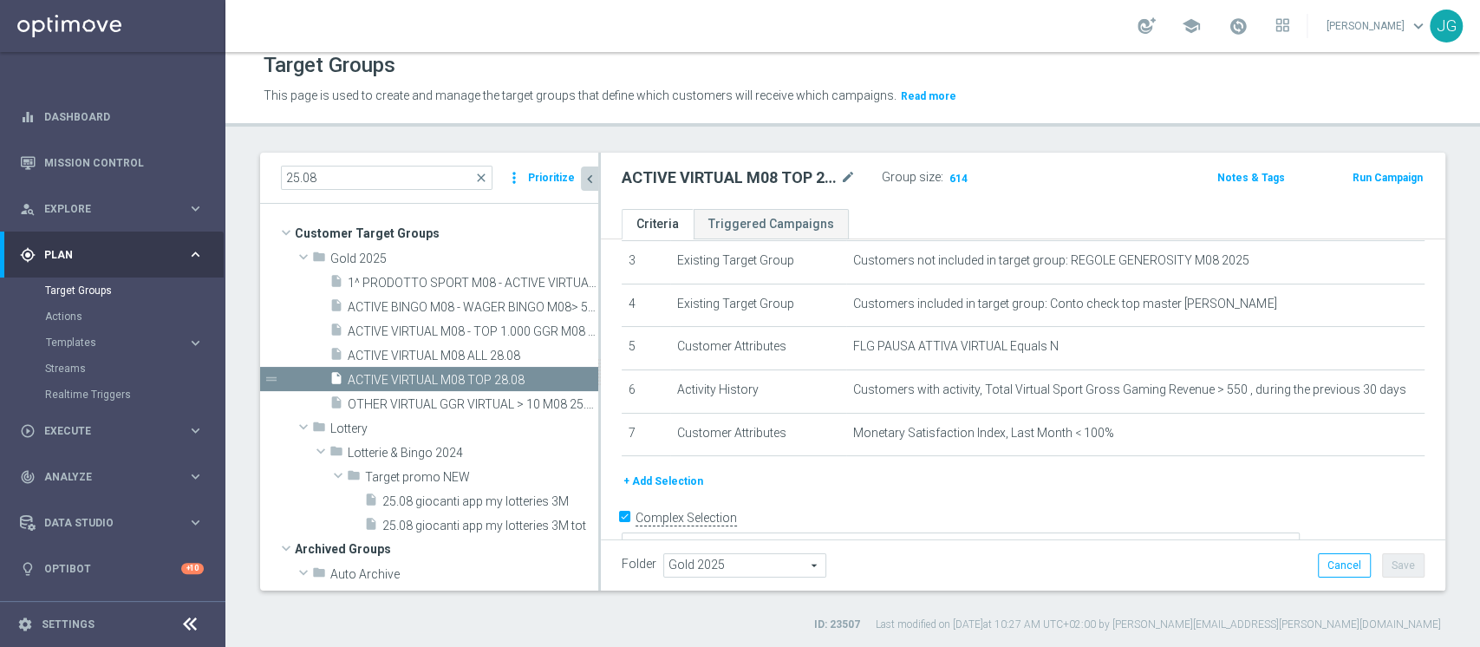
scroll to position [65, 0]
click at [427, 376] on span "ACTIVE VIRTUAL M08 TOP 28.08" at bounding box center [452, 380] width 209 height 15
click at [558, 376] on icon "content_copy" at bounding box center [565, 380] width 14 height 14
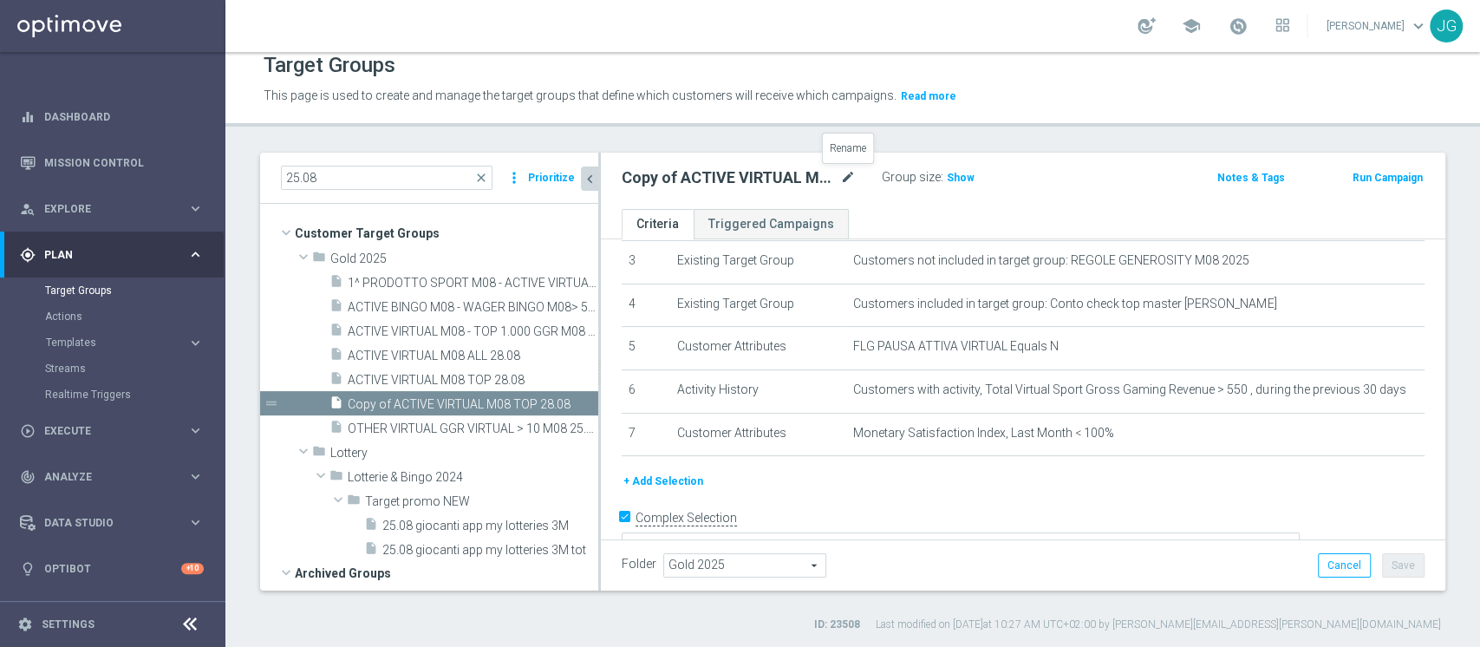
click at [853, 176] on icon "mode_edit" at bounding box center [848, 177] width 16 height 21
click at [667, 173] on input "Copy of ACTIVE VIRTUAL M08 TOP 28.08" at bounding box center [739, 179] width 234 height 24
type input "ACTIVE VIRTUAL M08 MEDIUM 28.08"
click at [1012, 219] on ul "Criteria Triggered Campaigns" at bounding box center [1023, 224] width 845 height 30
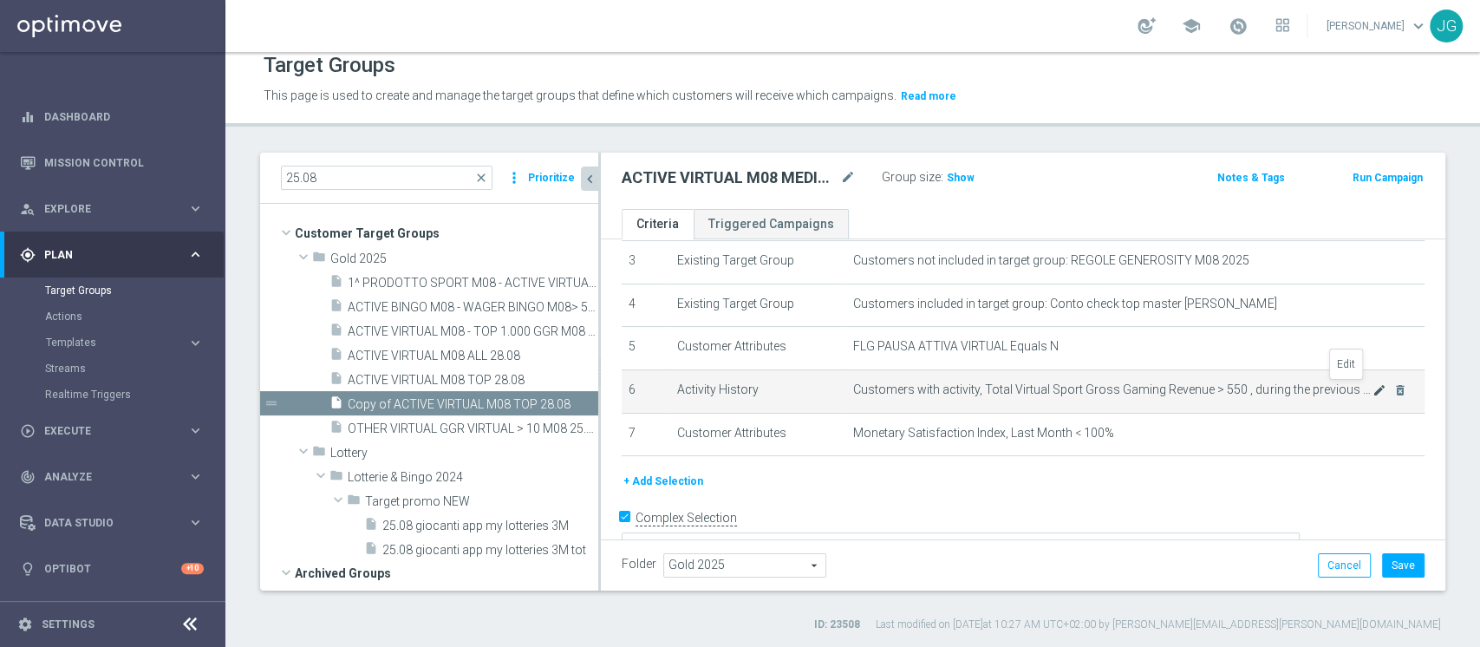
click at [1373, 385] on icon "mode_edit" at bounding box center [1380, 390] width 14 height 14
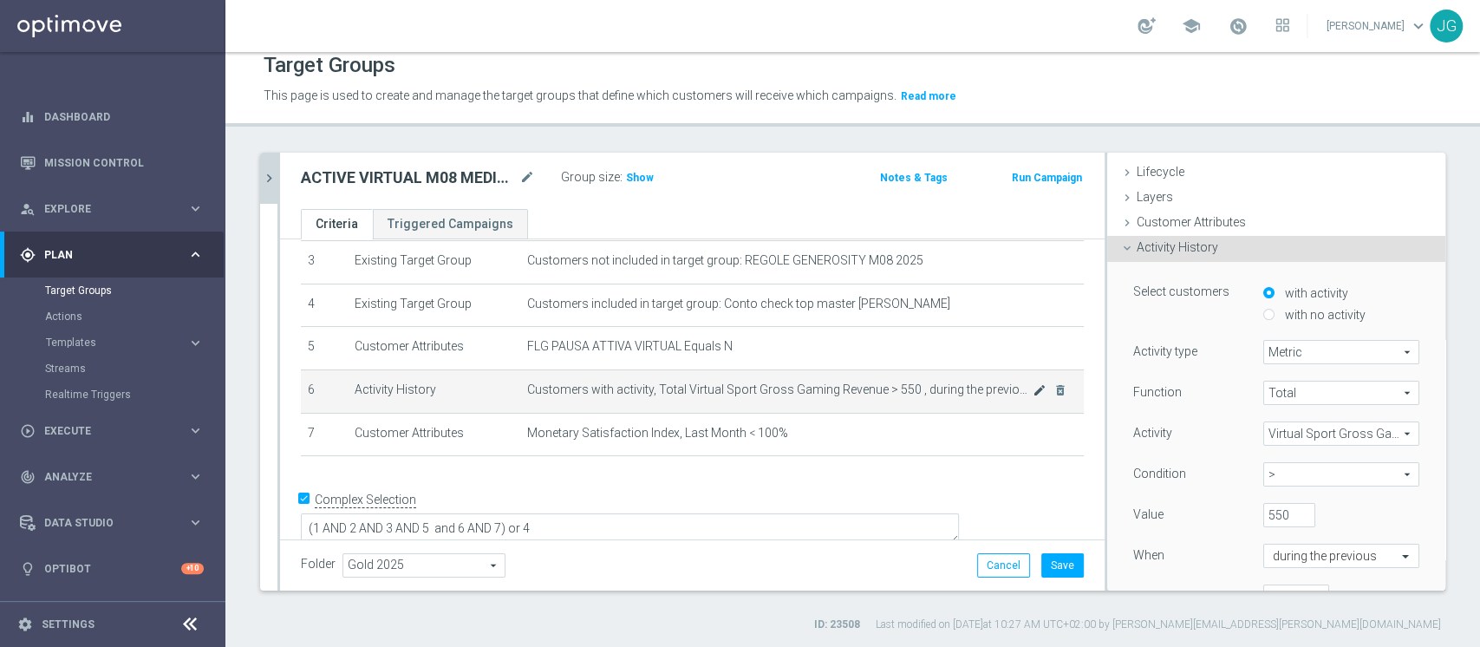
scroll to position [112, 0]
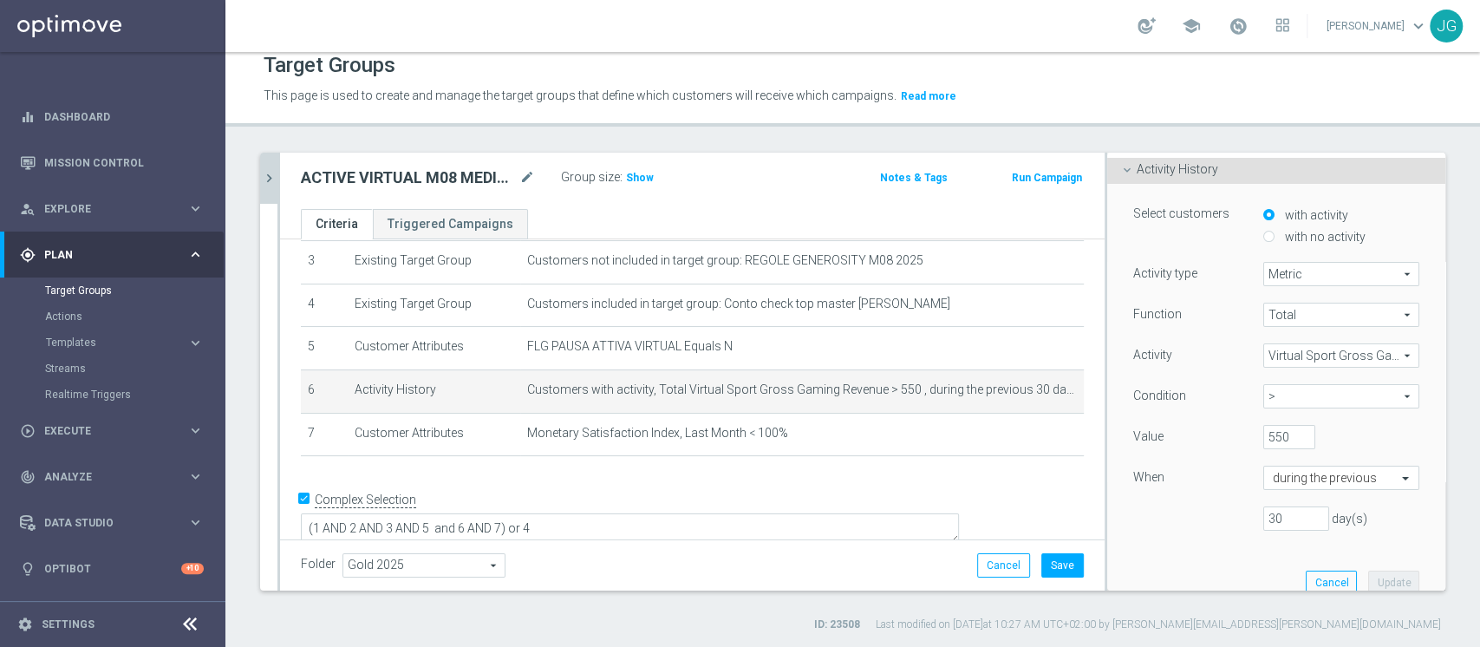
click at [1314, 402] on span ">" at bounding box center [1341, 396] width 154 height 23
click at [1291, 554] on span "between" at bounding box center [1341, 558] width 139 height 14
type input "between"
click at [1263, 439] on input "550" at bounding box center [1289, 437] width 52 height 24
type input "5"
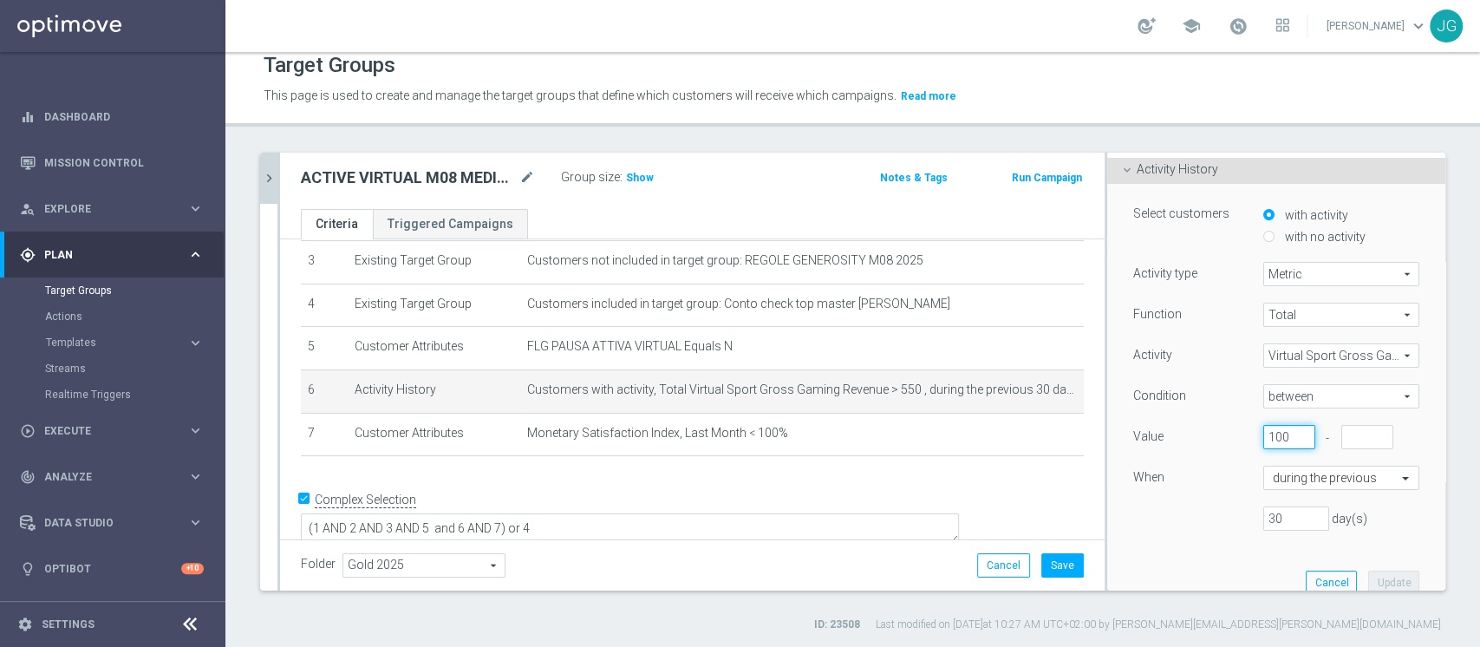
type input "100"
click at [1341, 437] on input "number" at bounding box center [1367, 437] width 52 height 24
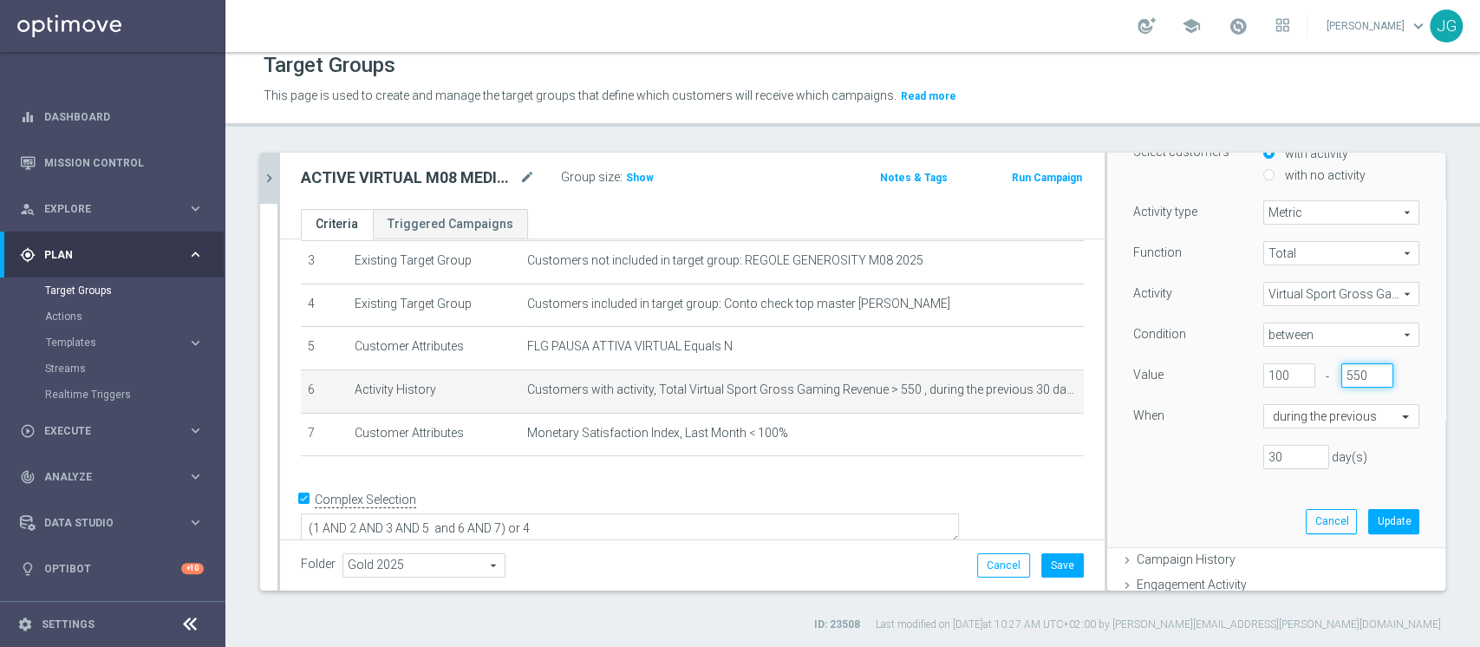
scroll to position [181, 0]
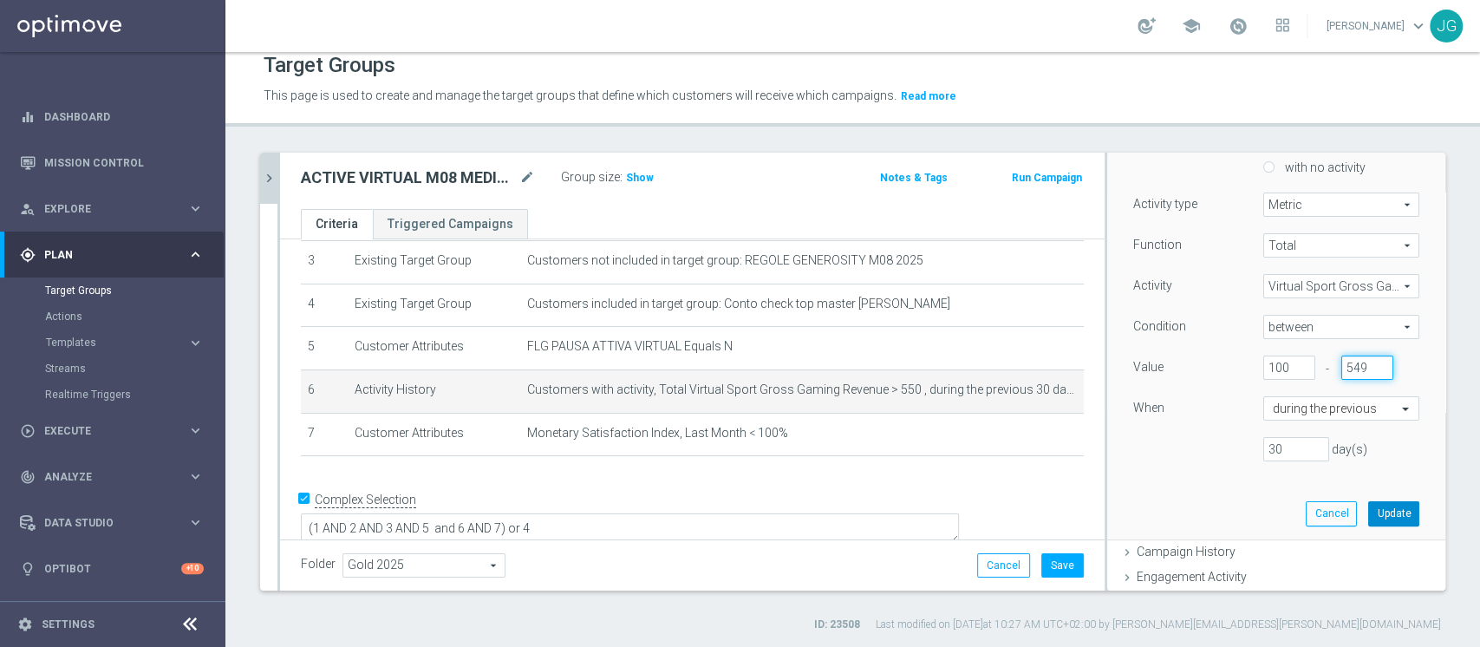
type input "549"
click at [1368, 505] on button "Update" at bounding box center [1393, 513] width 51 height 24
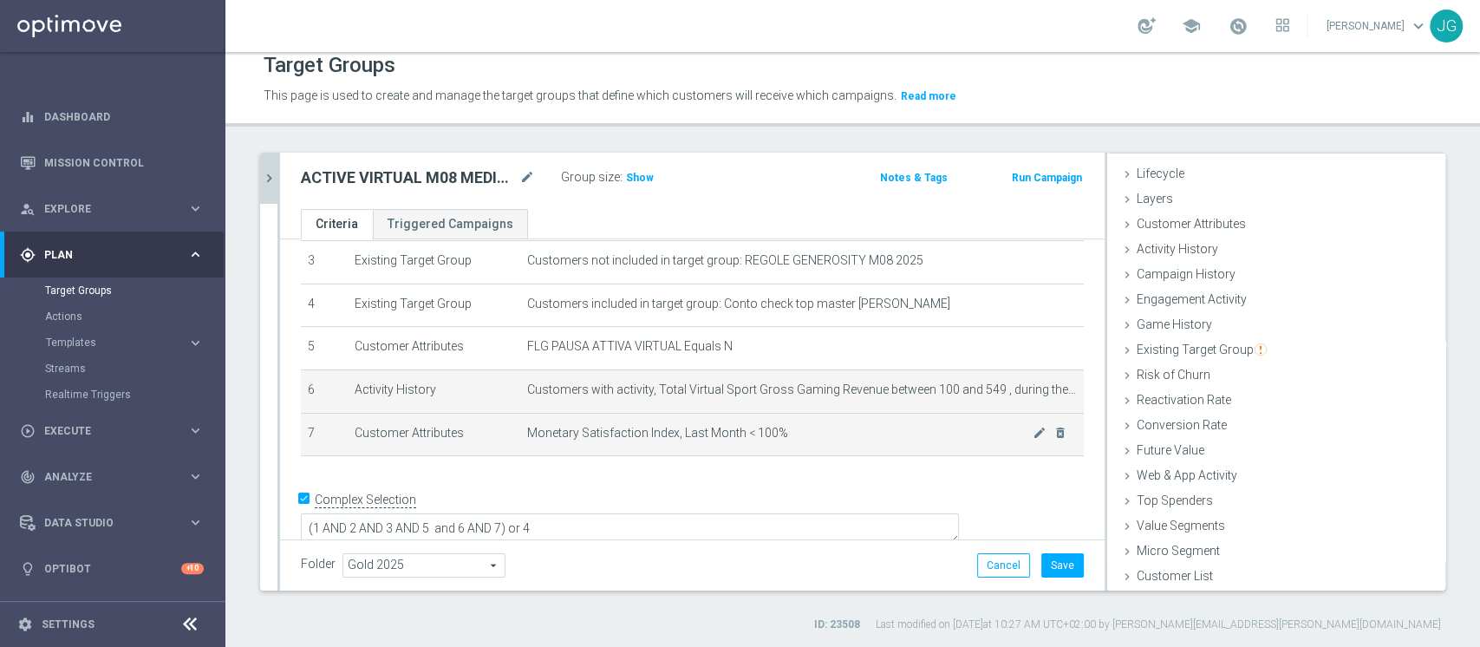
scroll to position [32, 0]
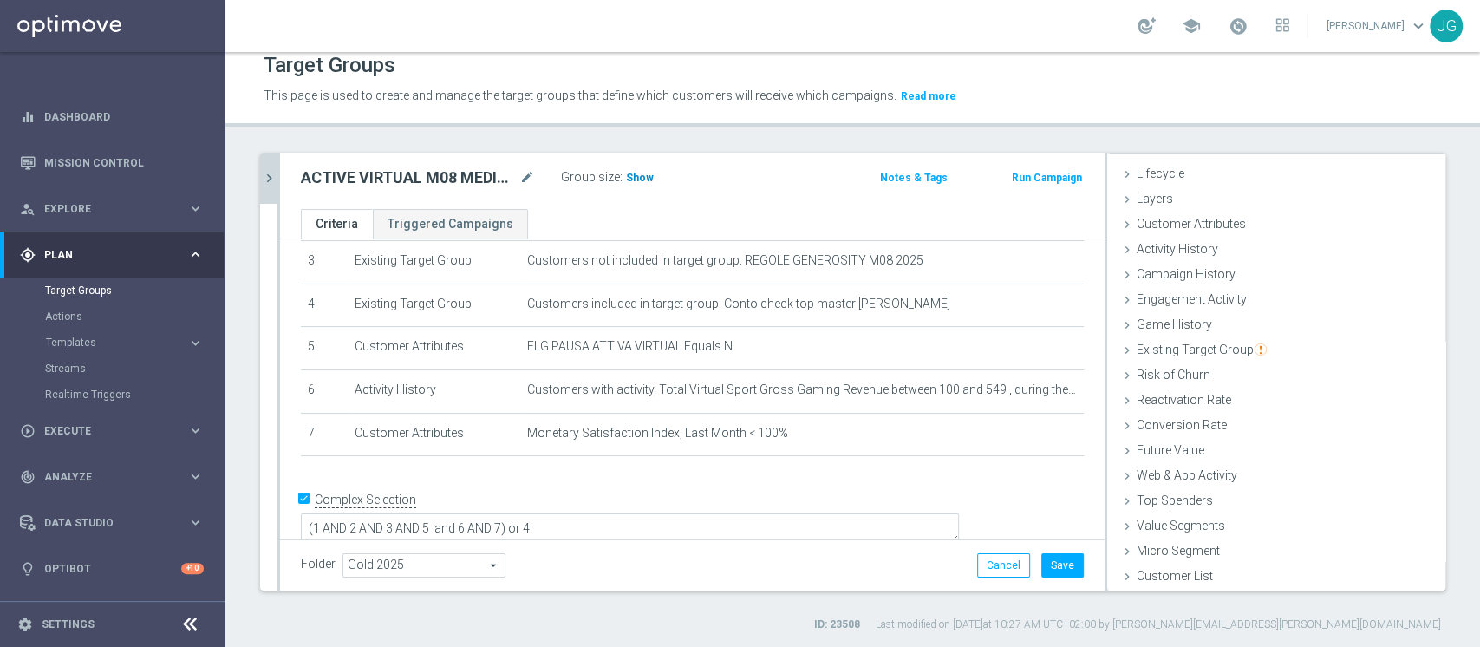
click at [644, 177] on span "Show" at bounding box center [640, 178] width 28 height 12
click at [759, 213] on ul "Criteria Triggered Campaigns" at bounding box center [692, 224] width 825 height 30
click at [761, 192] on div "ACTIVE VIRTUAL M08 MEDIUM 28.08 mode_edit Group size : 1,046 Notes & Tags Run C…" at bounding box center [692, 181] width 825 height 56
click at [1043, 557] on button "Save" at bounding box center [1062, 565] width 42 height 24
click at [276, 183] on icon "chevron_right" at bounding box center [269, 178] width 16 height 16
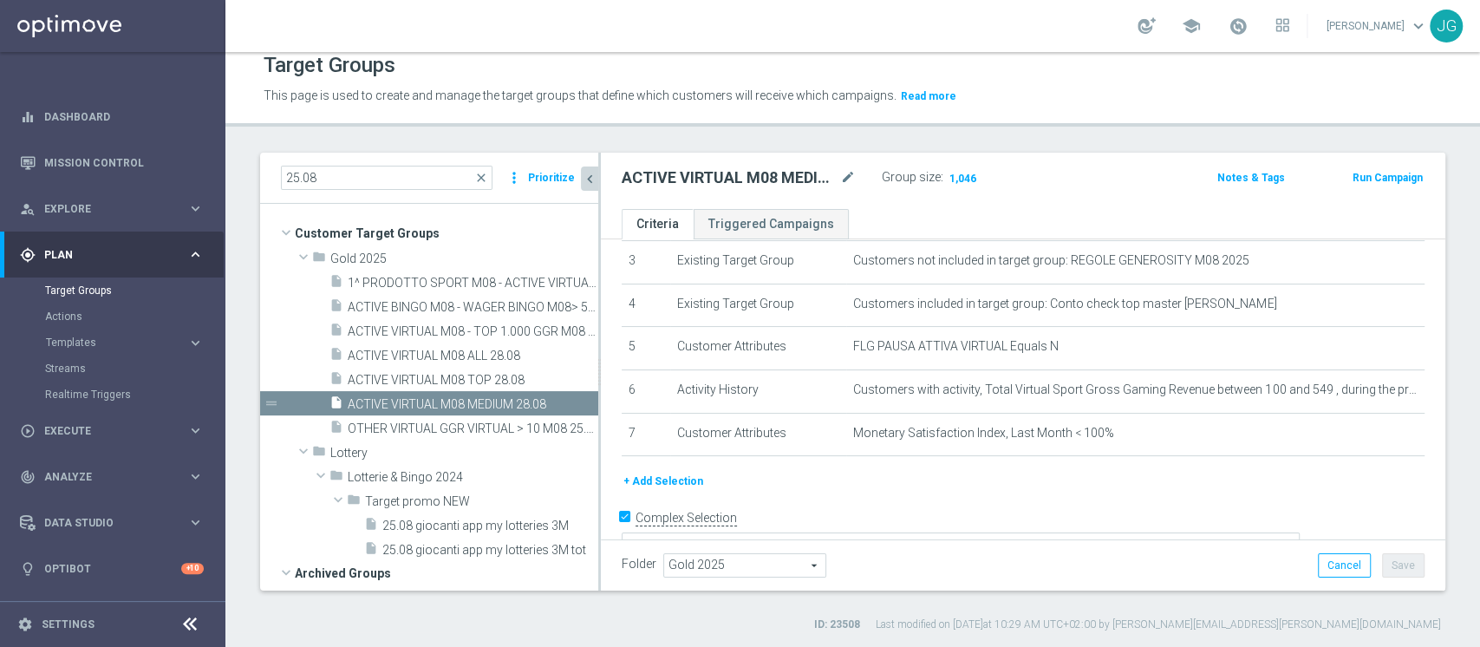
scroll to position [65, 0]
click at [431, 380] on span "ACTIVE VIRTUAL M08 TOP 28.08" at bounding box center [452, 380] width 209 height 15
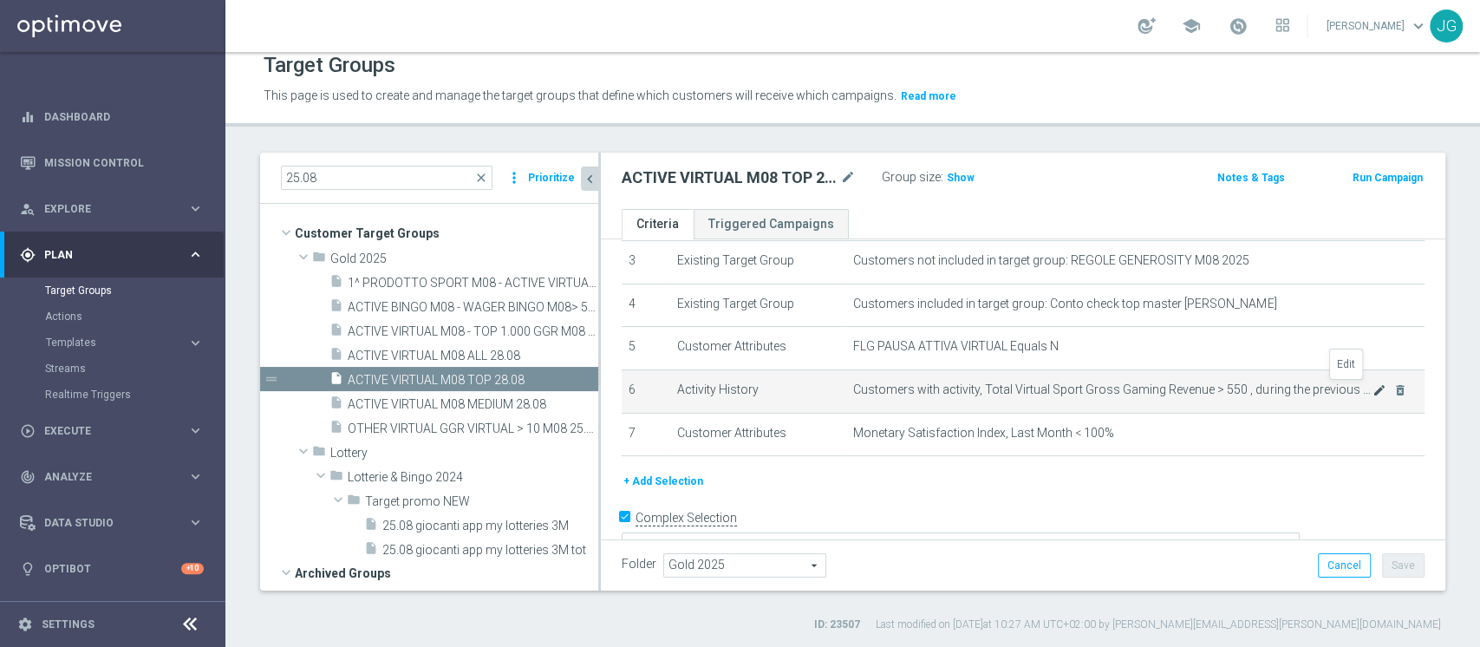
click at [1373, 388] on icon "mode_edit" at bounding box center [1380, 390] width 14 height 14
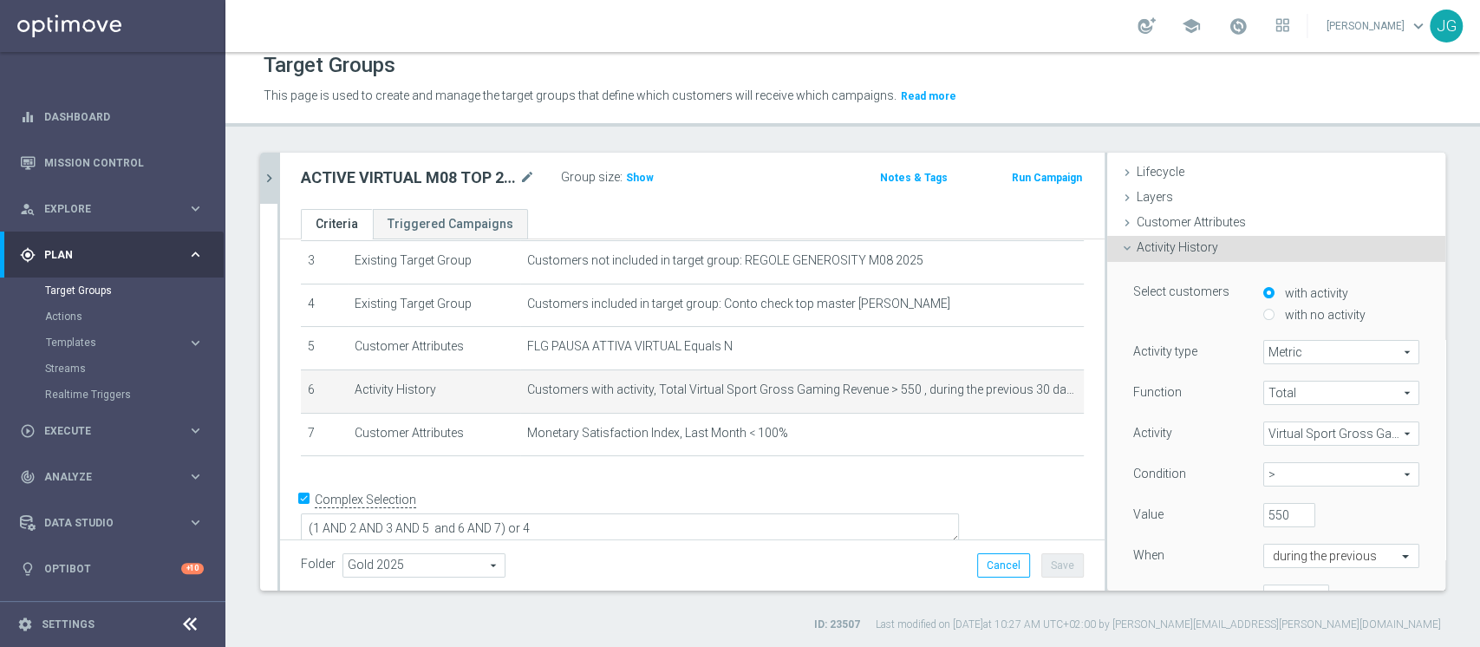
scroll to position [127, 0]
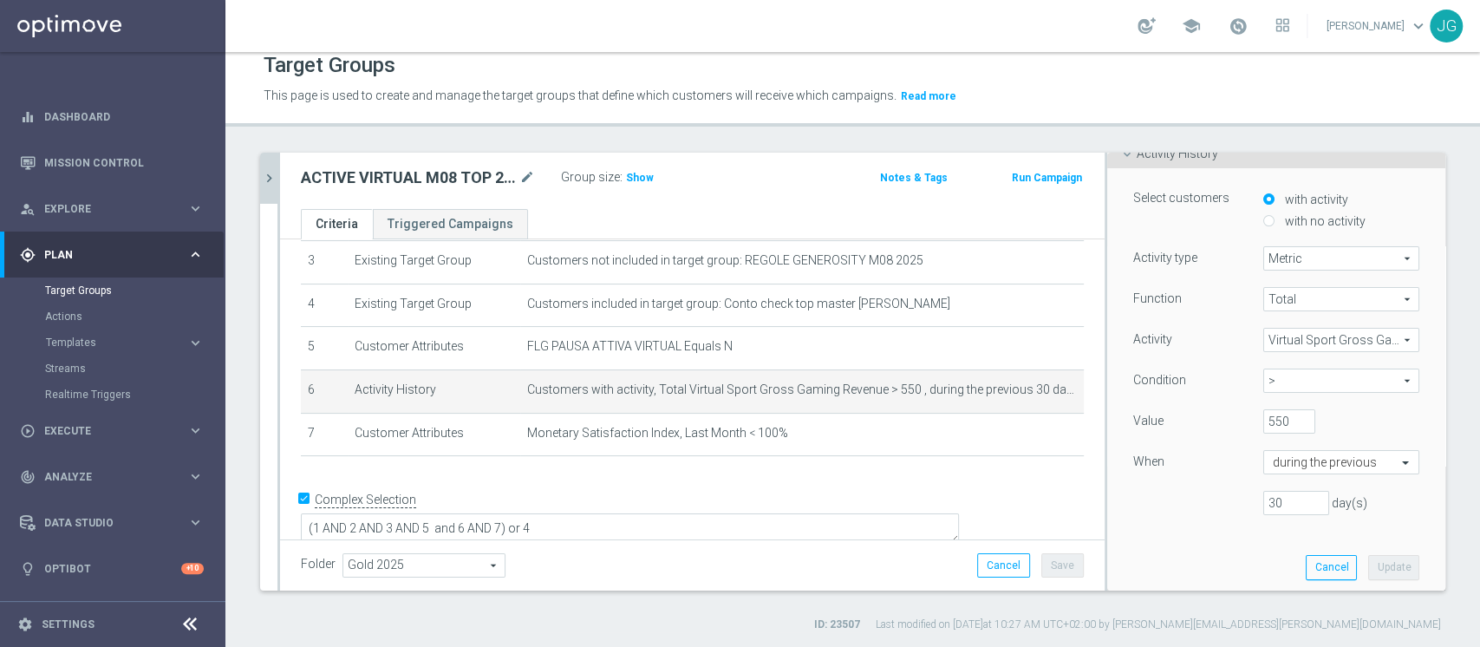
click at [1290, 382] on span ">" at bounding box center [1341, 380] width 154 height 23
click at [1276, 474] on span ">=" at bounding box center [1341, 474] width 139 height 14
type input ">="
click at [1372, 572] on button "Update" at bounding box center [1393, 567] width 51 height 24
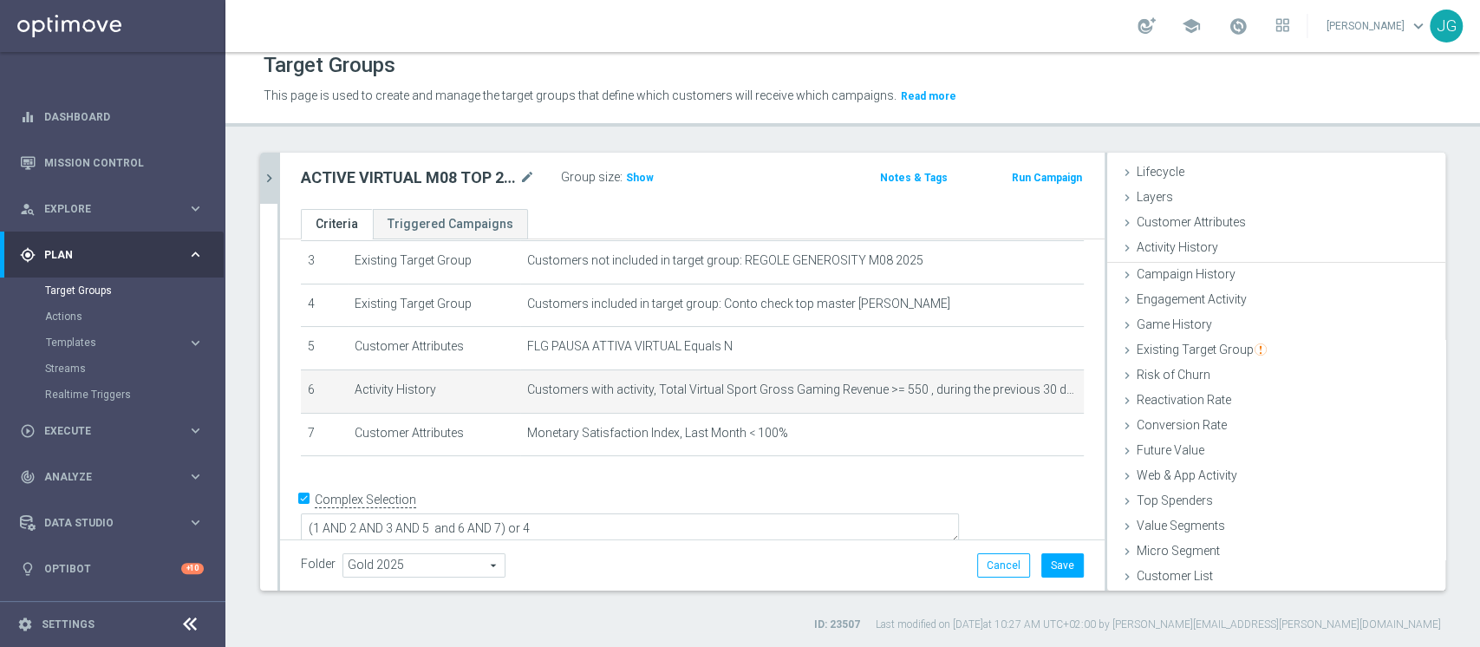
scroll to position [32, 0]
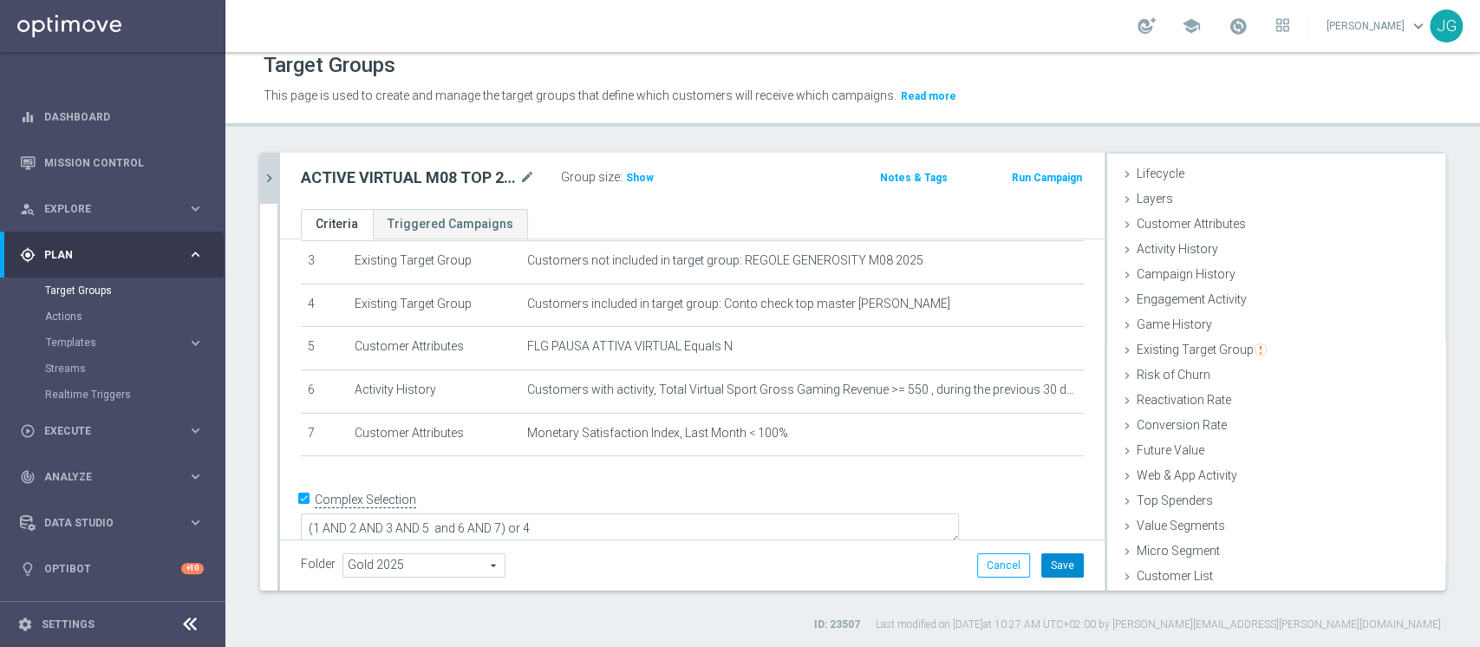
click at [1047, 561] on button "Save" at bounding box center [1062, 565] width 42 height 24
click at [633, 176] on span "Show" at bounding box center [640, 178] width 28 height 12
click at [274, 173] on icon "chevron_right" at bounding box center [269, 178] width 16 height 16
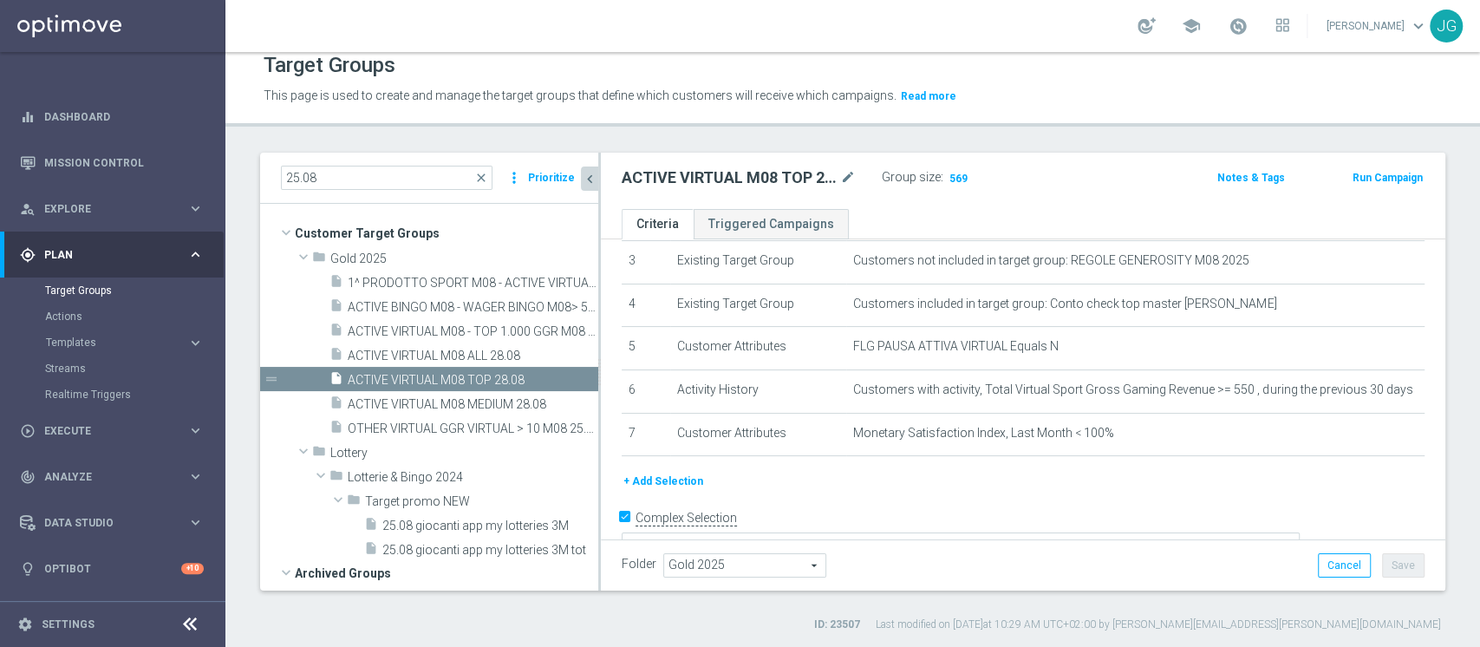
scroll to position [65, 0]
click at [456, 408] on span "ACTIVE VIRTUAL M08 MEDIUM 28.08" at bounding box center [452, 404] width 209 height 15
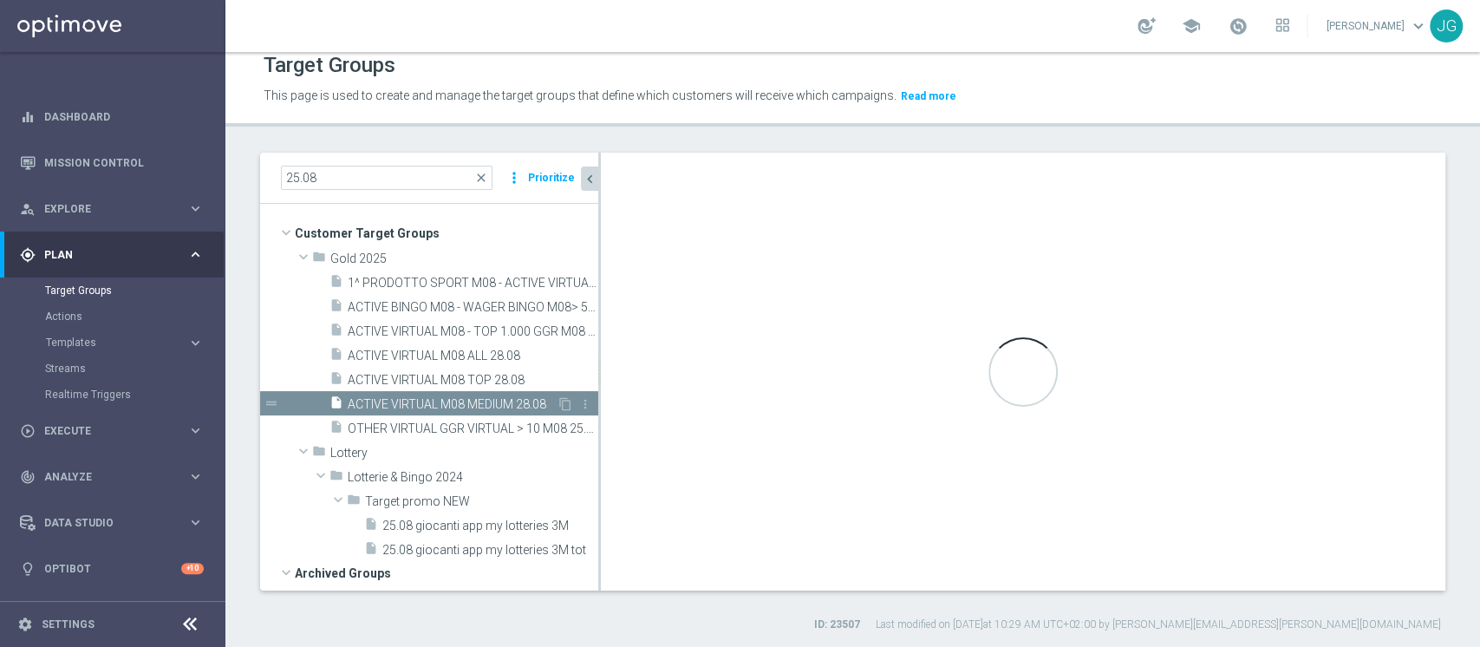
click at [456, 408] on span "ACTIVE VIRTUAL M08 MEDIUM 28.08" at bounding box center [452, 404] width 209 height 15
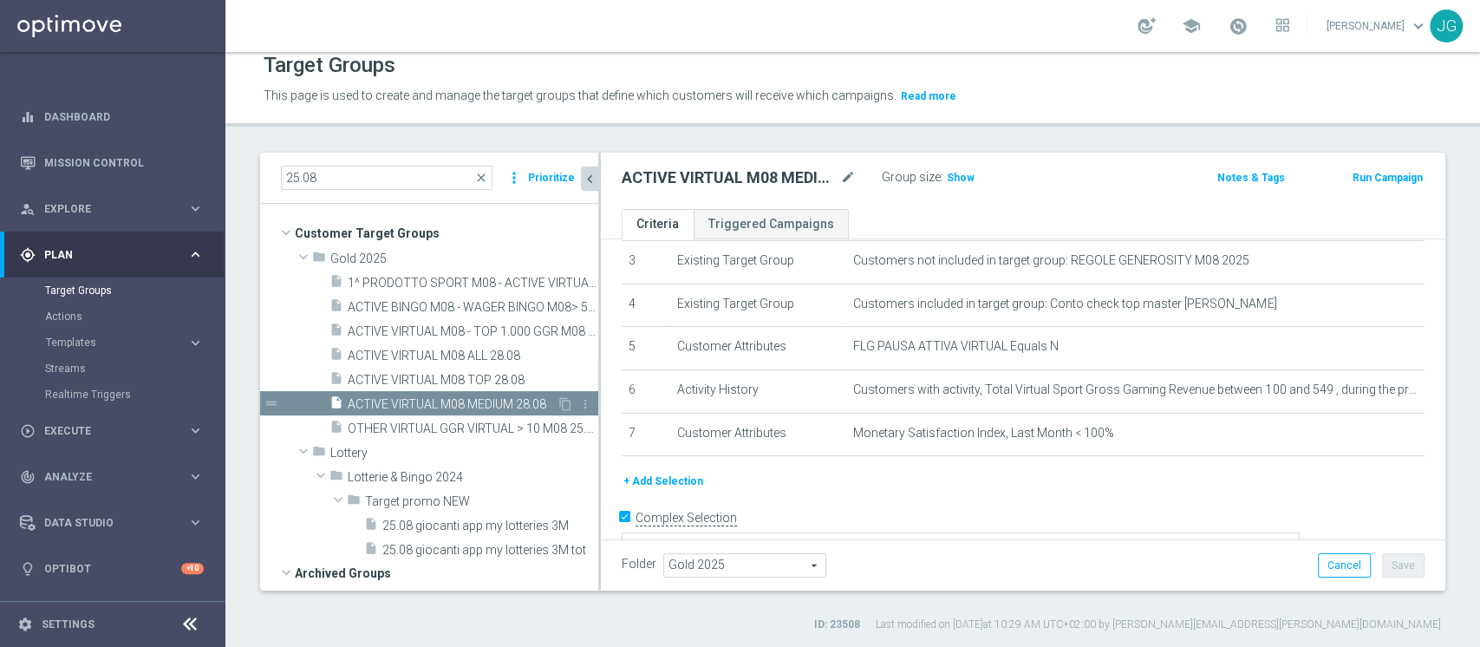
click at [485, 398] on span "ACTIVE VIRTUAL M08 MEDIUM 28.08" at bounding box center [452, 404] width 209 height 15
click at [558, 405] on icon "content_copy" at bounding box center [565, 404] width 14 height 14
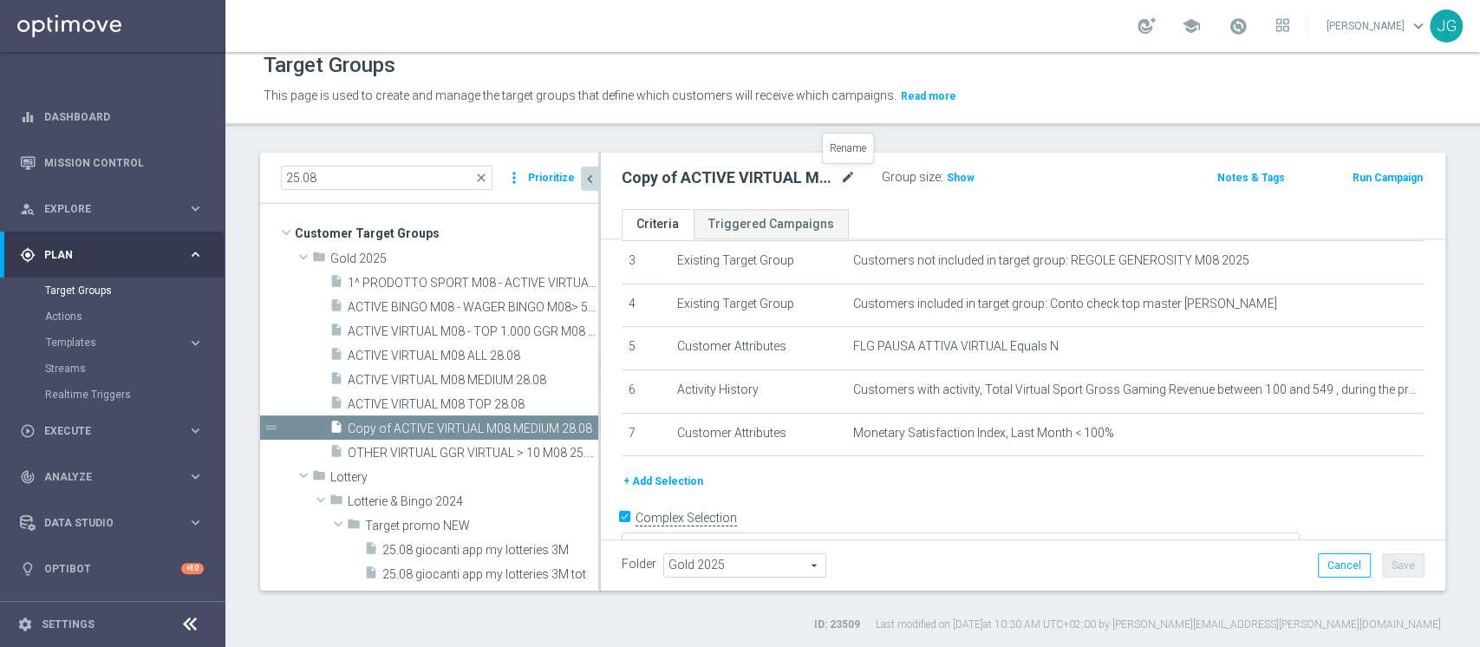
click at [851, 175] on icon "mode_edit" at bounding box center [848, 177] width 16 height 21
click at [663, 182] on input "Copy of ACTIVE VIRTUAL M08 MEDIUM 28.08" at bounding box center [739, 179] width 234 height 24
type input "ACTIVE VIRTUAL M08 LOW 28.08"
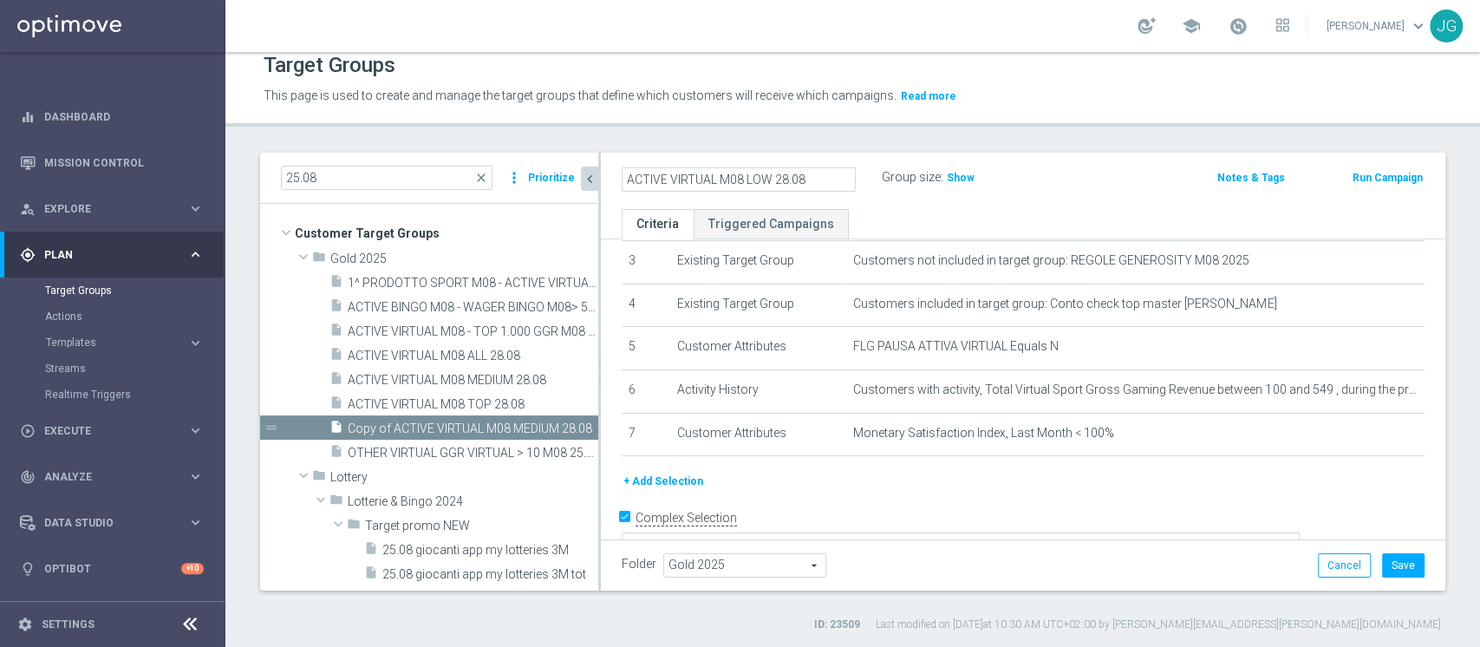
click at [957, 214] on ul "Criteria Triggered Campaigns" at bounding box center [1023, 224] width 845 height 30
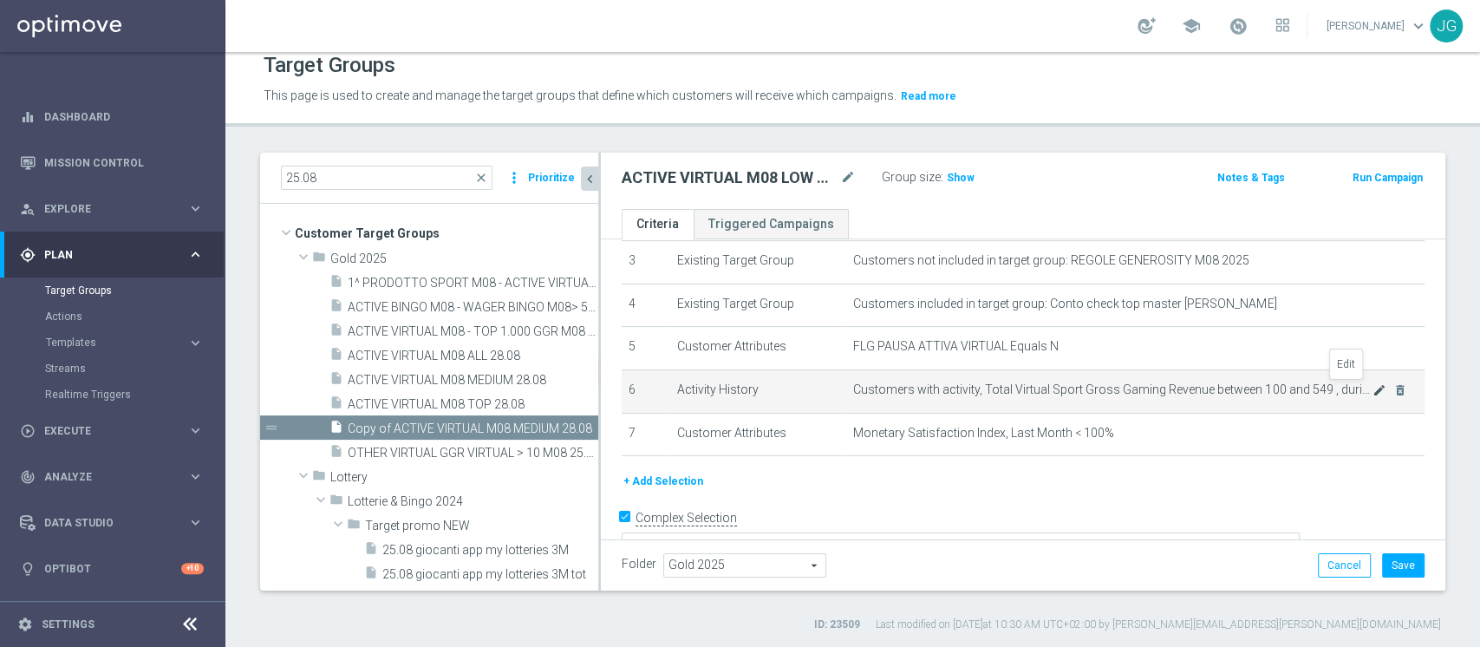
click at [1373, 388] on icon "mode_edit" at bounding box center [1380, 390] width 14 height 14
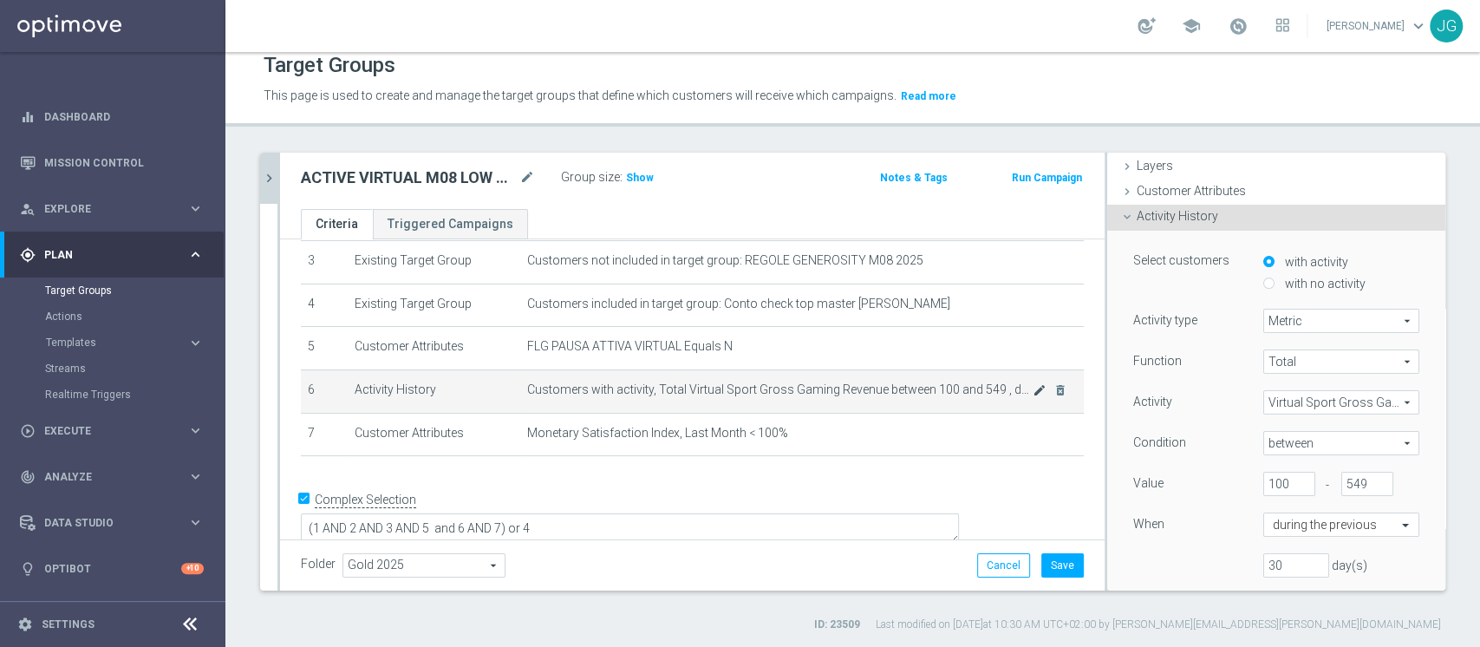
scroll to position [127, 0]
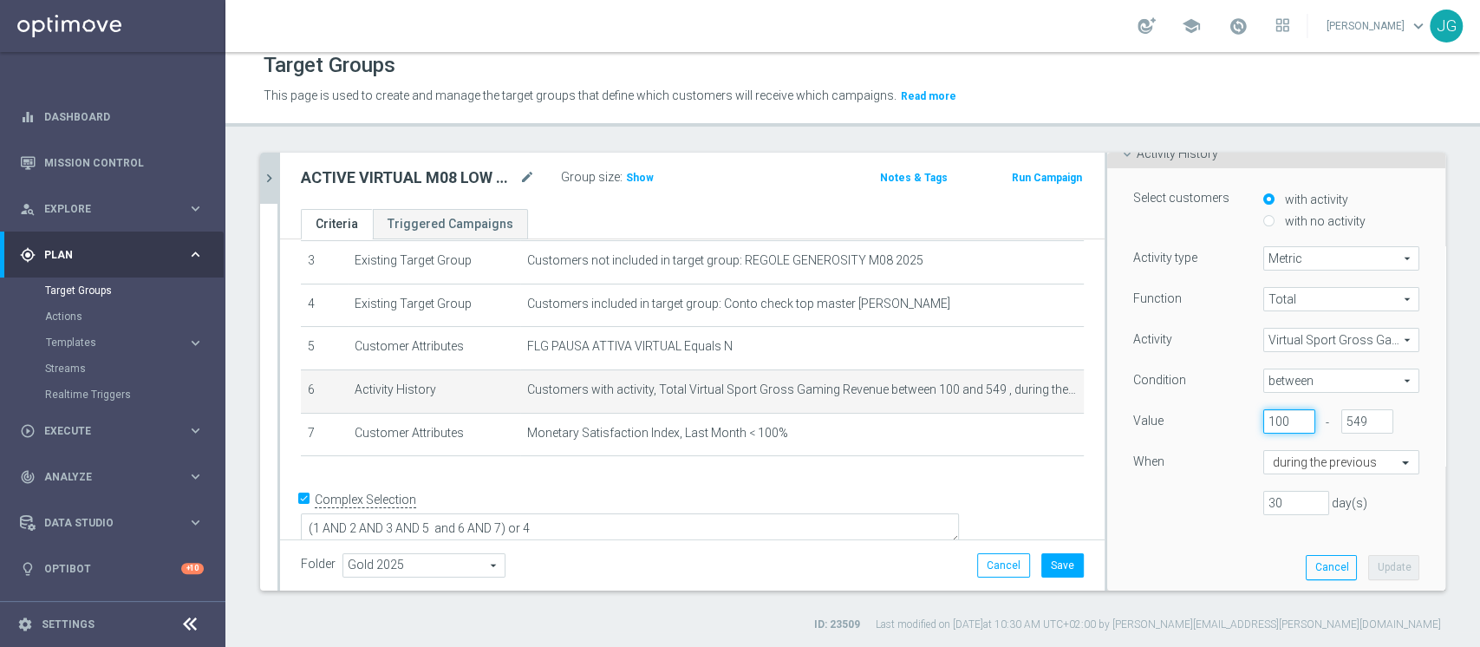
click at [1263, 420] on input "100" at bounding box center [1289, 421] width 52 height 24
type input "1"
type input "0"
click at [1341, 420] on input "549" at bounding box center [1367, 421] width 52 height 24
type input "5"
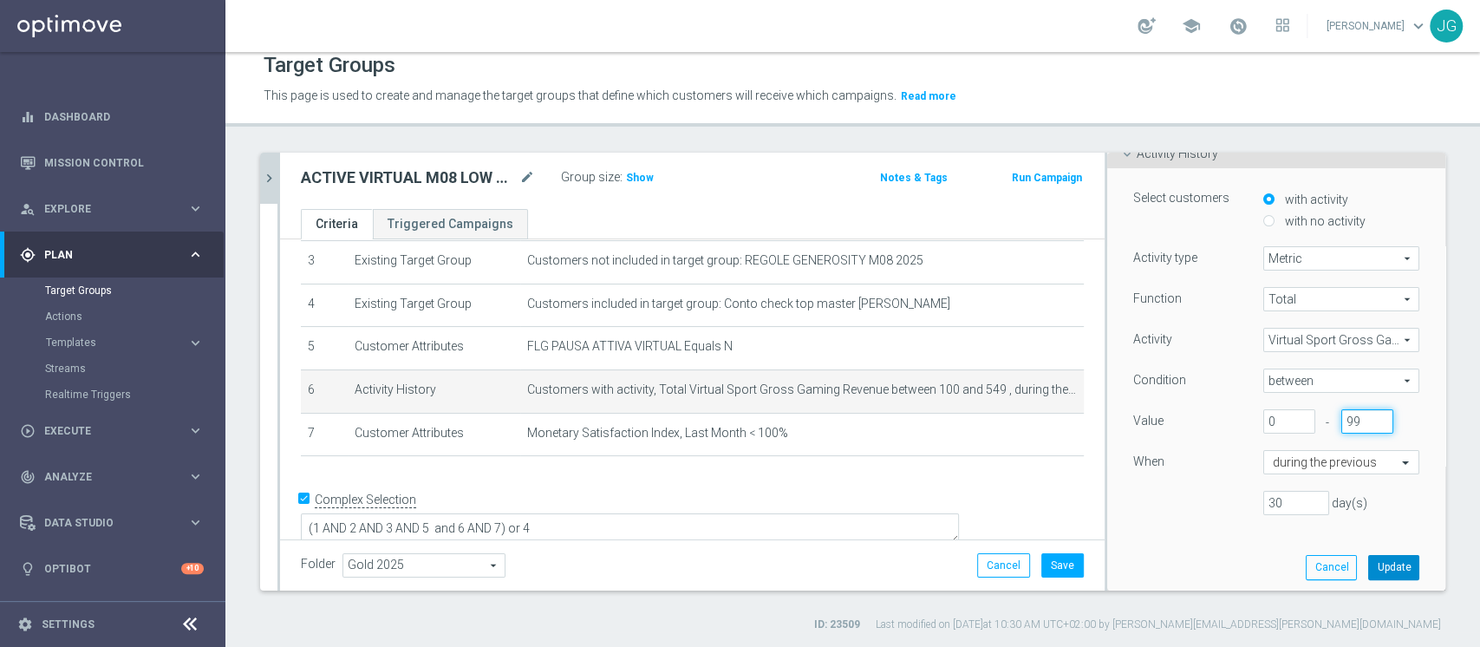
type input "99"
click at [1373, 568] on button "Update" at bounding box center [1393, 567] width 51 height 24
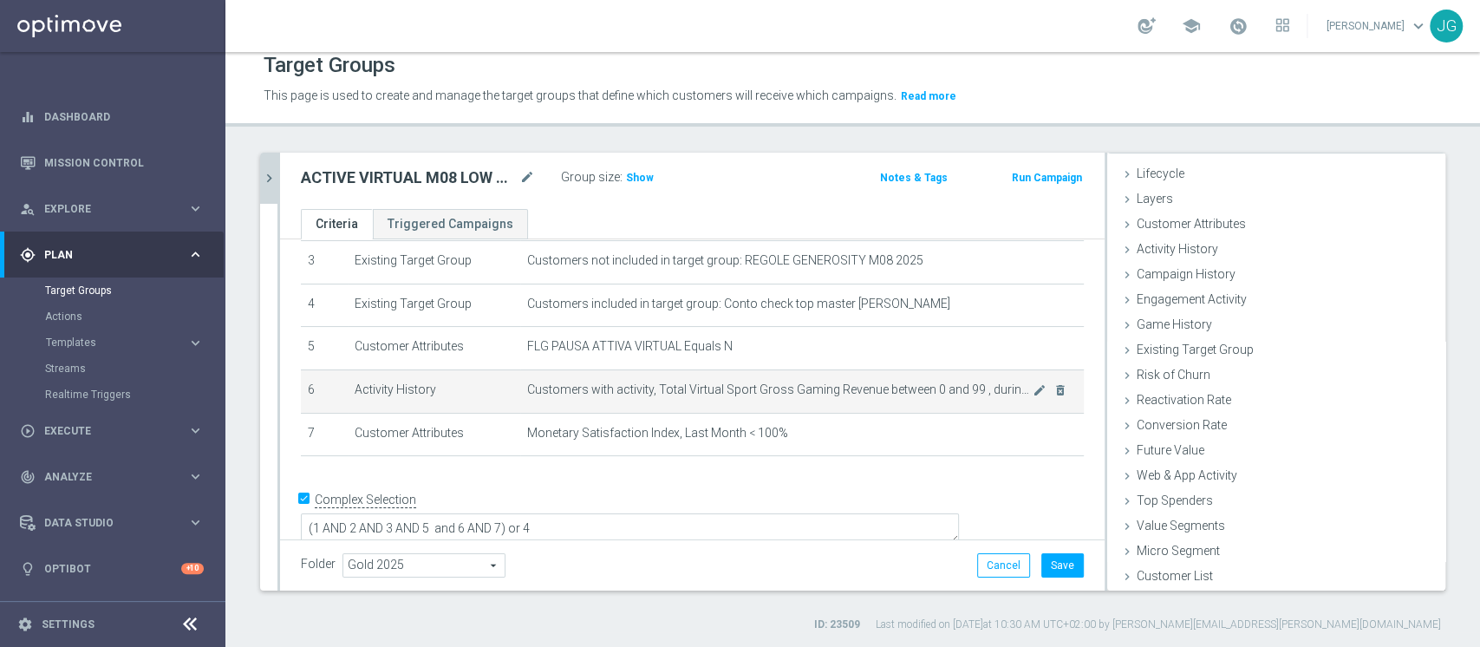
scroll to position [32, 0]
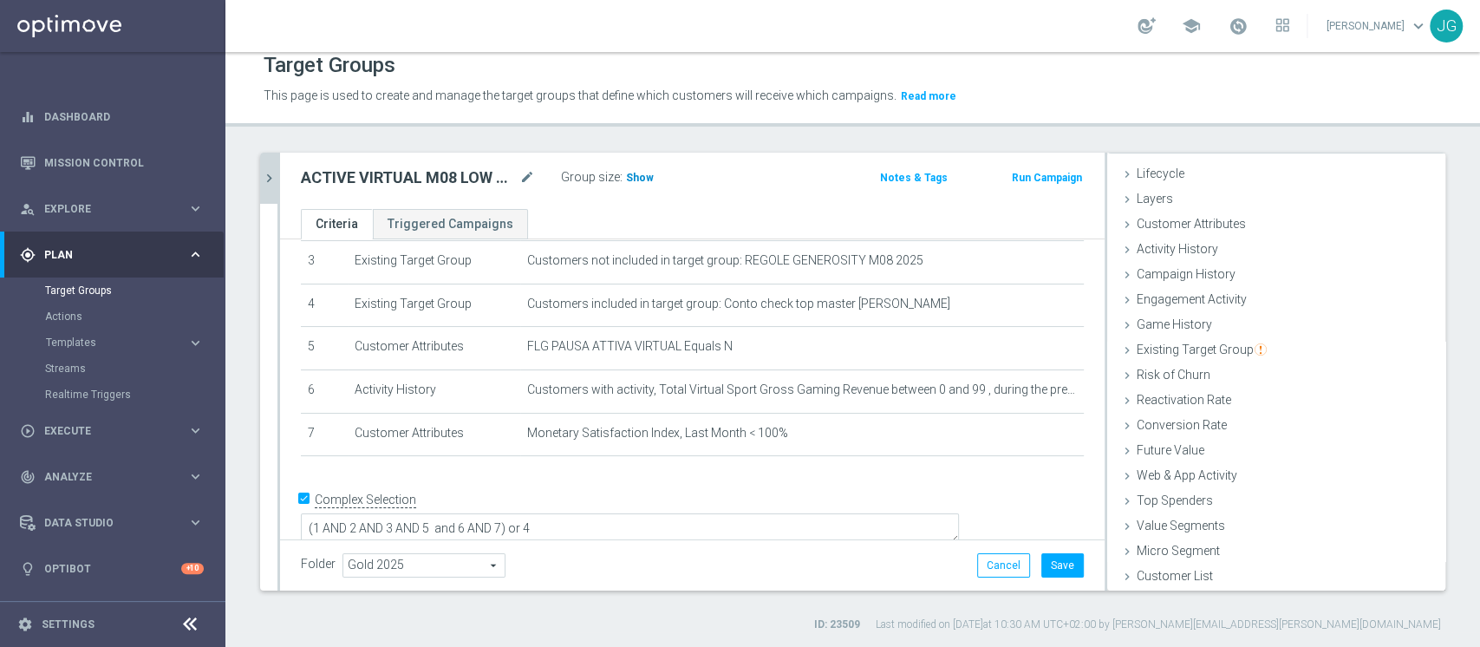
click at [636, 177] on span "Show" at bounding box center [640, 178] width 28 height 12
click at [1043, 565] on button "Save" at bounding box center [1062, 565] width 42 height 24
click at [264, 175] on icon "chevron_right" at bounding box center [269, 178] width 16 height 16
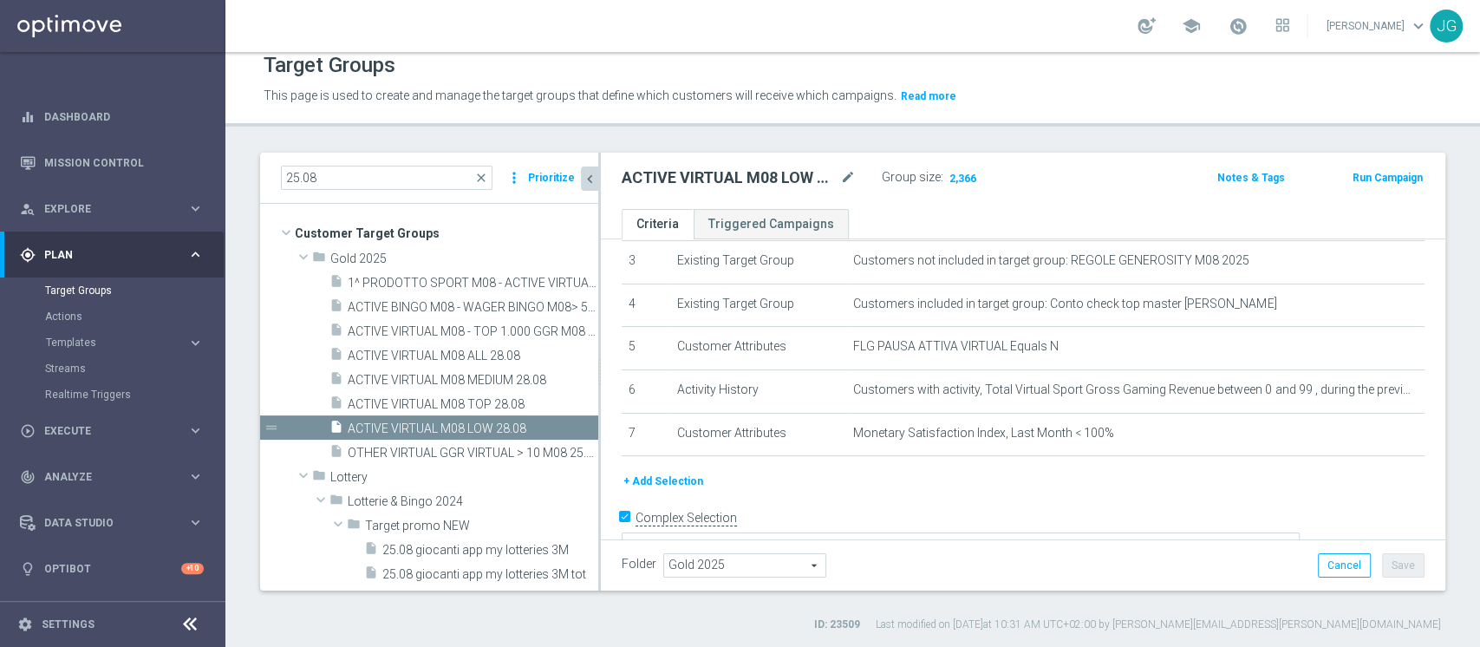
scroll to position [65, 0]
click at [447, 410] on div "insert_drive_file ACTIVE VIRTUAL M08 TOP 28.08" at bounding box center [442, 403] width 227 height 24
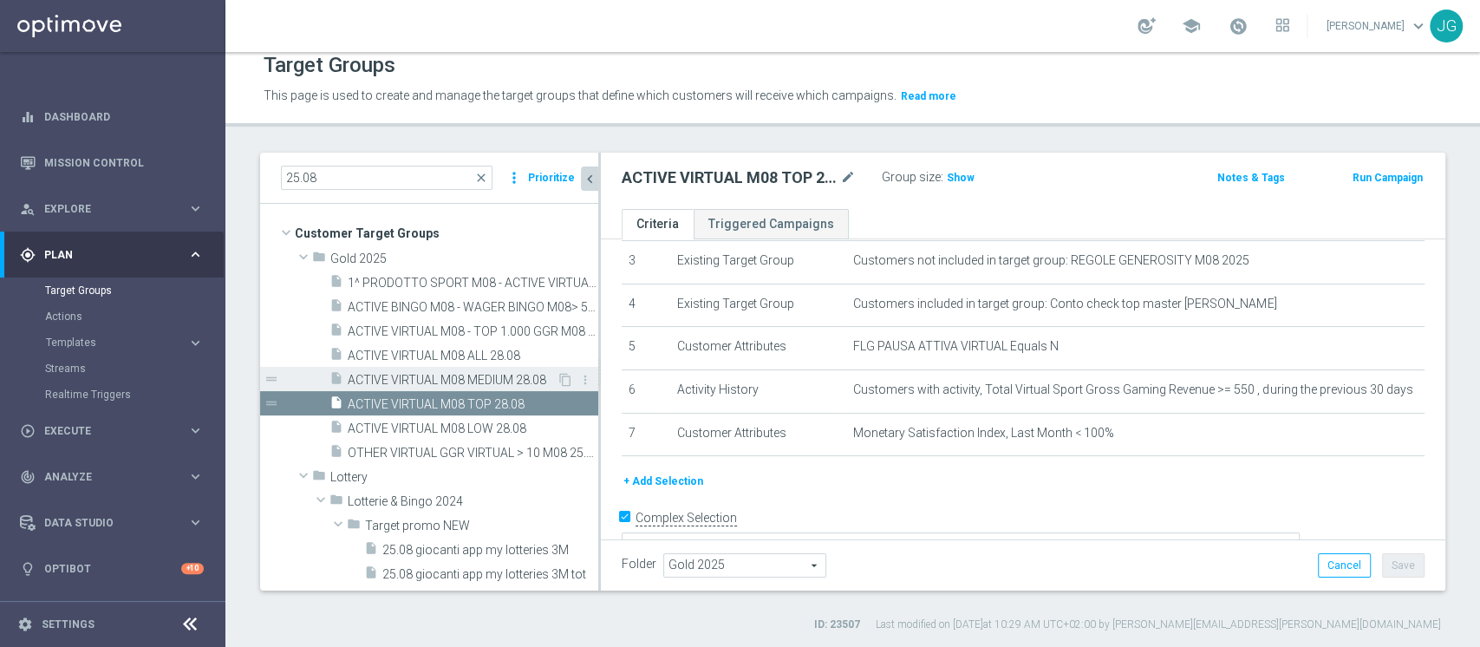
click at [492, 374] on span "ACTIVE VIRTUAL M08 MEDIUM 28.08" at bounding box center [452, 380] width 209 height 15
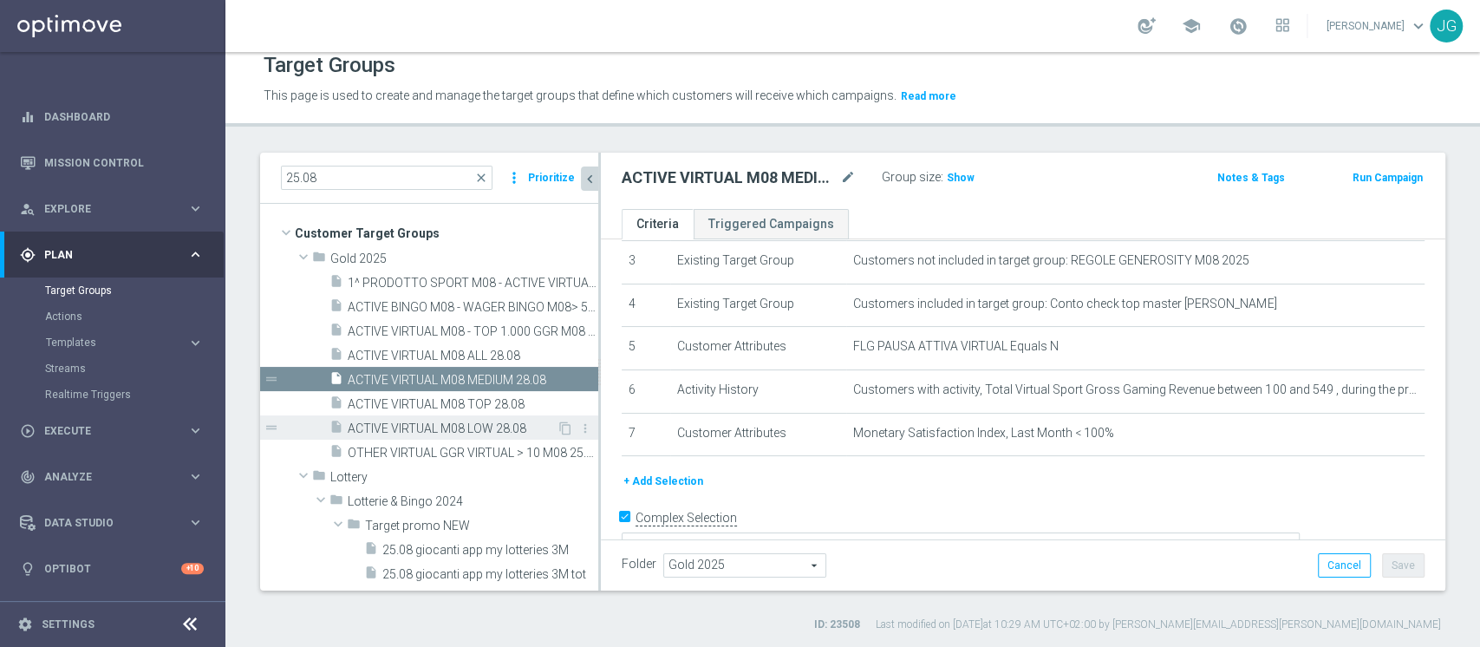
click at [495, 423] on span "ACTIVE VIRTUAL M08 LOW 28.08" at bounding box center [452, 428] width 209 height 15
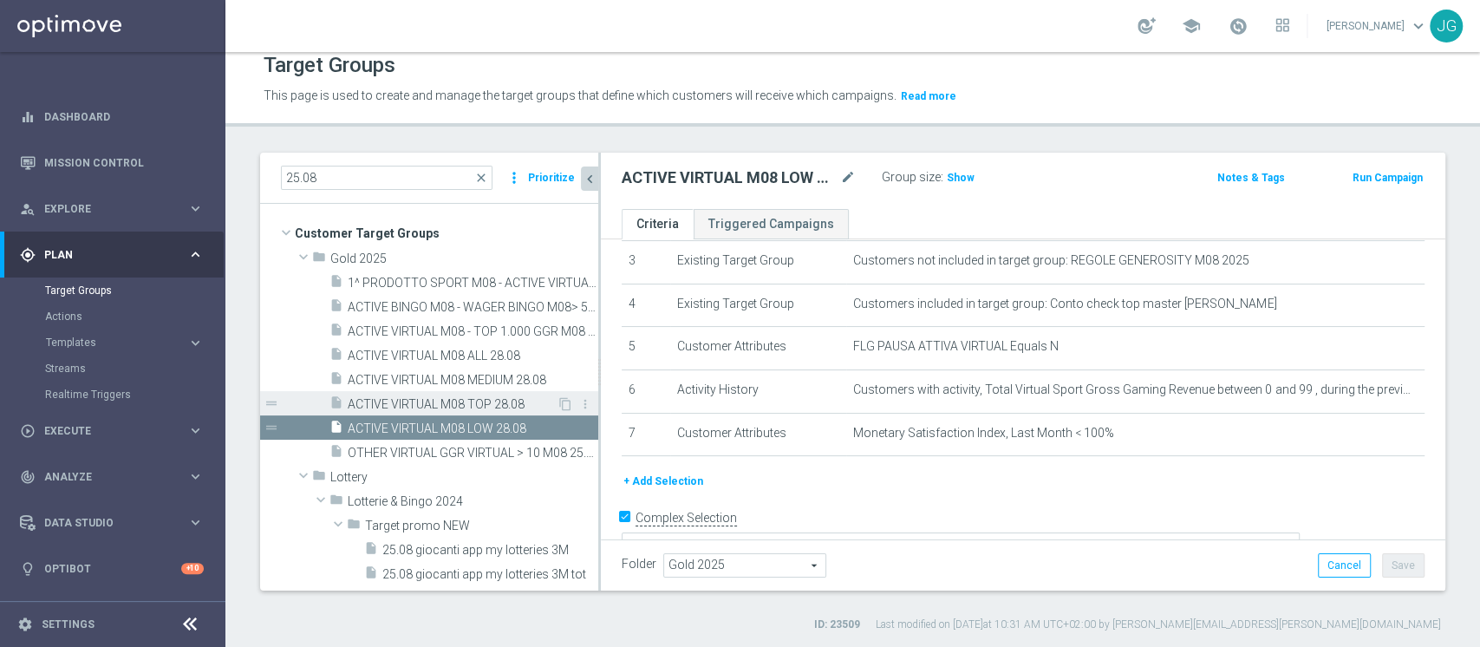
click at [500, 406] on span "ACTIVE VIRTUAL M08 TOP 28.08" at bounding box center [452, 404] width 209 height 15
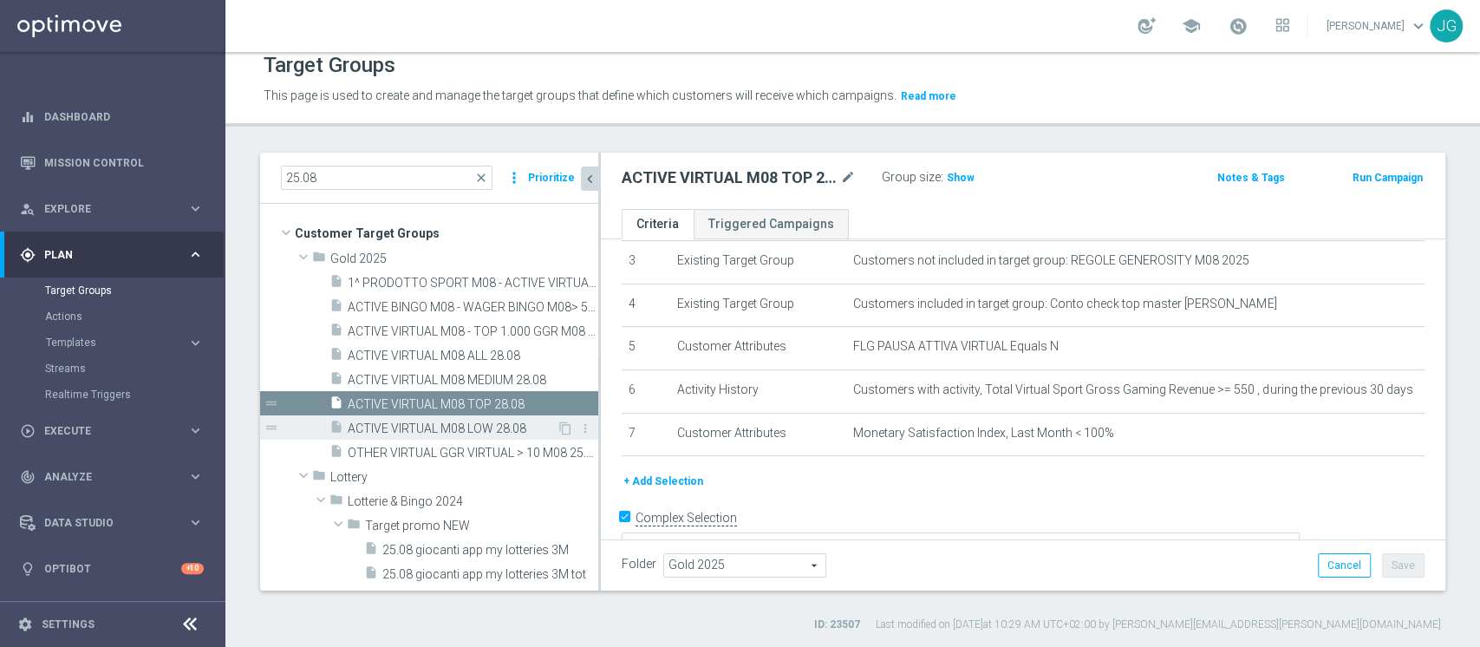
click at [486, 423] on span "ACTIVE VIRTUAL M08 LOW 28.08" at bounding box center [452, 428] width 209 height 15
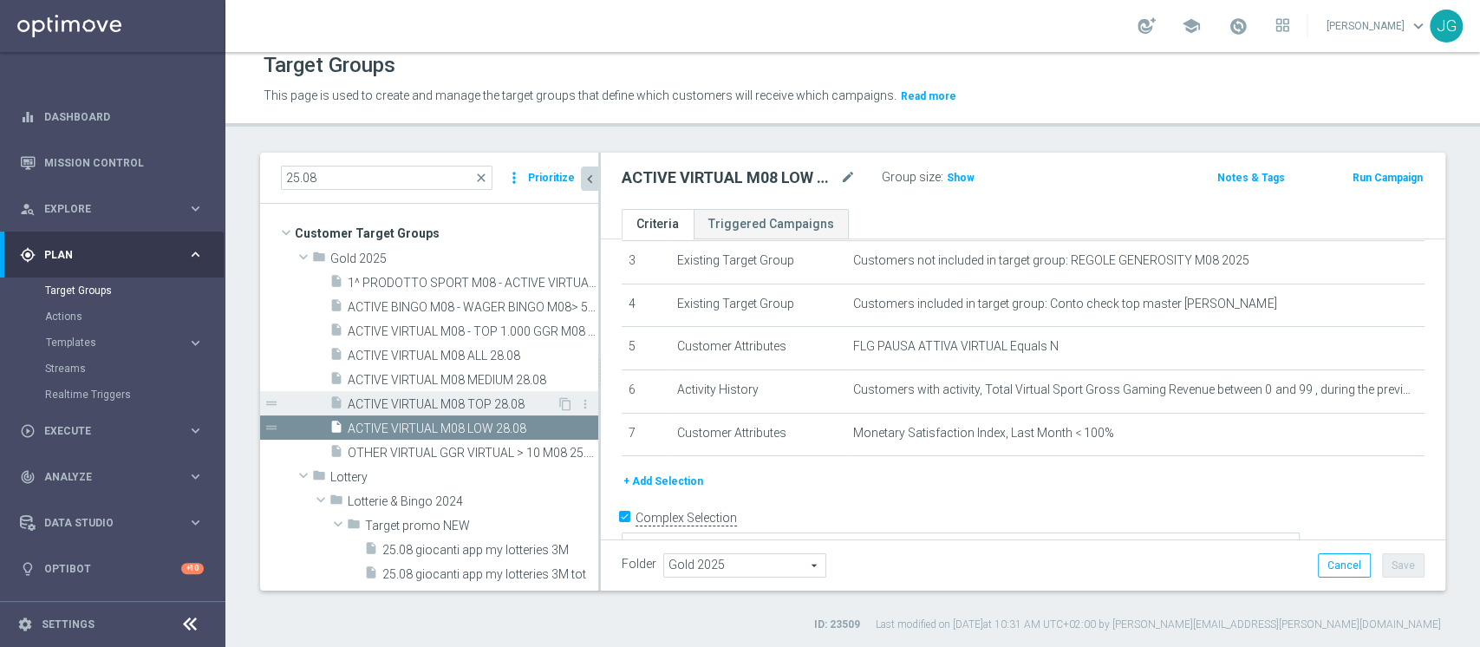
click at [490, 411] on div "insert_drive_file ACTIVE VIRTUAL M08 TOP 28.08" at bounding box center [442, 403] width 227 height 24
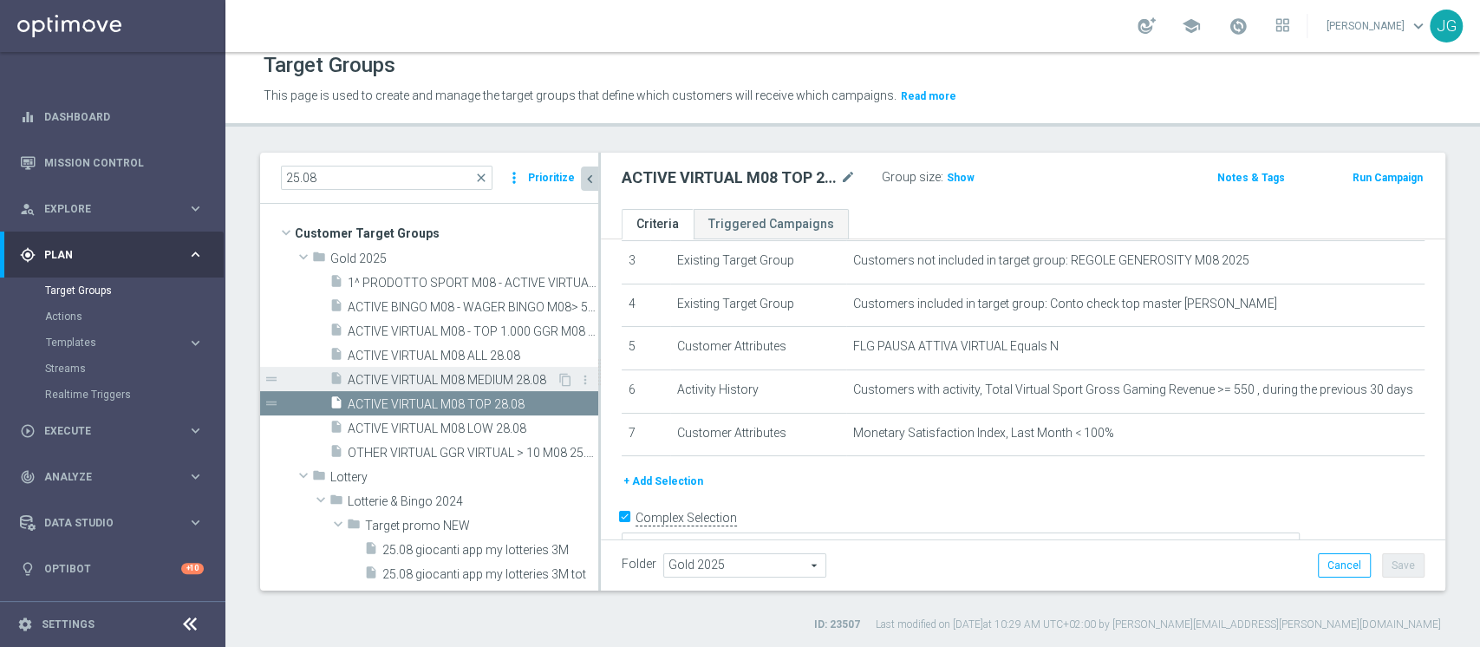
click at [509, 376] on span "ACTIVE VIRTUAL M08 MEDIUM 28.08" at bounding box center [452, 380] width 209 height 15
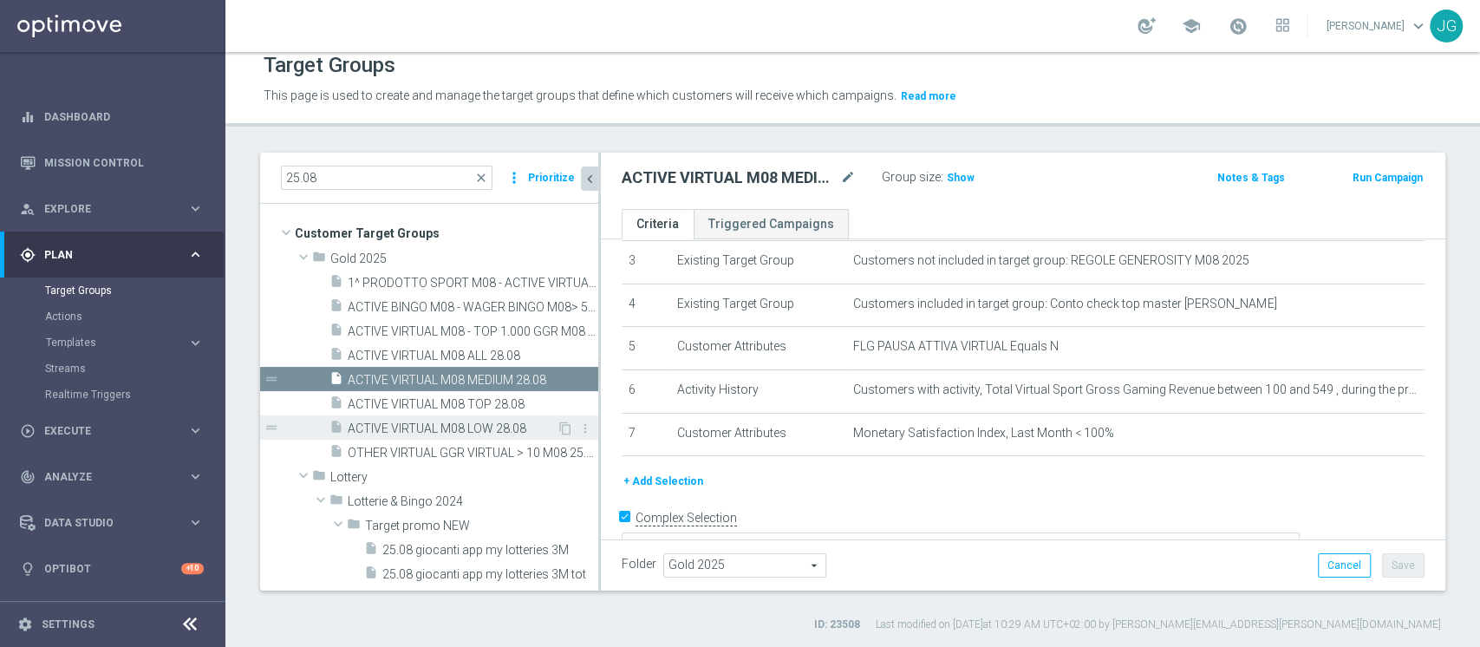
click at [486, 430] on span "ACTIVE VIRTUAL M08 LOW 28.08" at bounding box center [452, 428] width 209 height 15
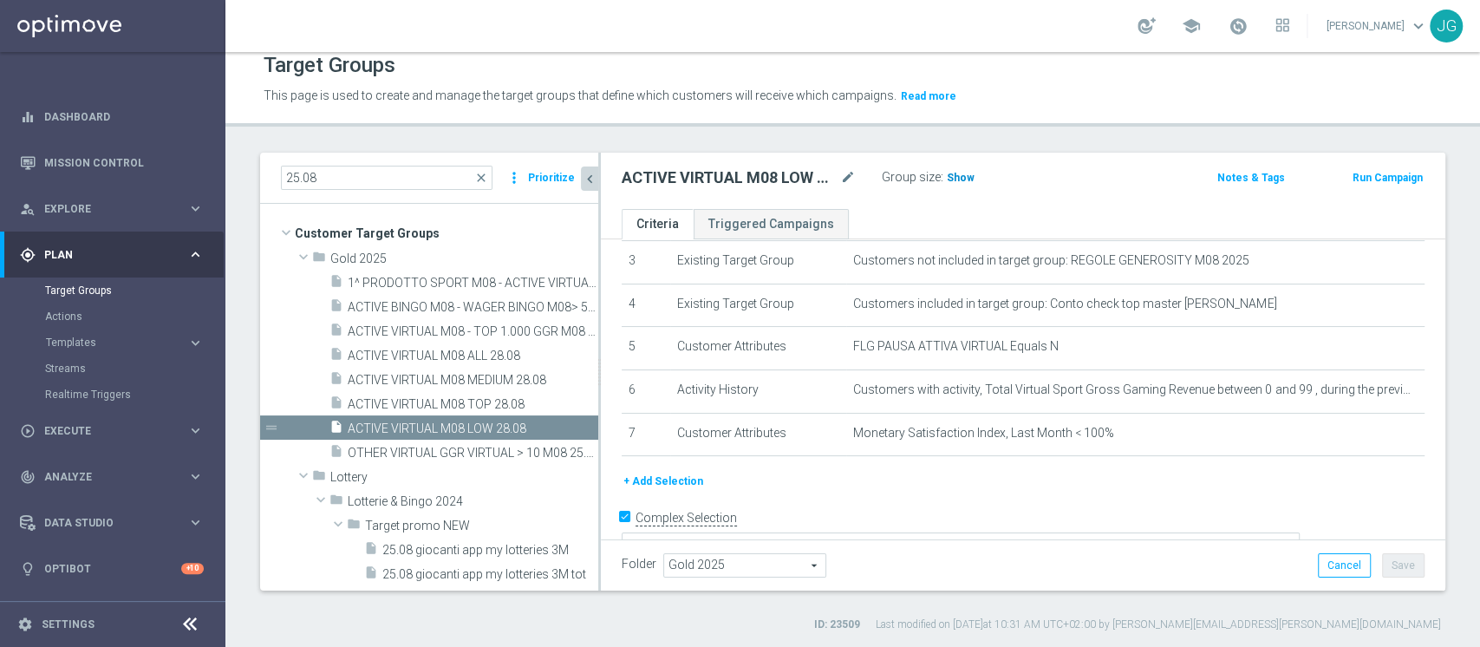
click at [957, 175] on span "Show" at bounding box center [961, 178] width 28 height 12
drag, startPoint x: 811, startPoint y: 173, endPoint x: 611, endPoint y: 172, distance: 199.4
click at [611, 172] on div "ACTIVE VIRTUAL M08 LOW 28.08 mode_edit Group size : 2,366" at bounding box center [885, 178] width 552 height 24
copy h2 "ACTIVE VIRTUAL M08 LOW"
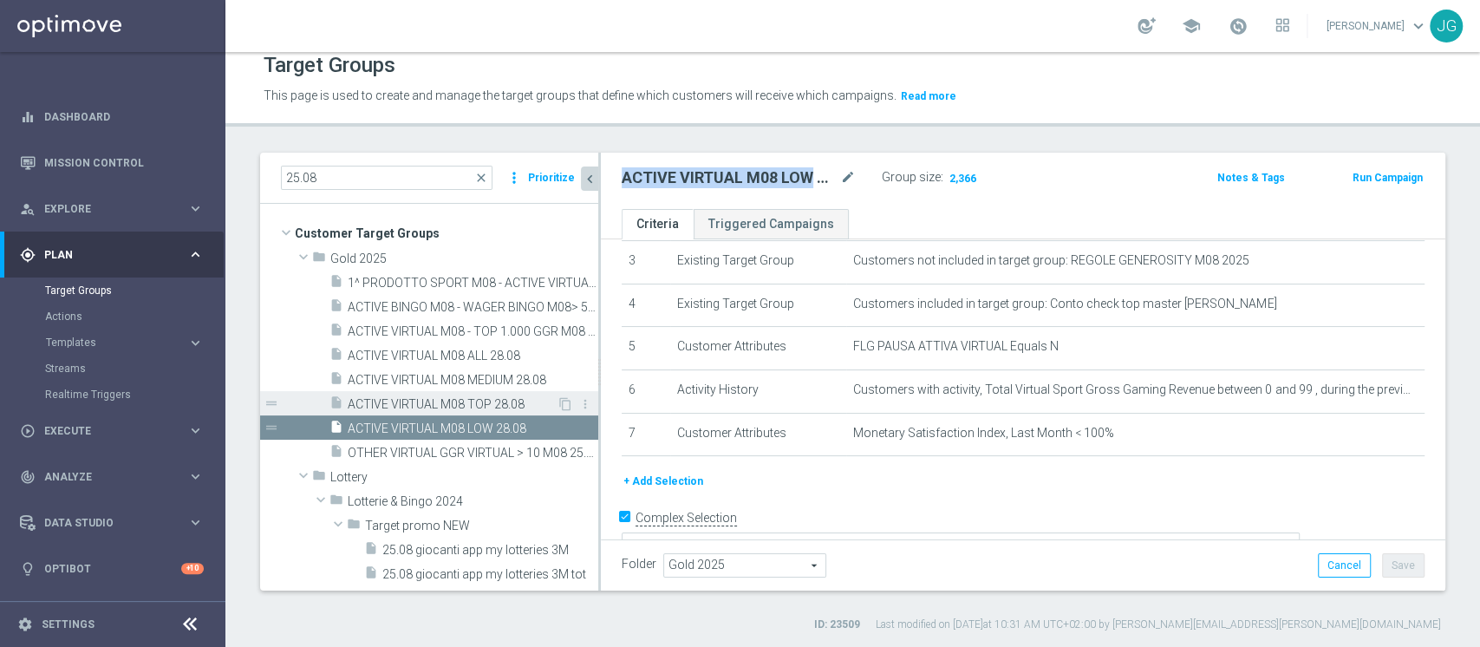
click at [471, 406] on span "ACTIVE VIRTUAL M08 TOP 28.08" at bounding box center [452, 404] width 209 height 15
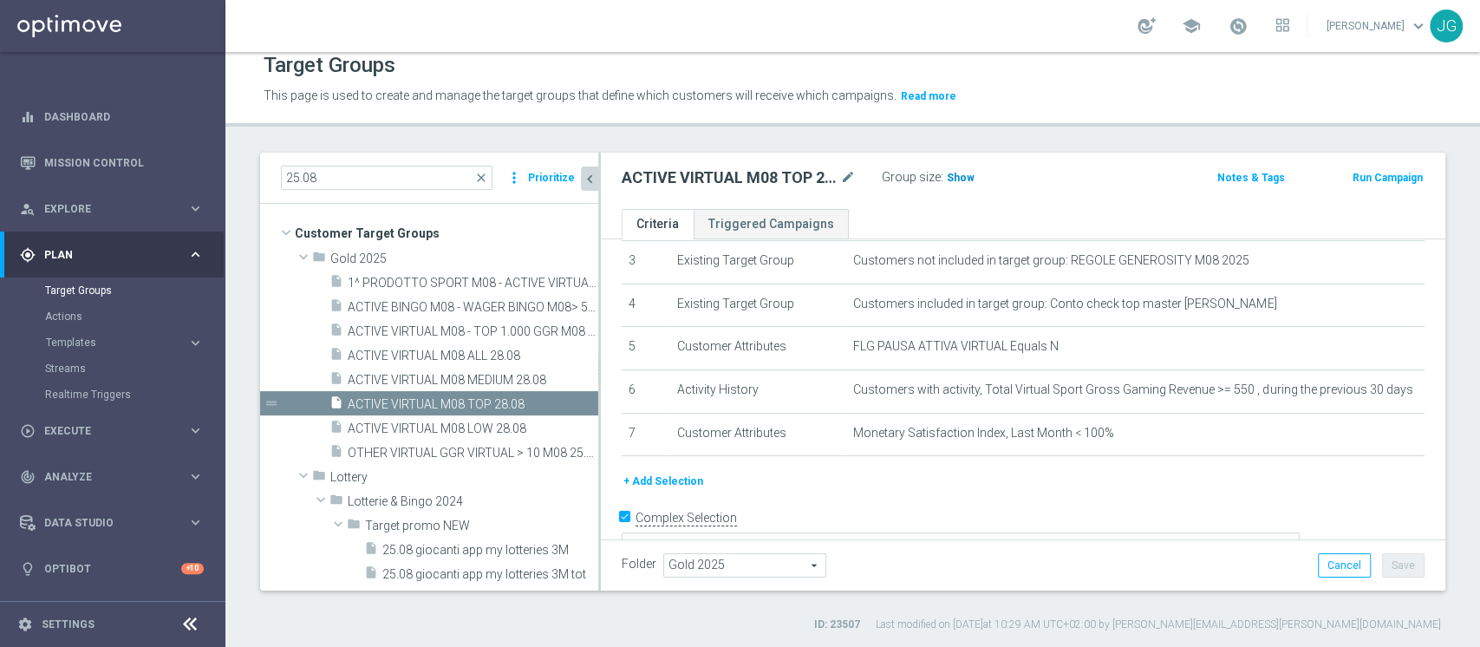
click at [962, 177] on span "Show" at bounding box center [961, 178] width 28 height 12
click at [959, 174] on span "614" at bounding box center [959, 180] width 22 height 16
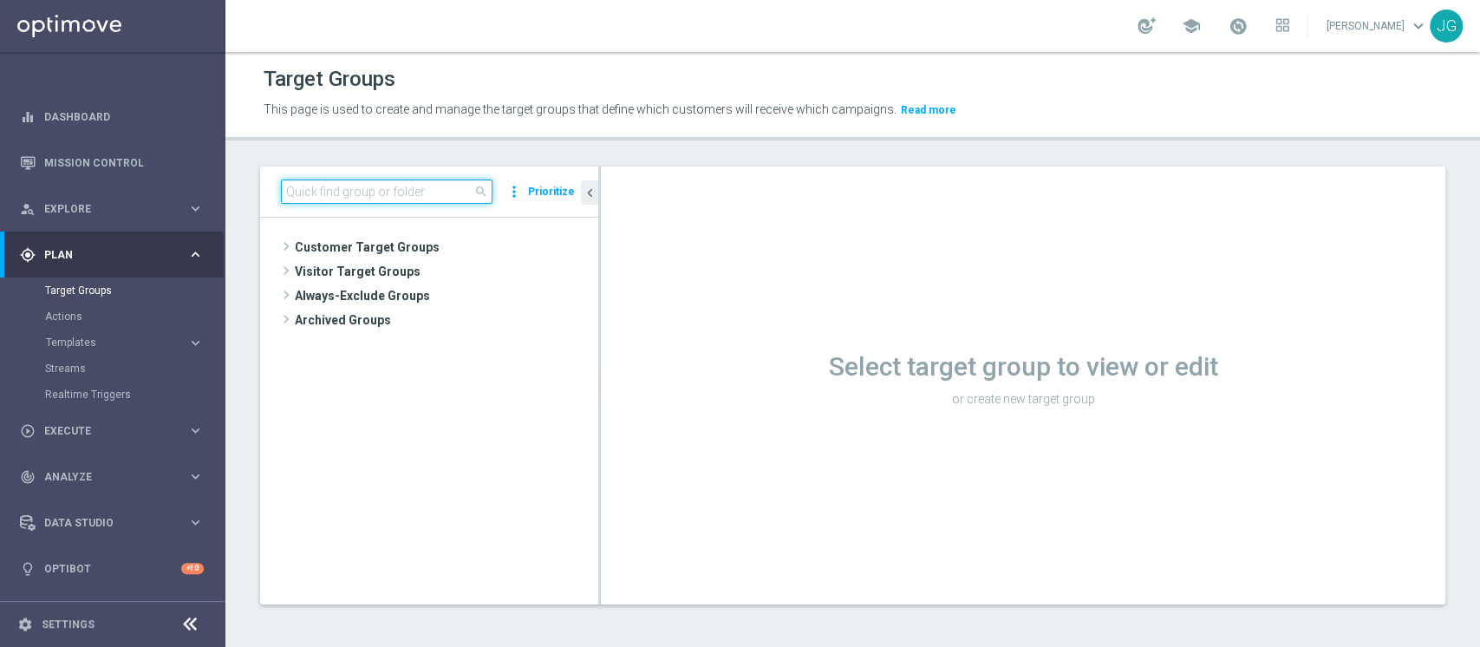
click at [348, 192] on input at bounding box center [387, 191] width 212 height 24
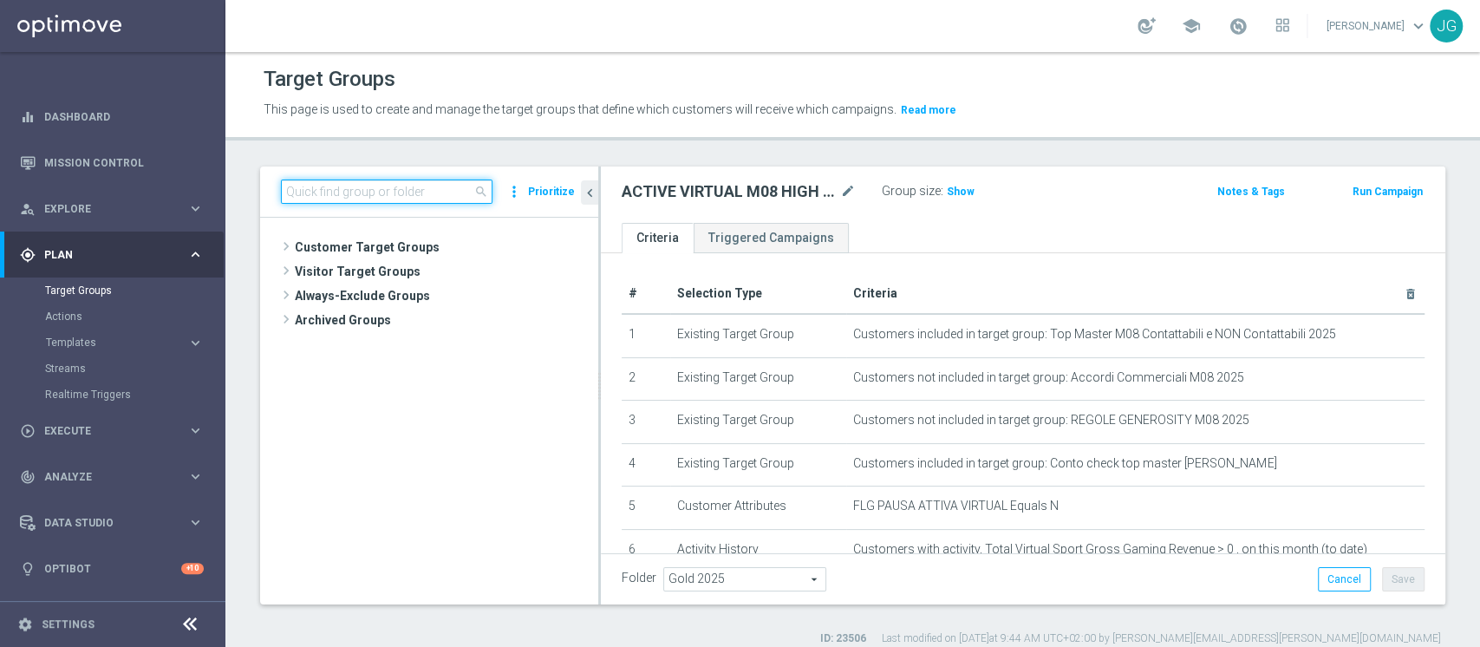
paste input "Virtual Diamond High (MSI<100%)"
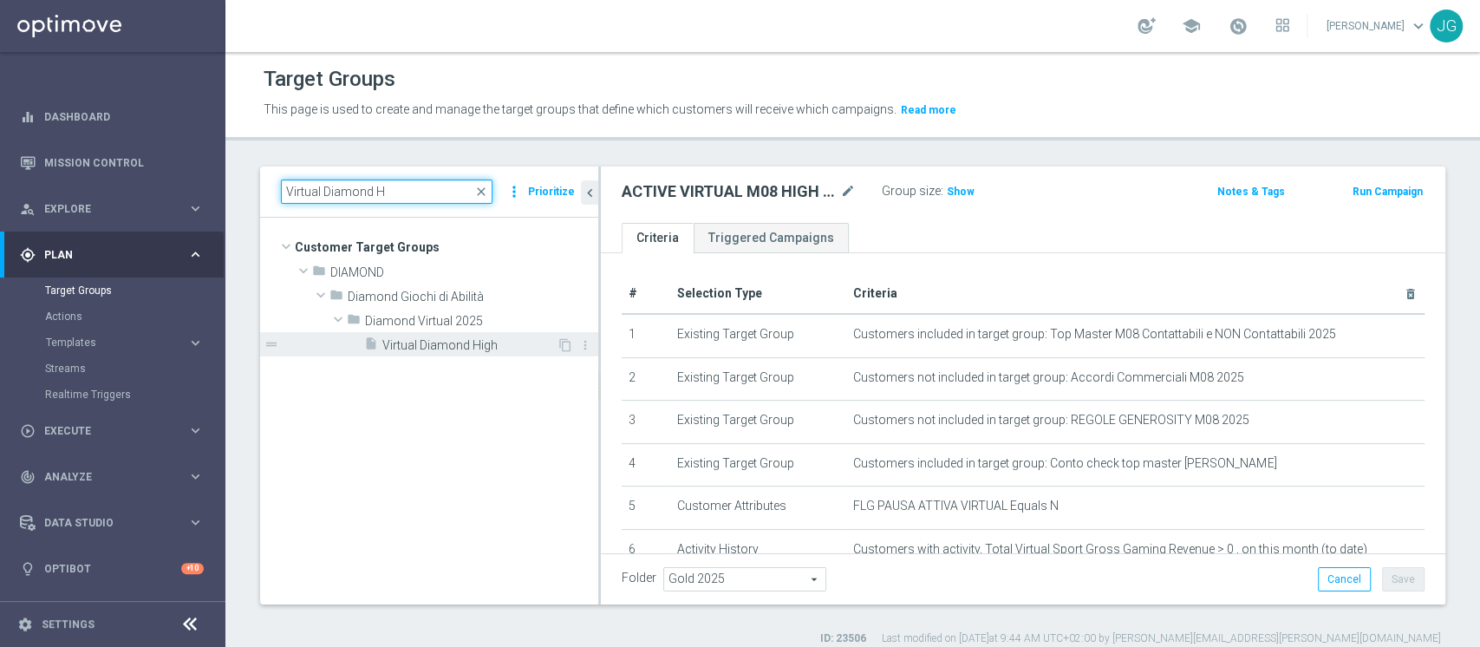
type input "Virtual Diamond H"
click at [443, 338] on span "Virtual Diamond High" at bounding box center [469, 345] width 174 height 15
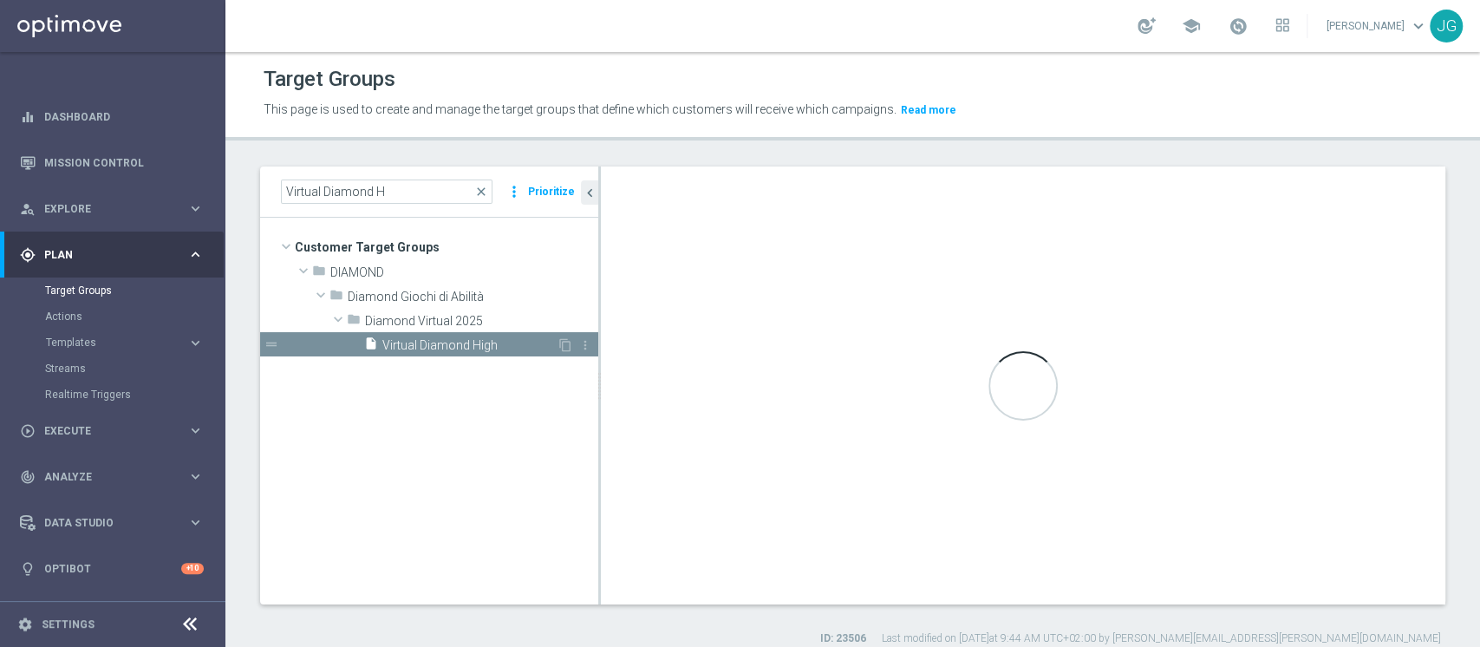
checkbox input "false"
type input "Diamond Virtual 2025"
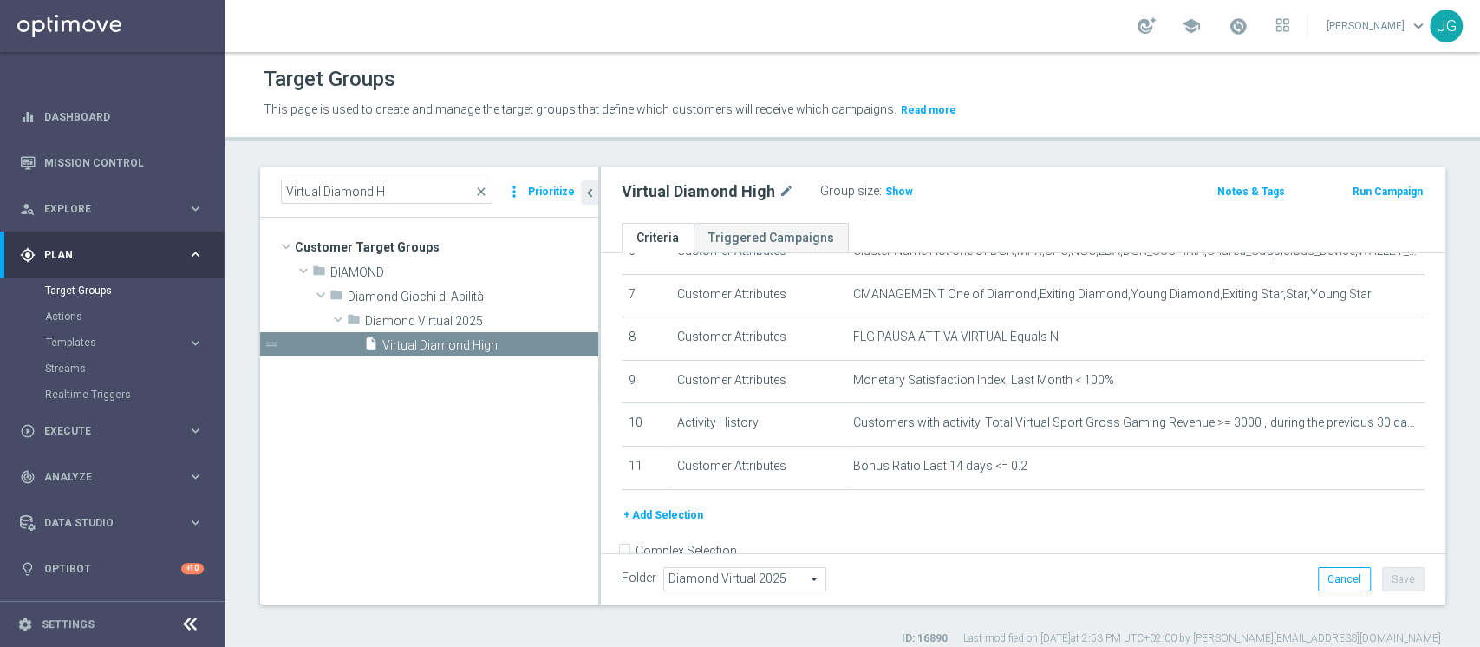
scroll to position [328, 0]
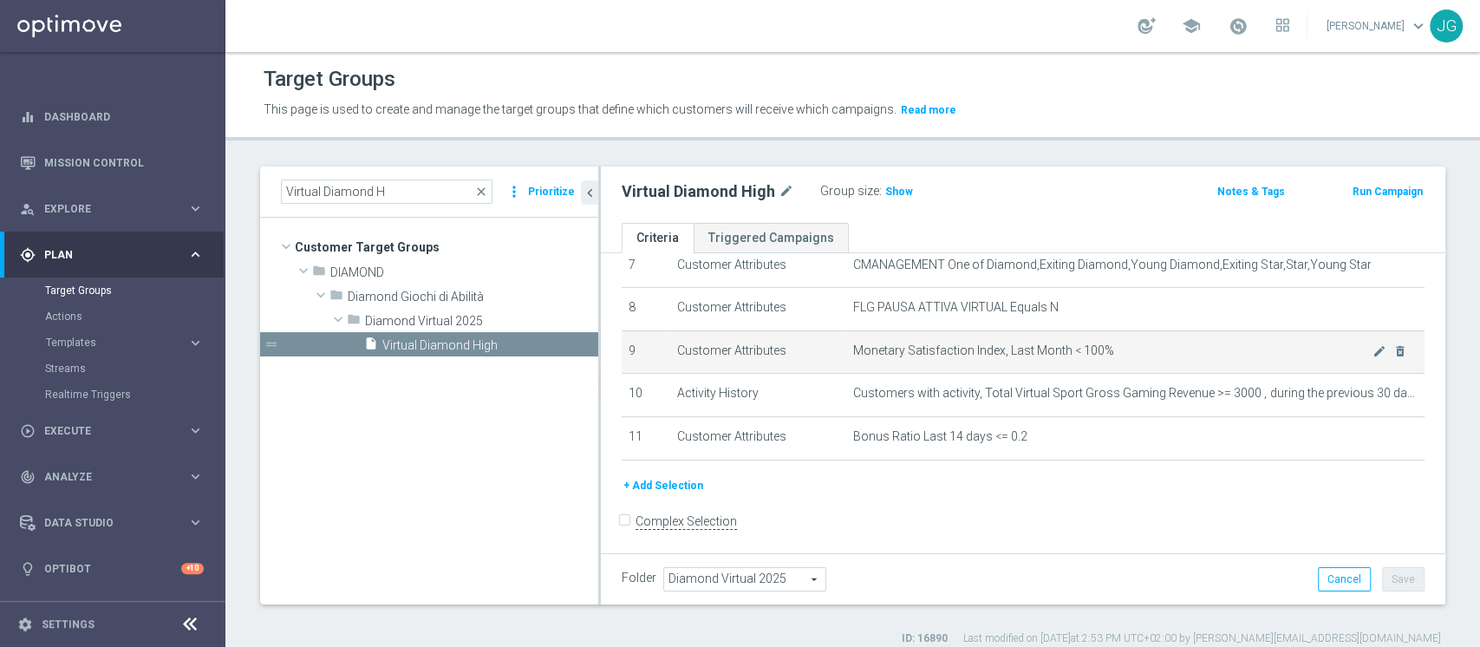
click at [895, 347] on span "Monetary Satisfaction Index, Last Month < 100%" at bounding box center [1112, 350] width 519 height 15
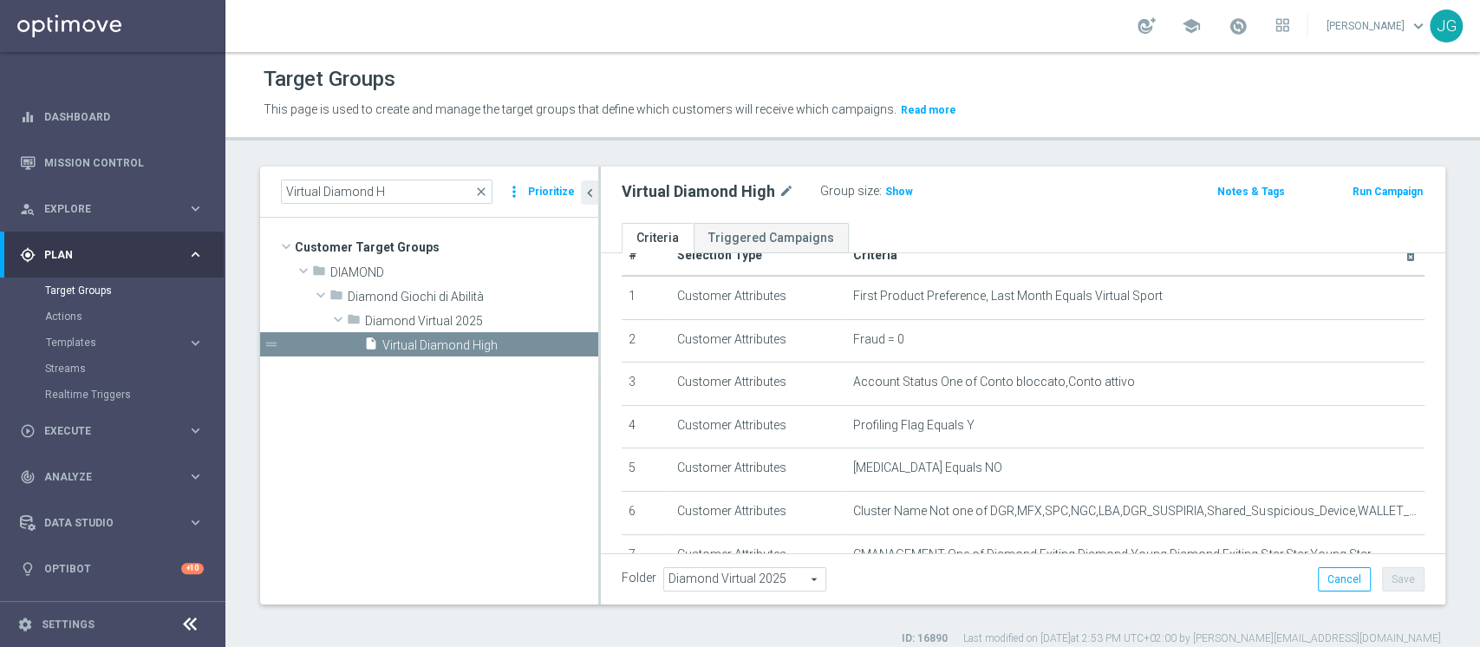
scroll to position [36, 0]
click at [421, 196] on input "Virtual Diamond H" at bounding box center [387, 191] width 212 height 24
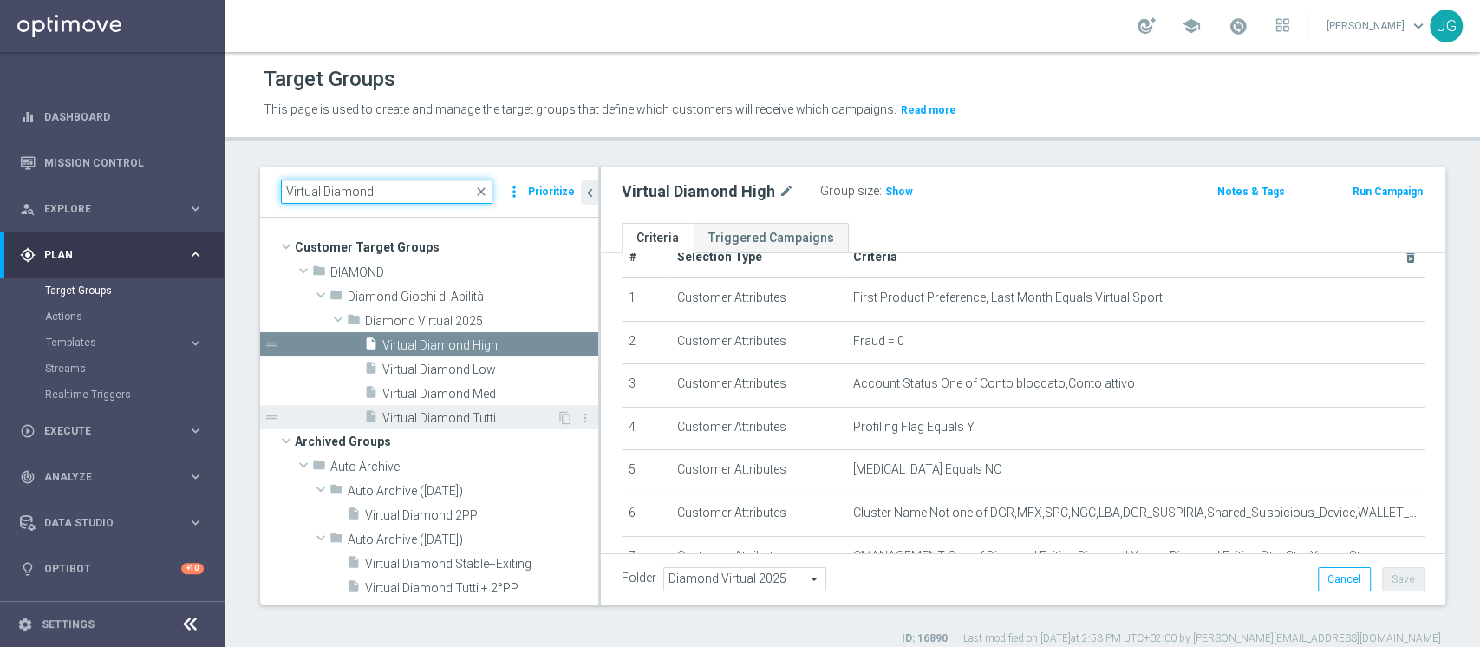
type input "Virtual Diamond"
click at [453, 422] on span "Virtual Diamond Tutti" at bounding box center [469, 418] width 174 height 15
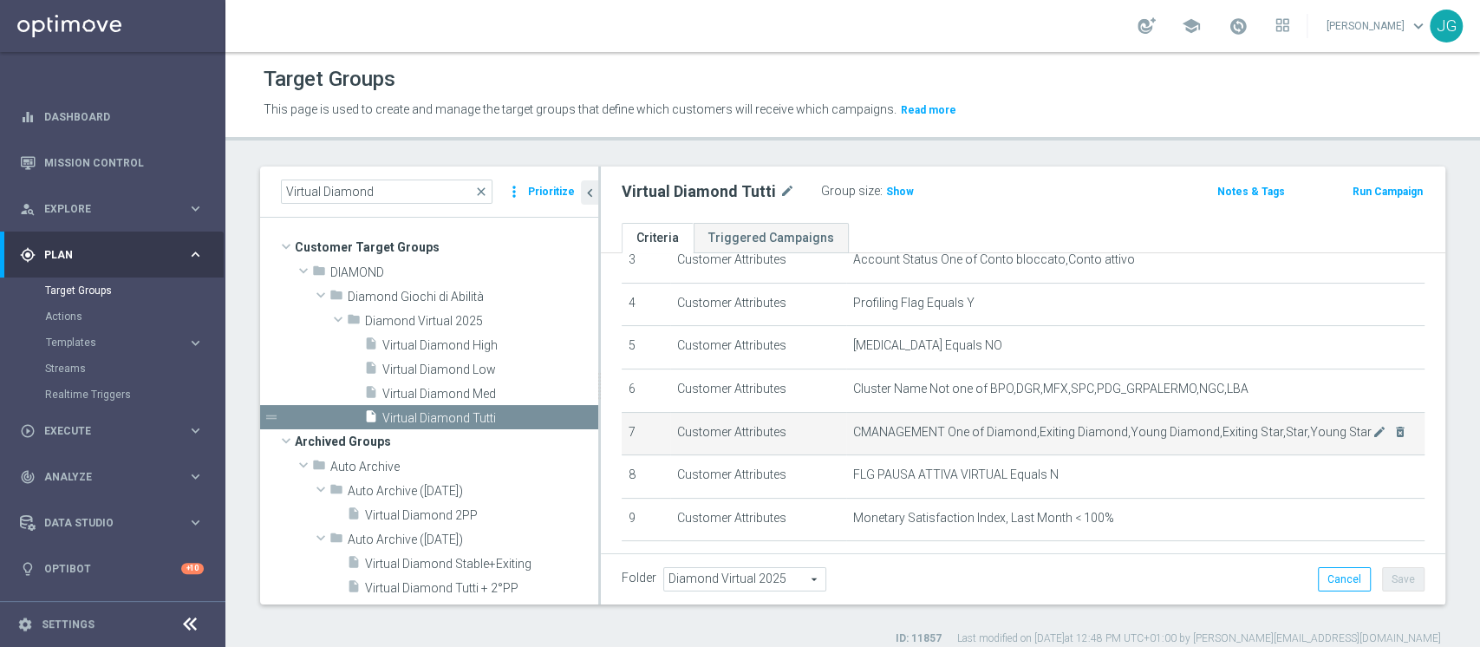
scroll to position [249, 0]
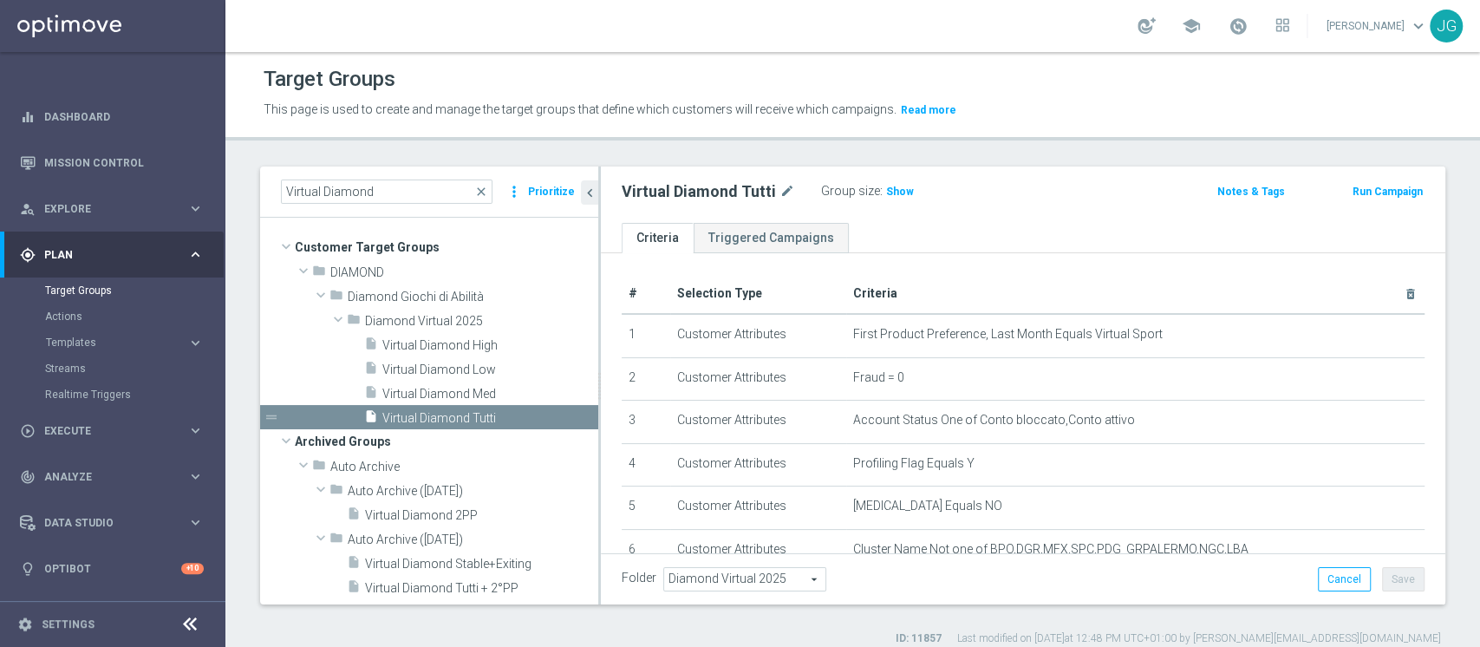
scroll to position [249, 0]
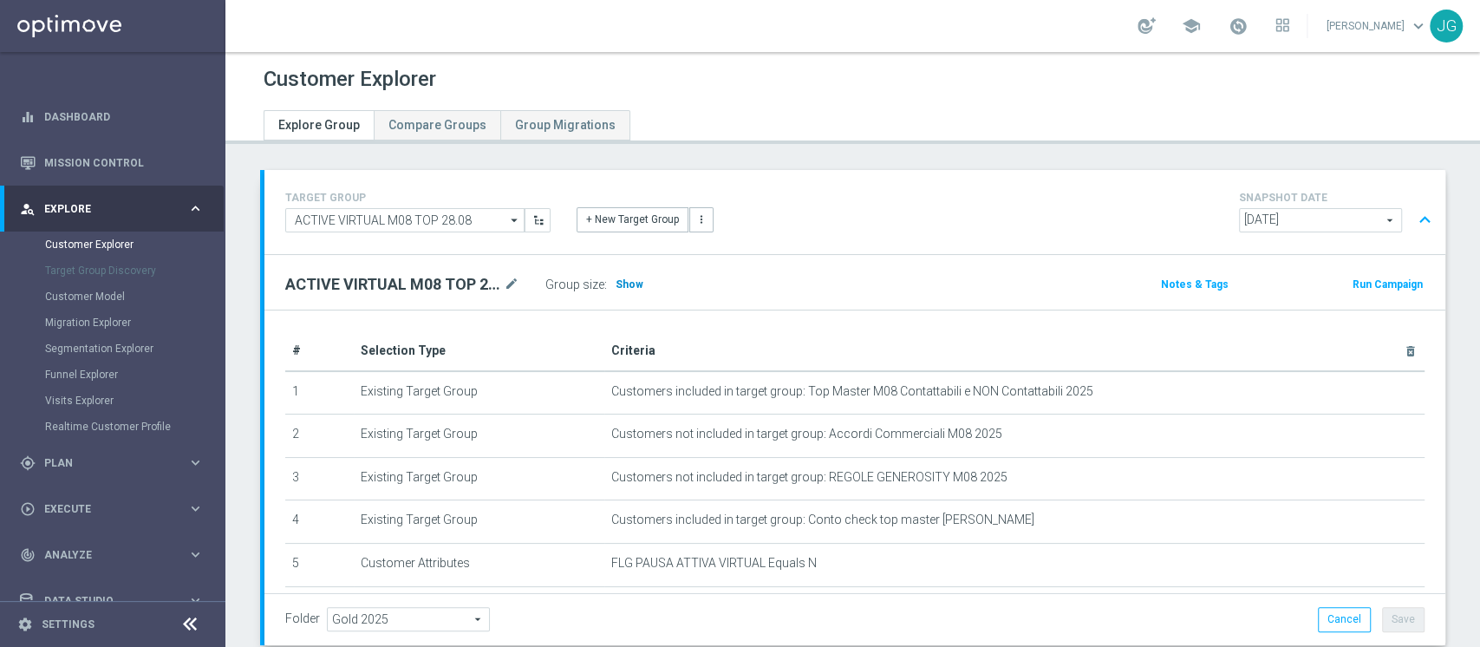
click at [638, 286] on span "Show" at bounding box center [630, 284] width 28 height 12
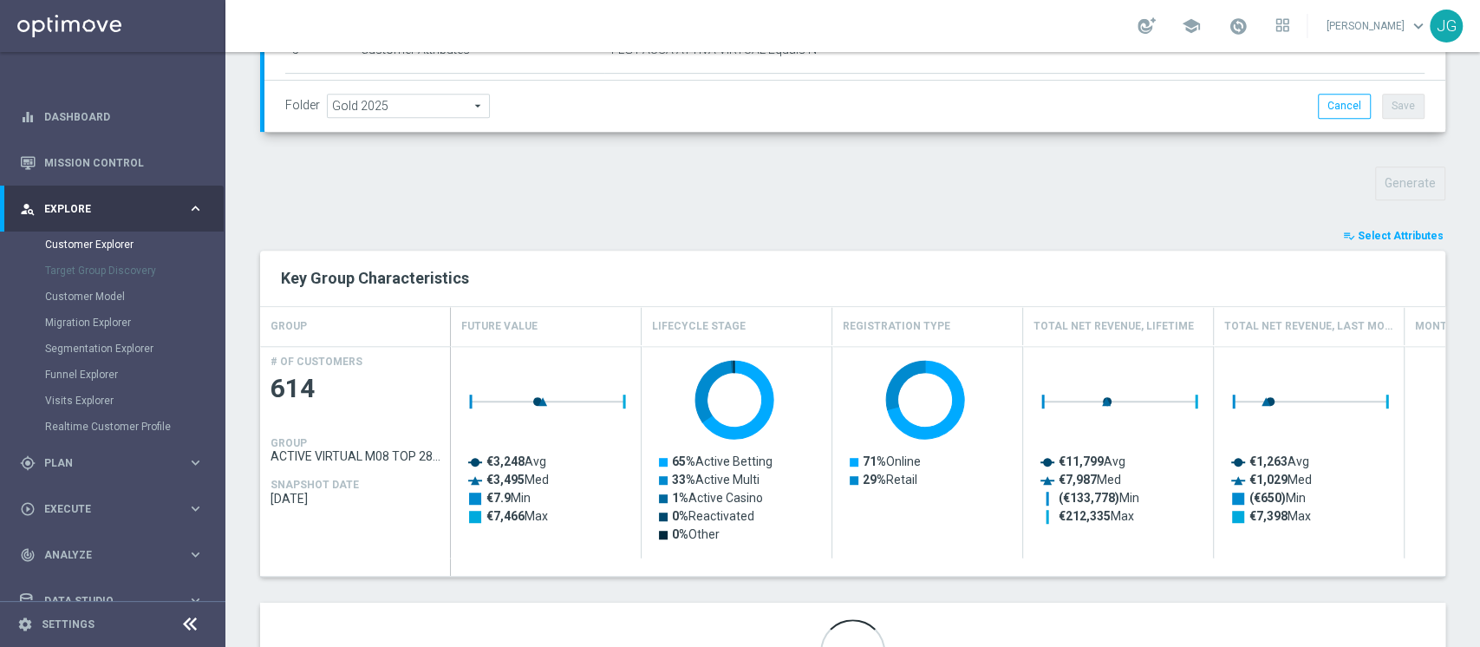
scroll to position [609, 0]
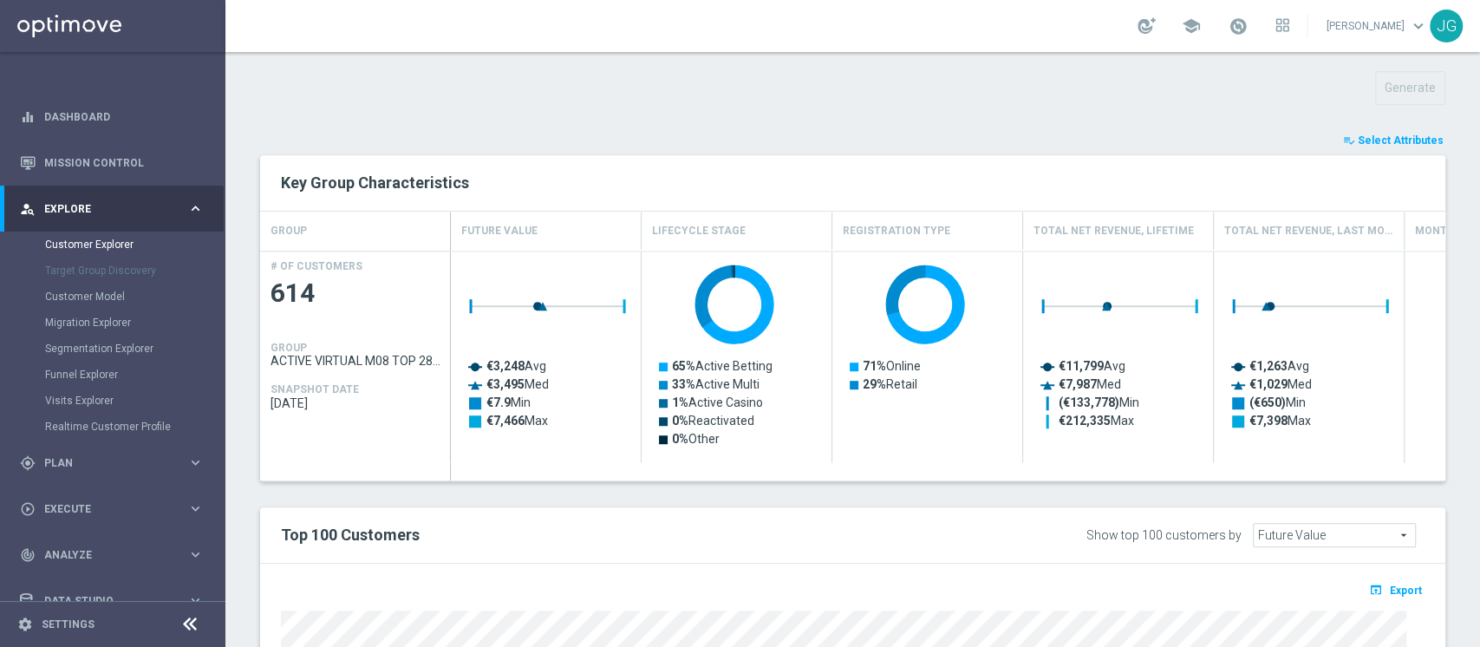
click at [1478, 338] on div "Customer Explorer Explore Group Compare Groups Group Migrations TARGET GROUP AC…" at bounding box center [852, 349] width 1255 height 595
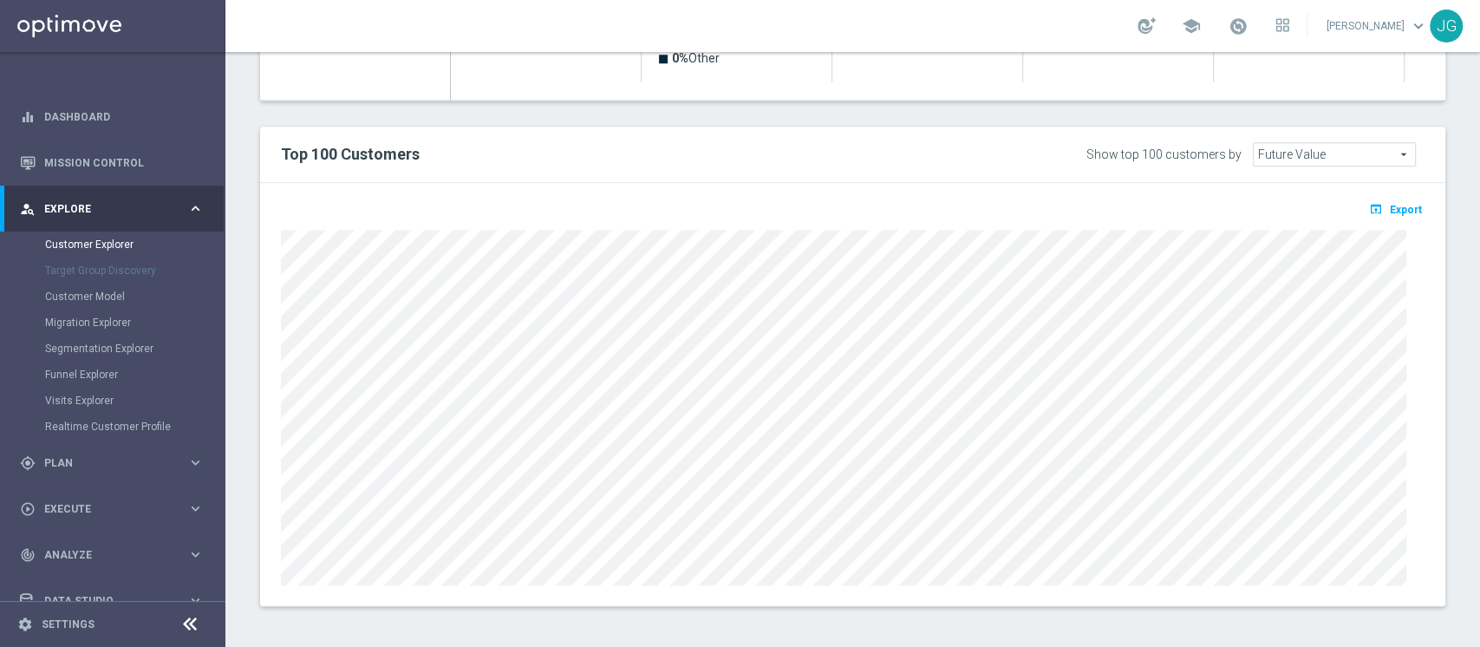
scroll to position [990, 0]
click at [1390, 205] on span "Export" at bounding box center [1406, 209] width 32 height 12
